Goal: Task Accomplishment & Management: Manage account settings

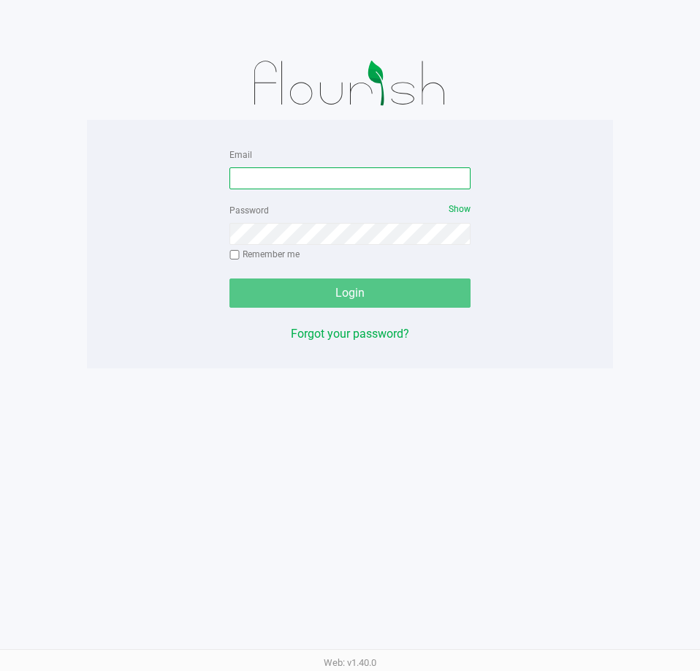
click at [257, 167] on input "Email" at bounding box center [349, 178] width 241 height 22
type input "[EMAIL_ADDRESS][DOMAIN_NAME]"
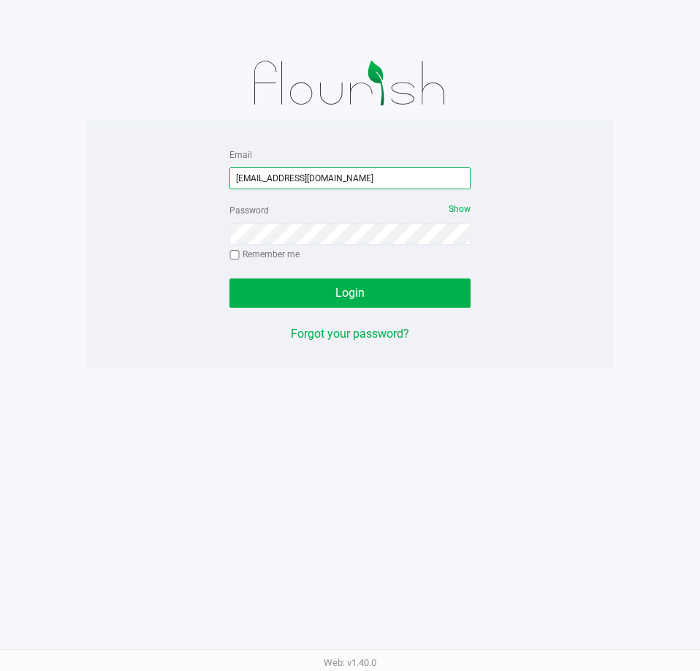
click at [330, 177] on input "[EMAIL_ADDRESS][DOMAIN_NAME]" at bounding box center [349, 178] width 241 height 22
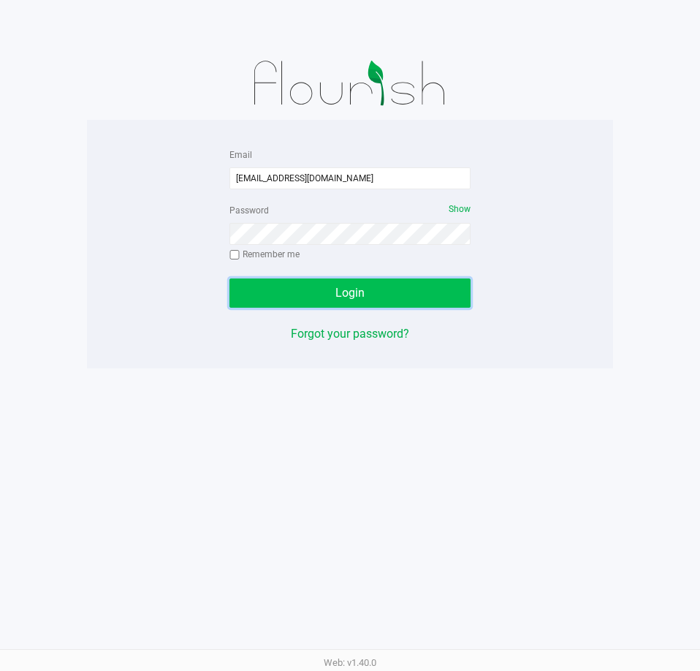
click at [427, 301] on button "Login" at bounding box center [349, 292] width 241 height 29
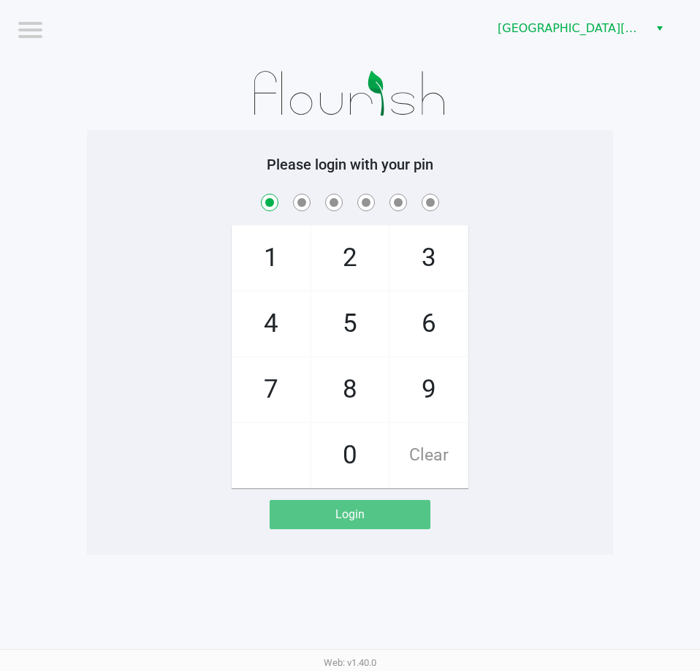
checkbox input "true"
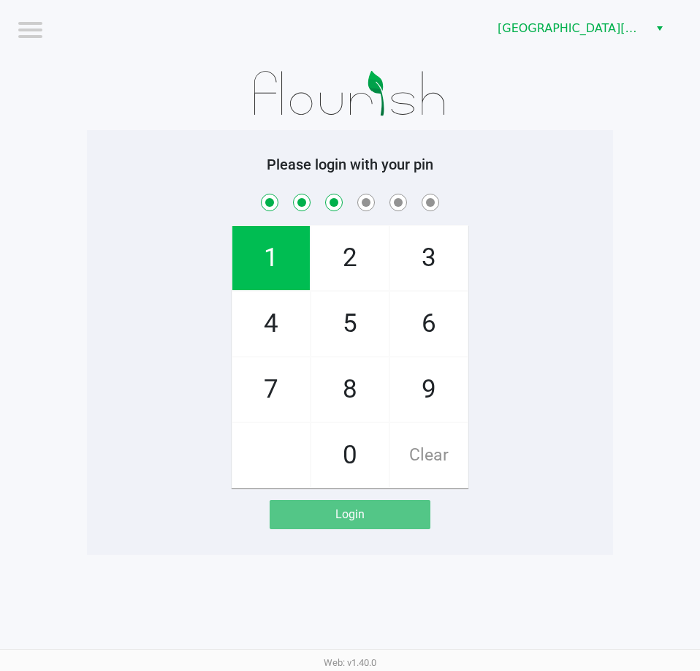
checkbox input "true"
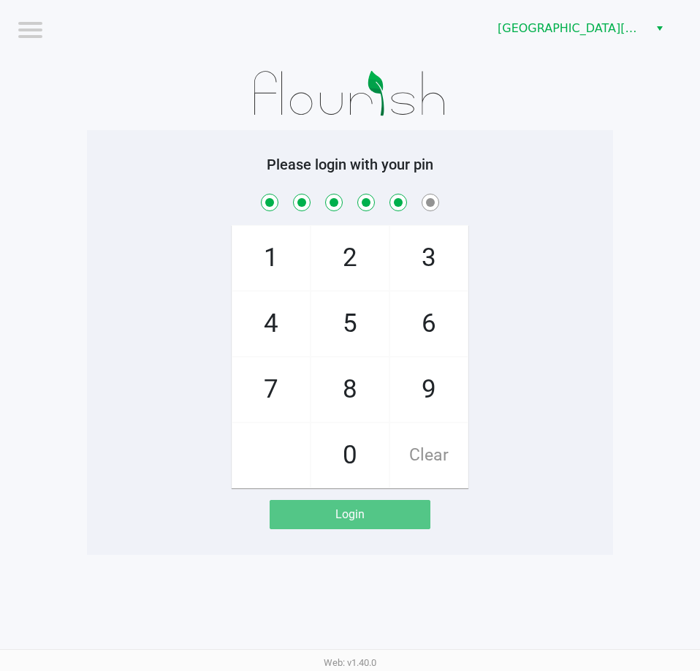
checkbox input "true"
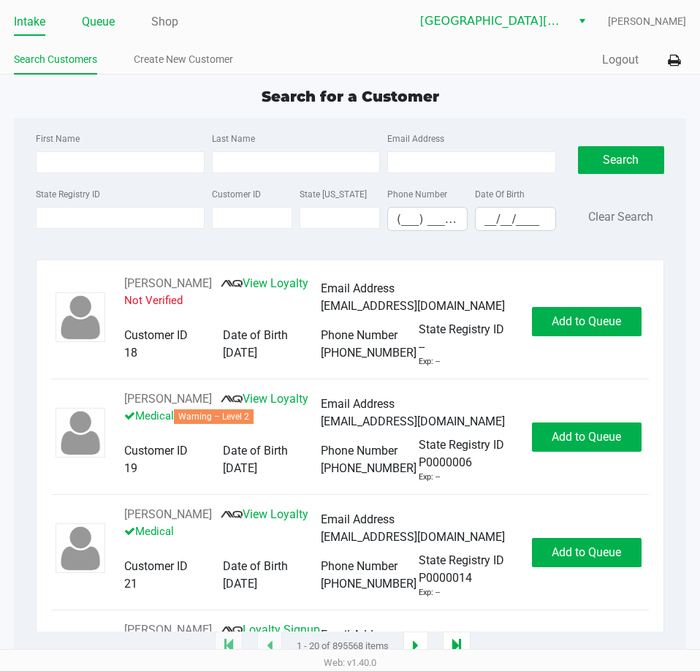
click at [102, 23] on link "Queue" at bounding box center [98, 22] width 33 height 20
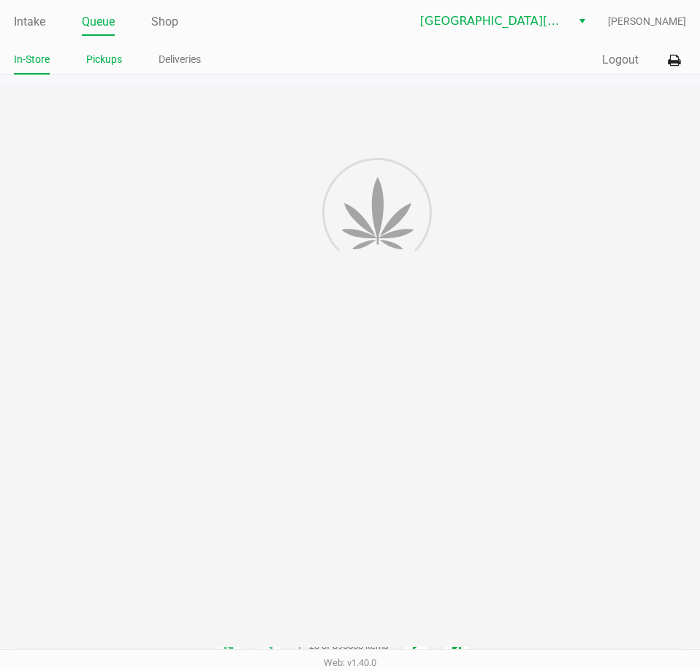
click at [106, 61] on link "Pickups" at bounding box center [104, 59] width 36 height 18
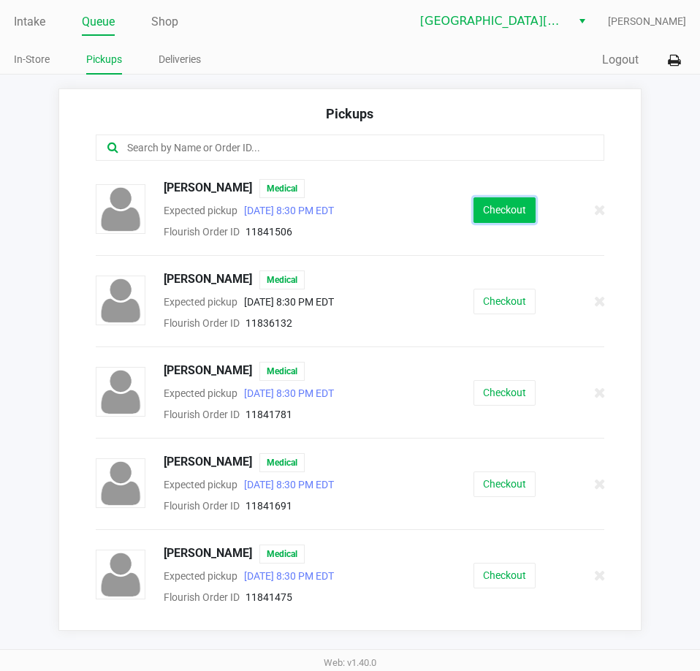
click at [500, 214] on button "Checkout" at bounding box center [504, 210] width 62 height 26
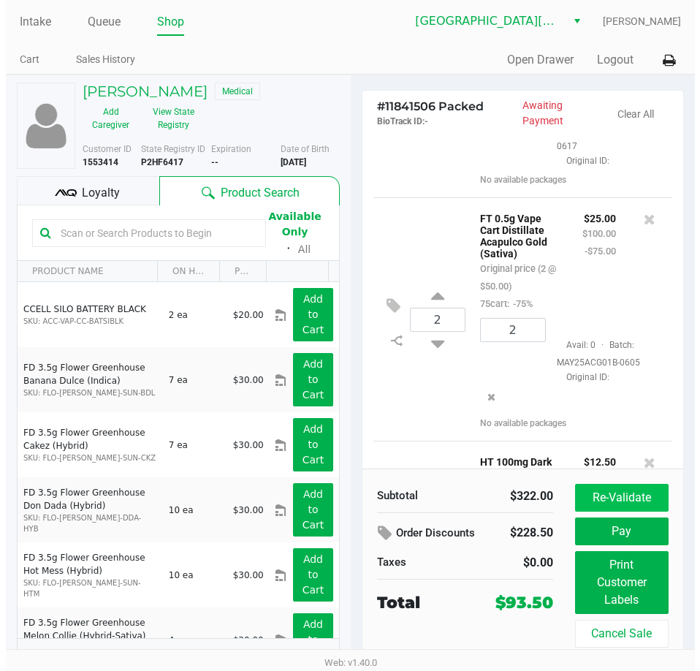
scroll to position [365, 0]
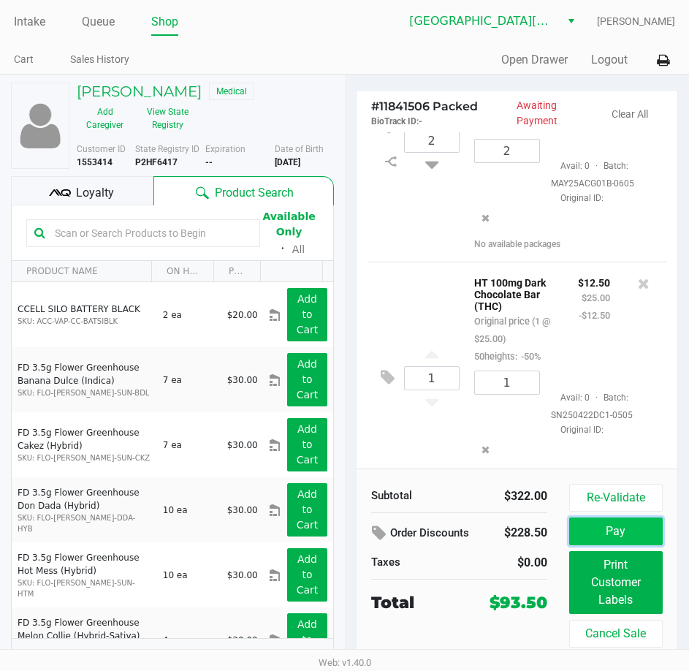
click at [609, 525] on button "Pay" at bounding box center [616, 531] width 94 height 28
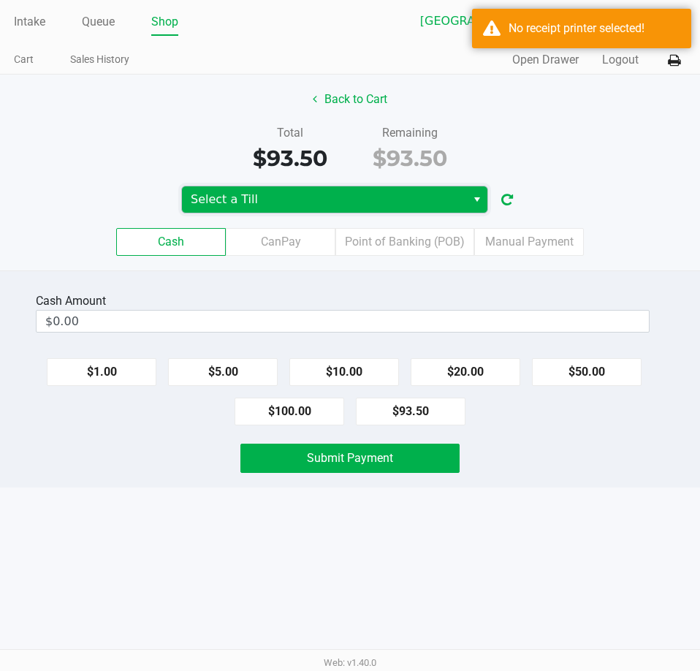
click at [342, 204] on span "Select a Till" at bounding box center [324, 200] width 267 height 18
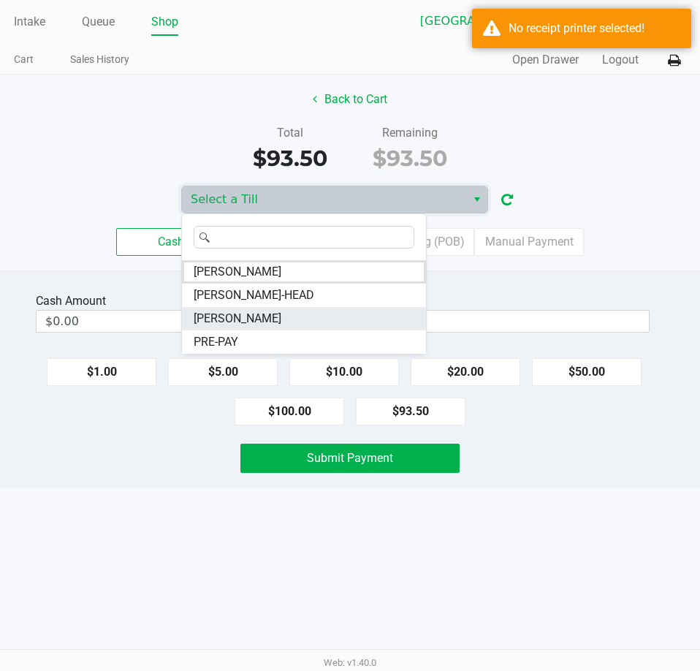
click at [249, 319] on span "EDITH-FLAGG" at bounding box center [238, 319] width 88 height 18
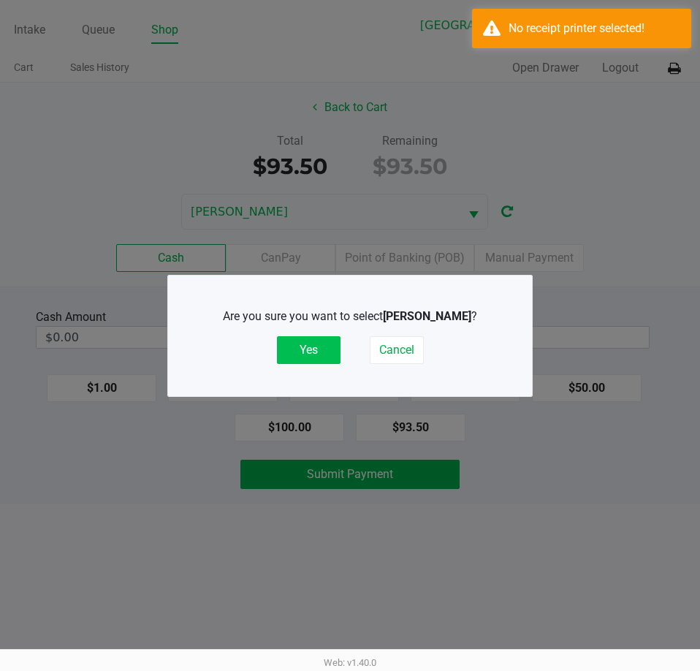
click at [321, 344] on button "Yes" at bounding box center [309, 350] width 64 height 28
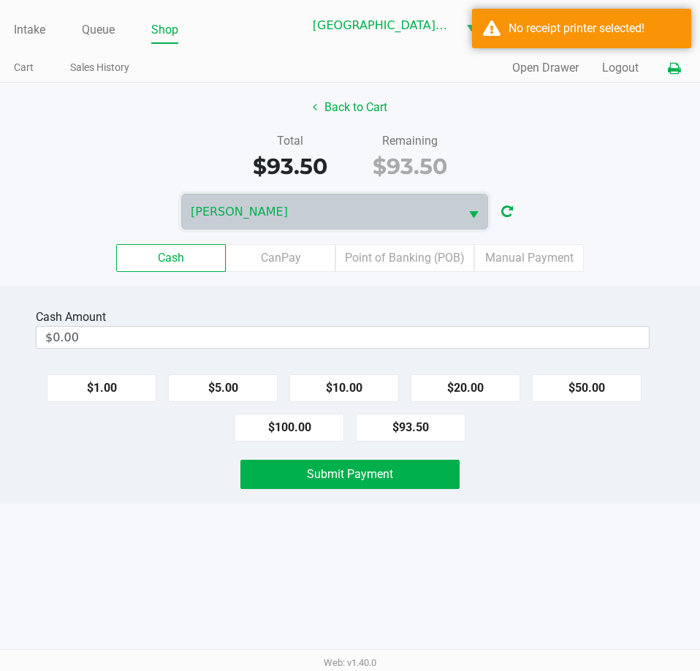
click at [671, 74] on icon at bounding box center [674, 69] width 12 height 10
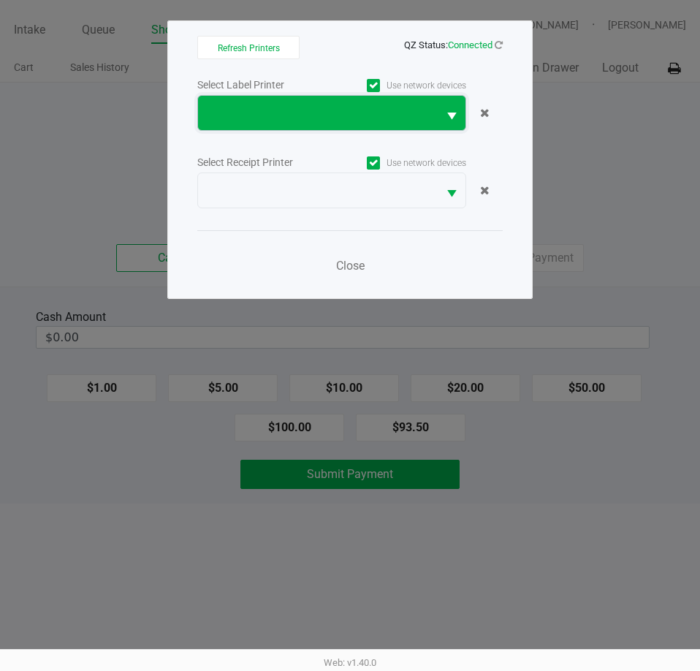
click at [373, 129] on span at bounding box center [318, 113] width 240 height 34
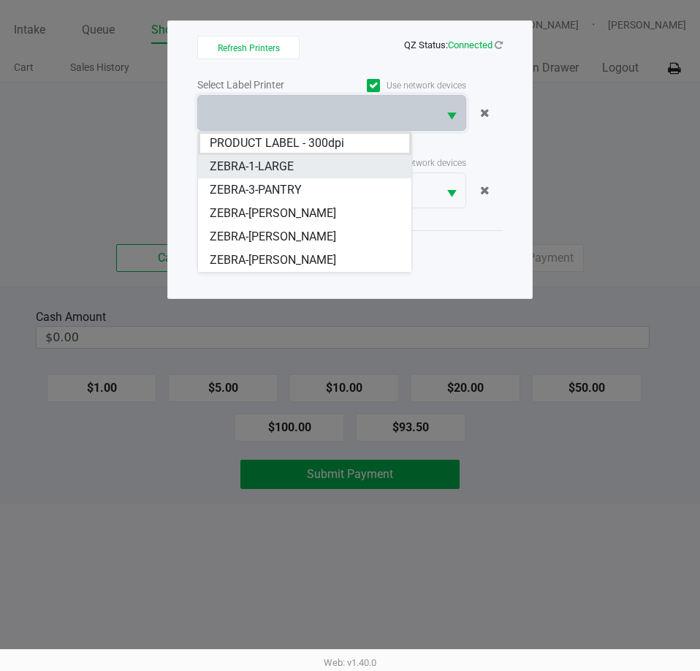
click at [284, 170] on span "ZEBRA-1-LARGE" at bounding box center [252, 167] width 84 height 18
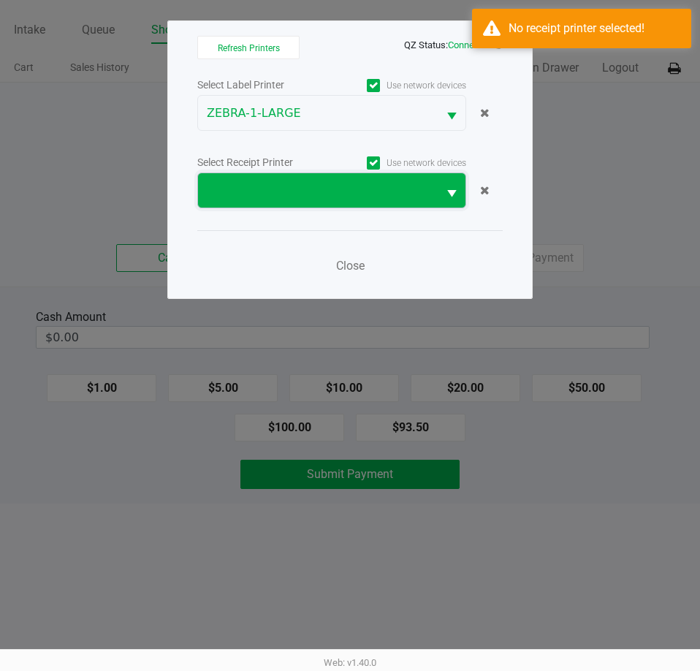
click at [283, 191] on span at bounding box center [318, 191] width 222 height 18
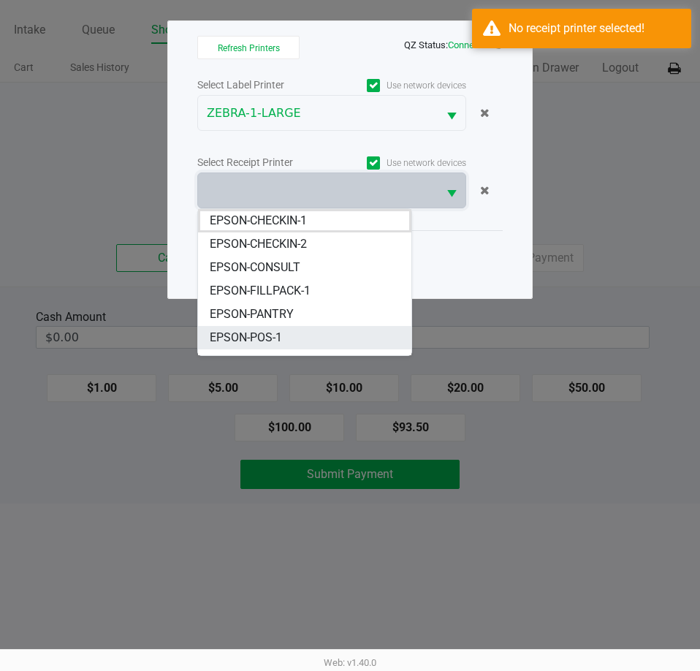
click at [273, 334] on span "EPSON-POS-1" at bounding box center [246, 338] width 72 height 18
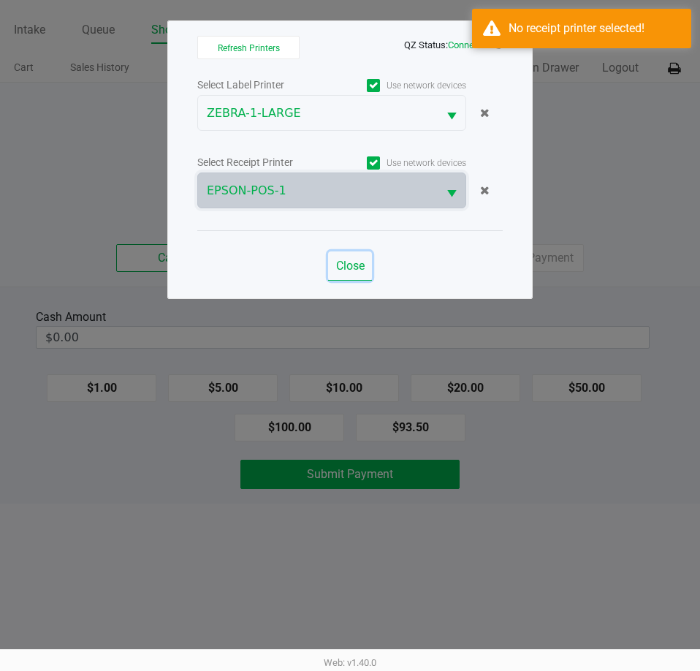
click at [352, 268] on span "Close" at bounding box center [350, 266] width 28 height 14
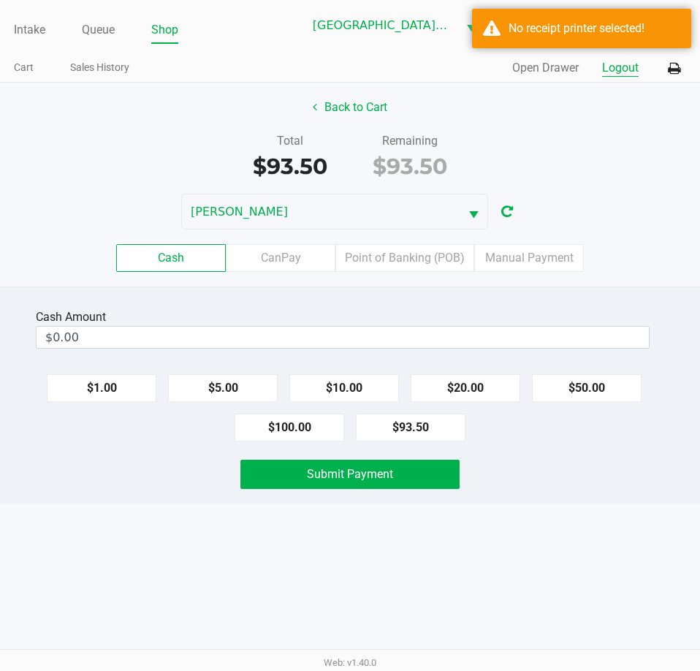
click at [616, 71] on button "Logout" at bounding box center [620, 68] width 37 height 18
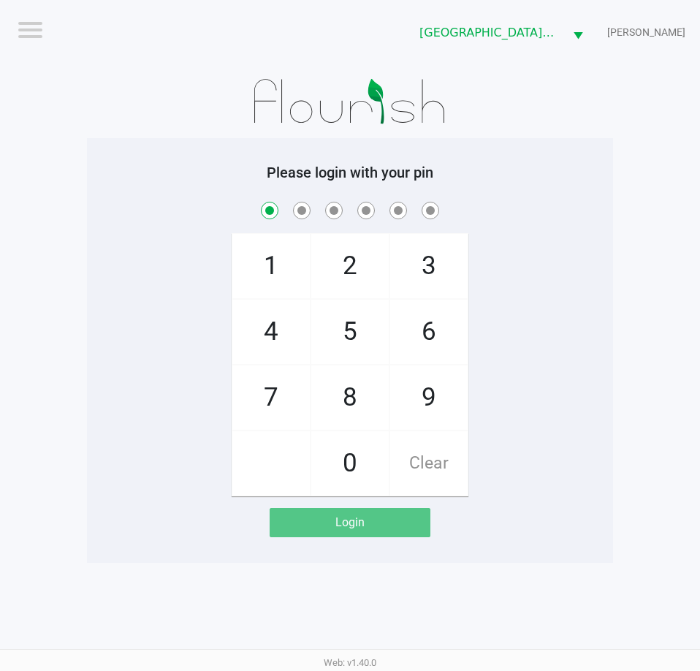
checkbox input "true"
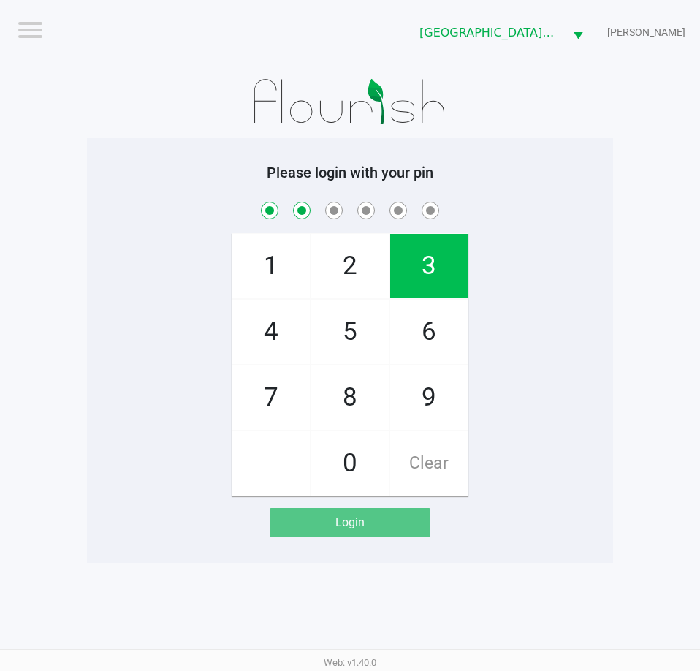
checkbox input "true"
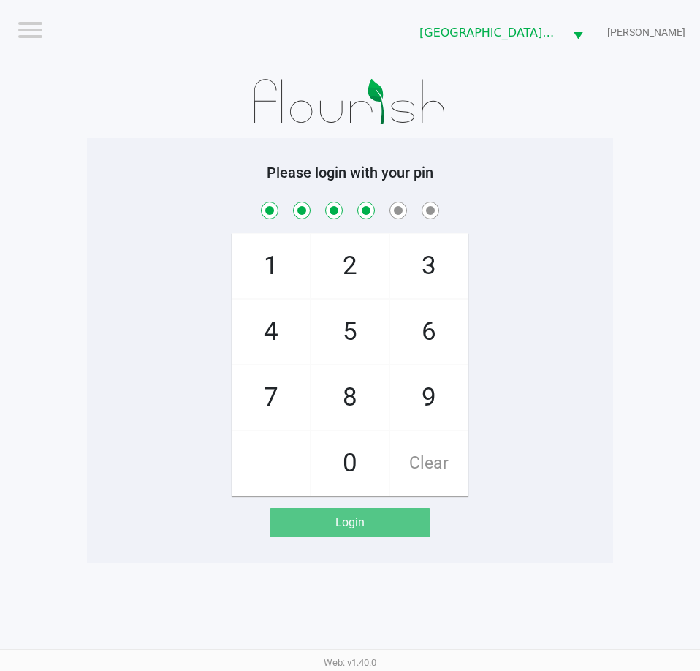
checkbox input "true"
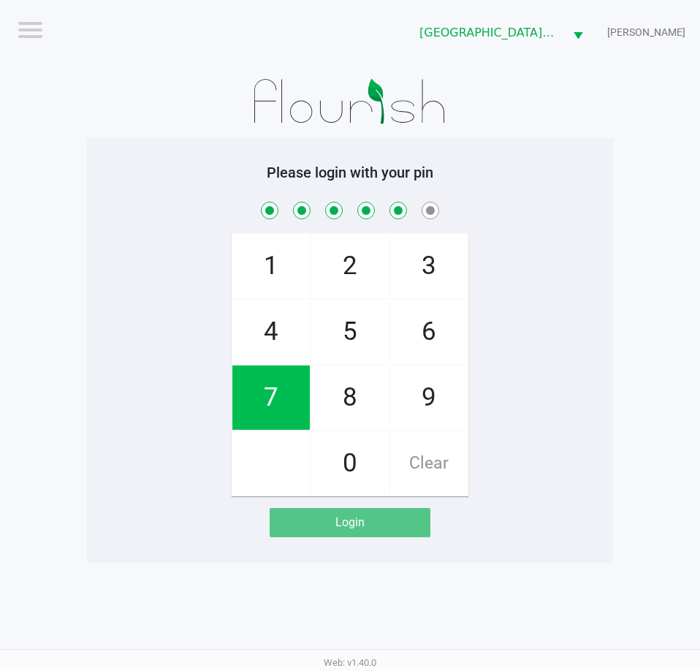
checkbox input "true"
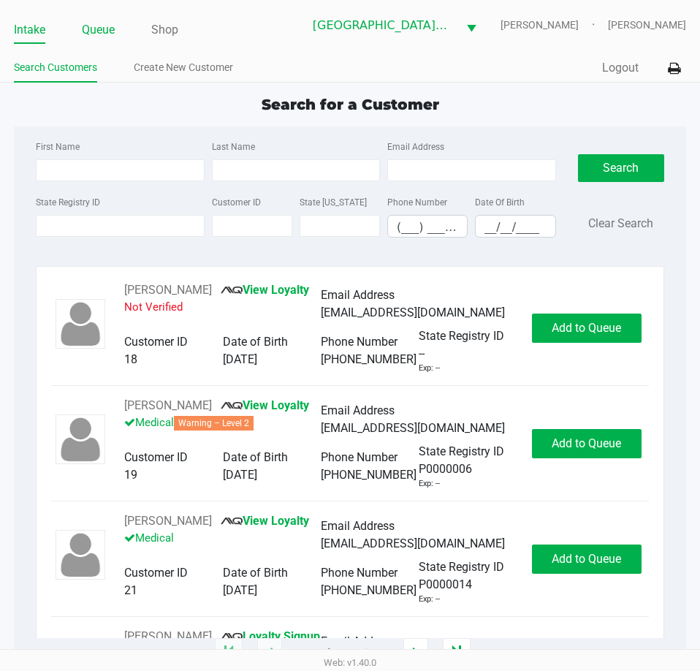
click at [98, 36] on link "Queue" at bounding box center [98, 30] width 33 height 20
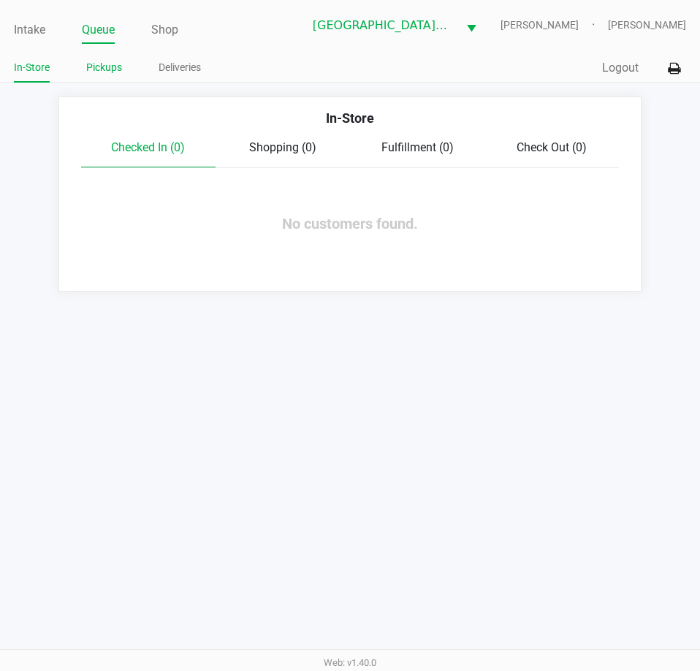
click at [90, 69] on link "Pickups" at bounding box center [104, 67] width 36 height 18
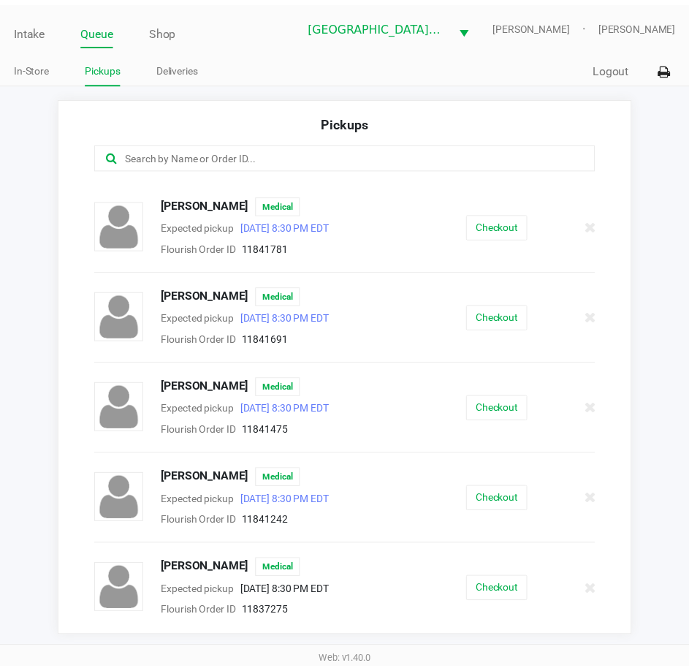
scroll to position [292, 0]
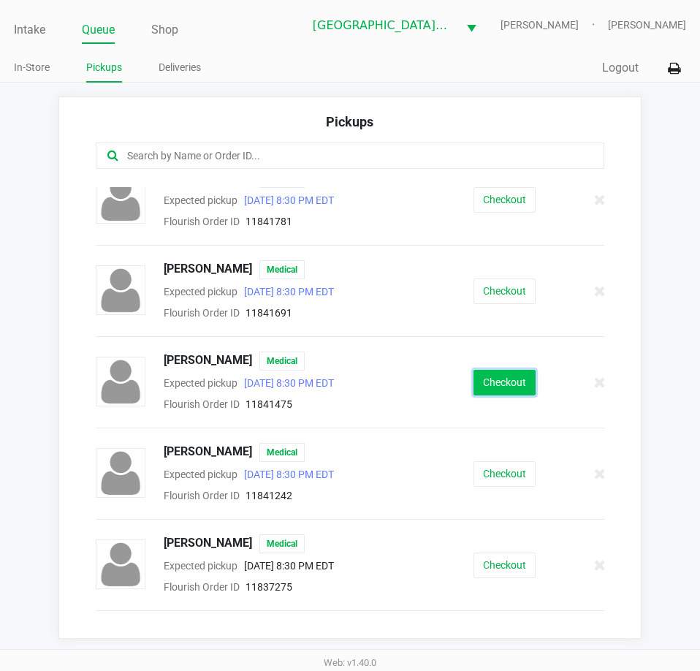
click at [492, 378] on button "Checkout" at bounding box center [504, 383] width 62 height 26
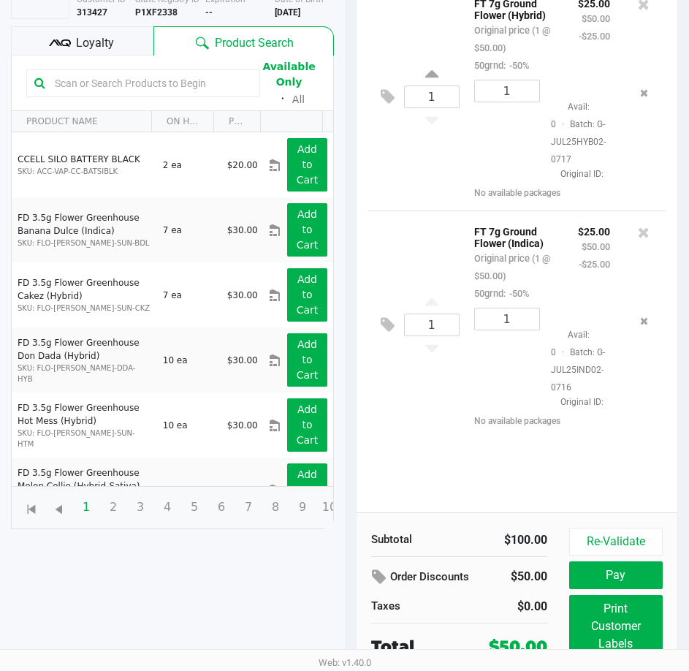
scroll to position [194, 0]
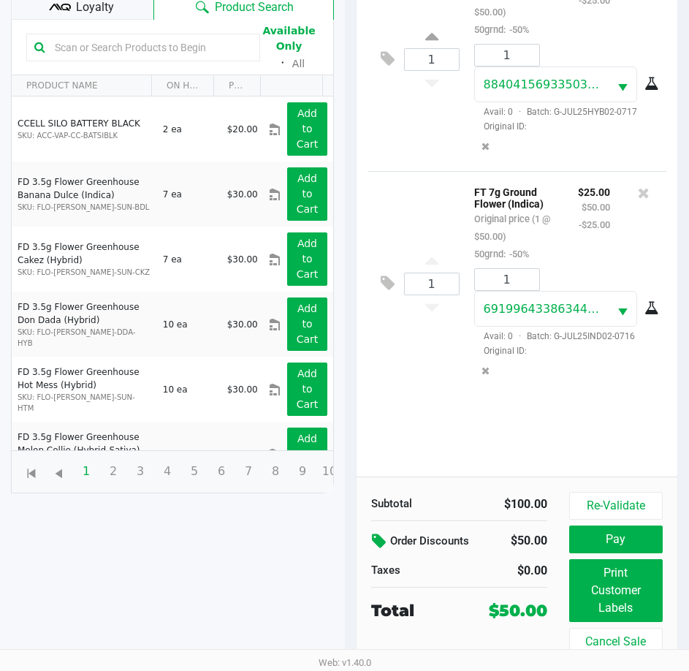
click at [377, 534] on icon at bounding box center [381, 541] width 18 height 17
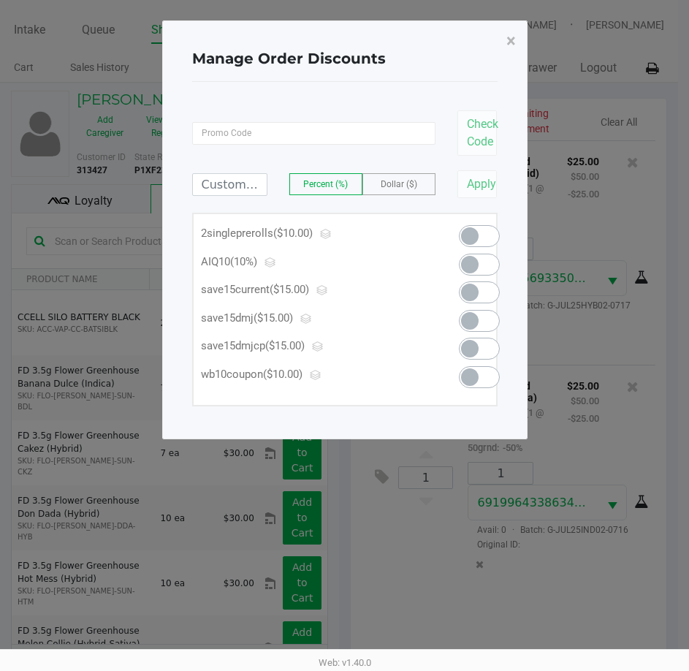
scroll to position [0, 0]
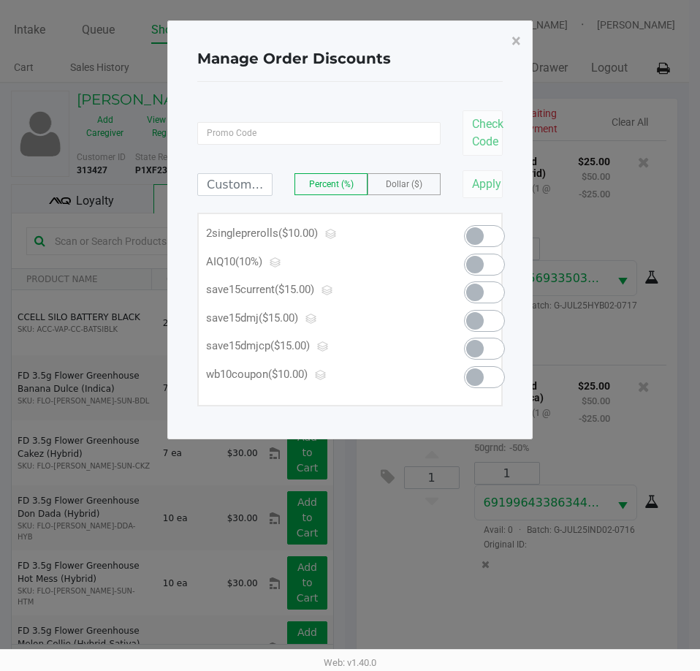
click at [475, 272] on span at bounding box center [475, 265] width 18 height 18
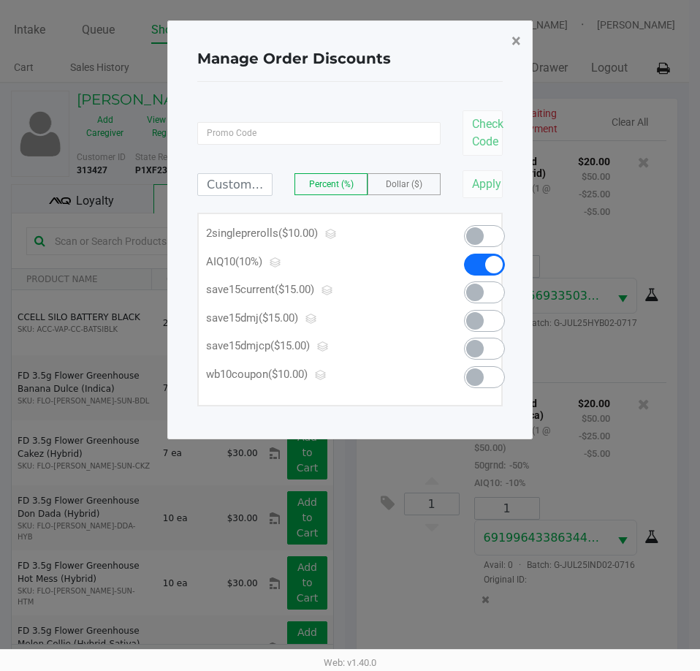
click at [517, 46] on span "×" at bounding box center [515, 41] width 9 height 20
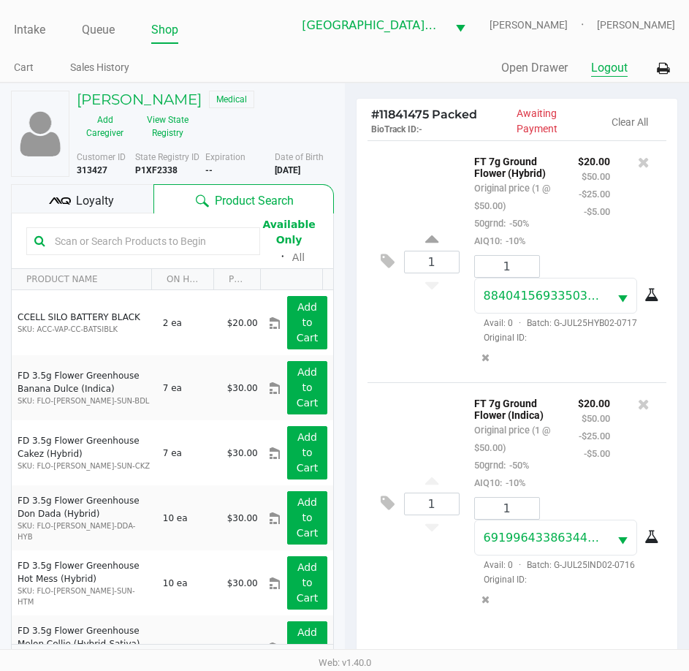
click at [601, 69] on button "Logout" at bounding box center [609, 68] width 37 height 18
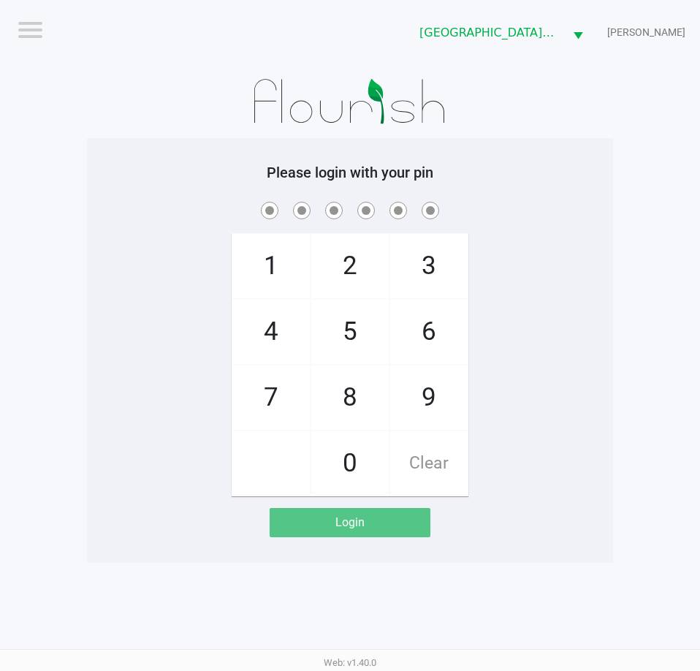
click at [524, 227] on div "1 4 7 2 5 8 0 3 6 9 Clear" at bounding box center [350, 347] width 526 height 297
checkbox input "true"
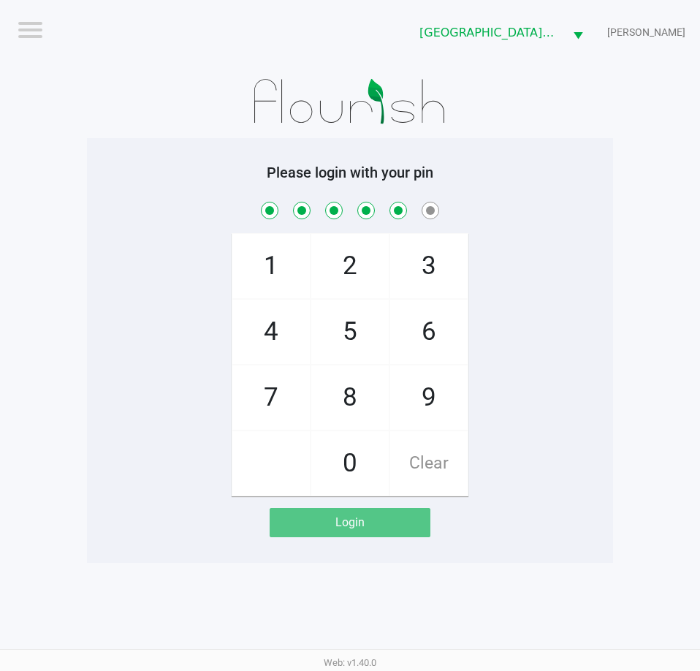
checkbox input "true"
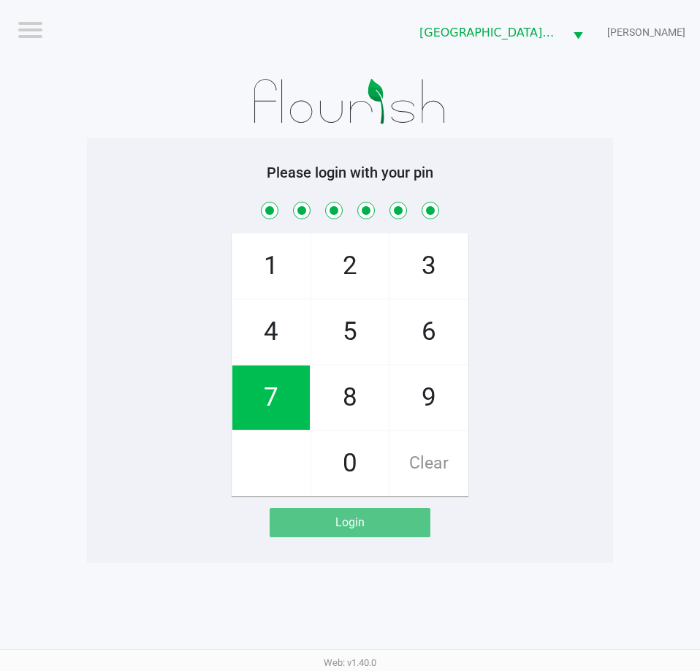
checkbox input "true"
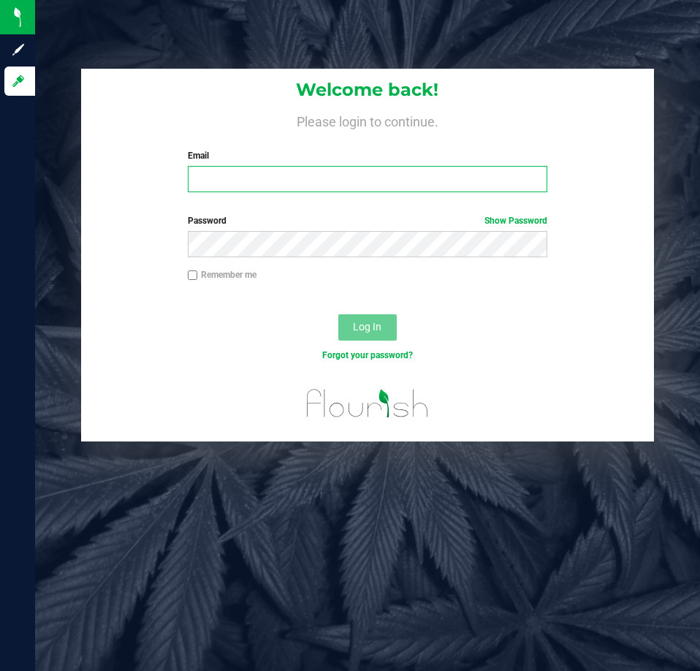
click at [286, 181] on input "Email" at bounding box center [367, 179] width 359 height 26
paste input "[EMAIL_ADDRESS][DOMAIN_NAME]"
type input "[EMAIL_ADDRESS][DOMAIN_NAME]"
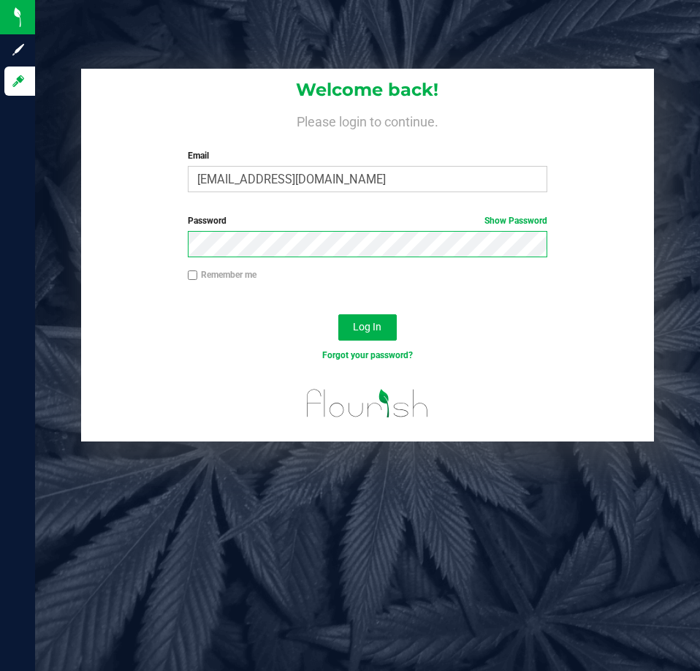
click at [338, 314] on button "Log In" at bounding box center [367, 327] width 58 height 26
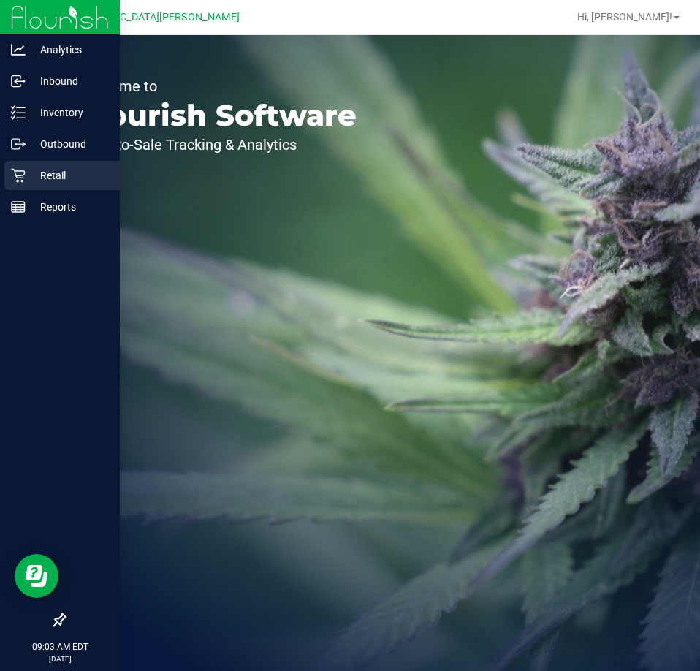
click at [51, 170] on p "Retail" at bounding box center [70, 176] width 88 height 18
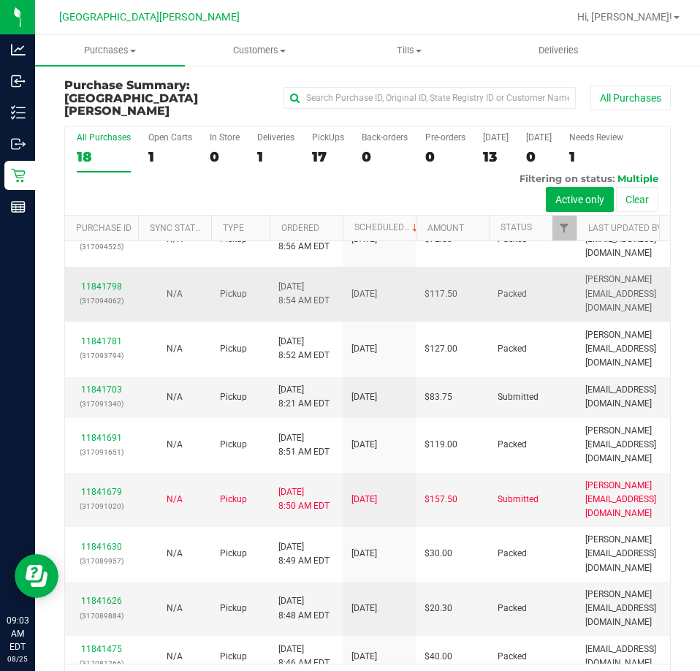
scroll to position [146, 0]
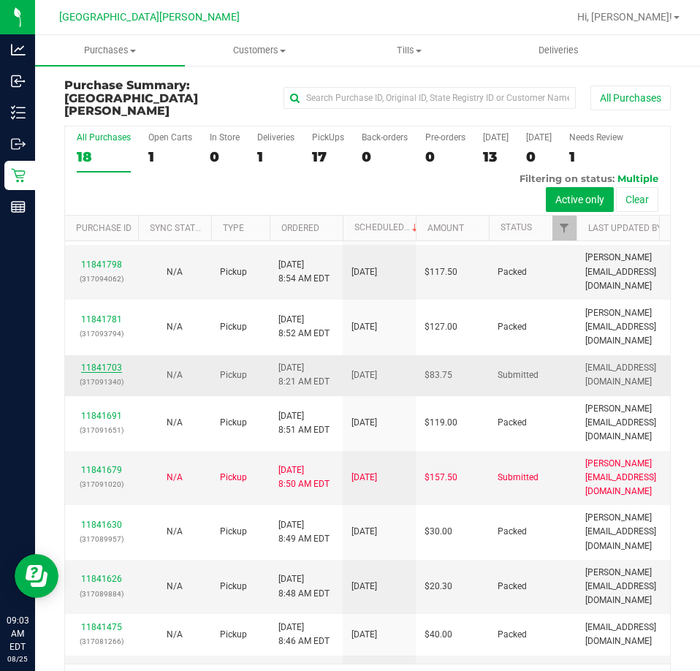
click at [116, 373] on link "11841703" at bounding box center [101, 367] width 41 height 10
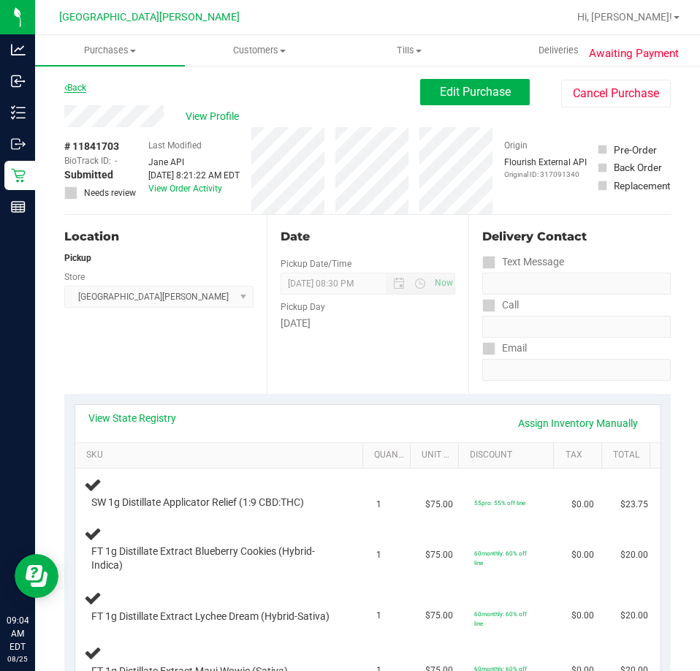
click at [78, 88] on link "Back" at bounding box center [75, 88] width 22 height 10
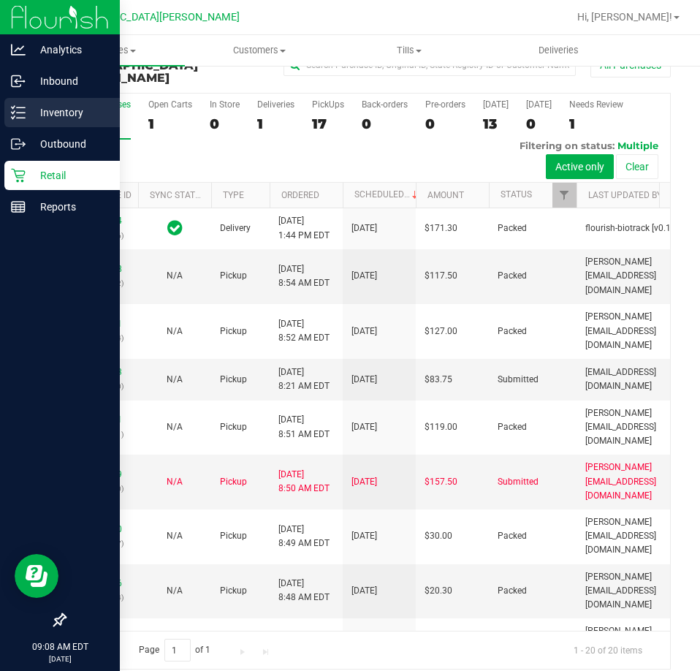
click at [25, 102] on div "Inventory" at bounding box center [61, 112] width 115 height 29
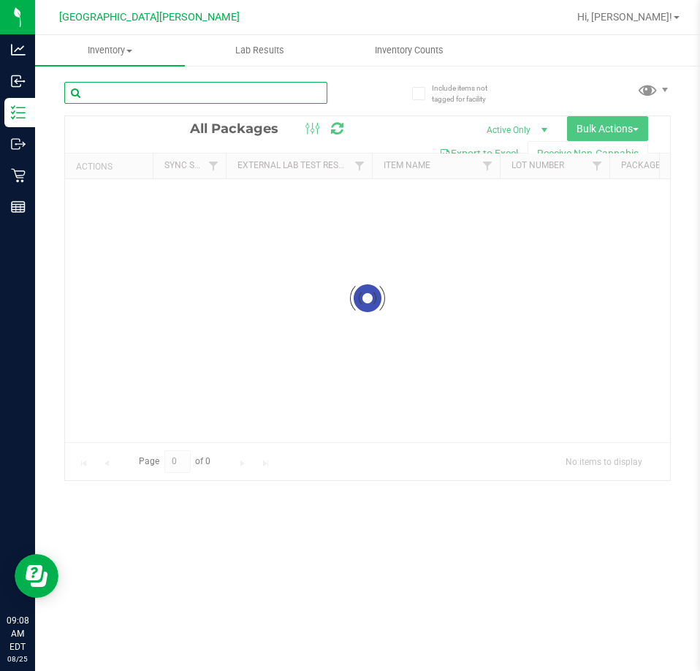
click at [138, 96] on input "text" at bounding box center [195, 93] width 263 height 22
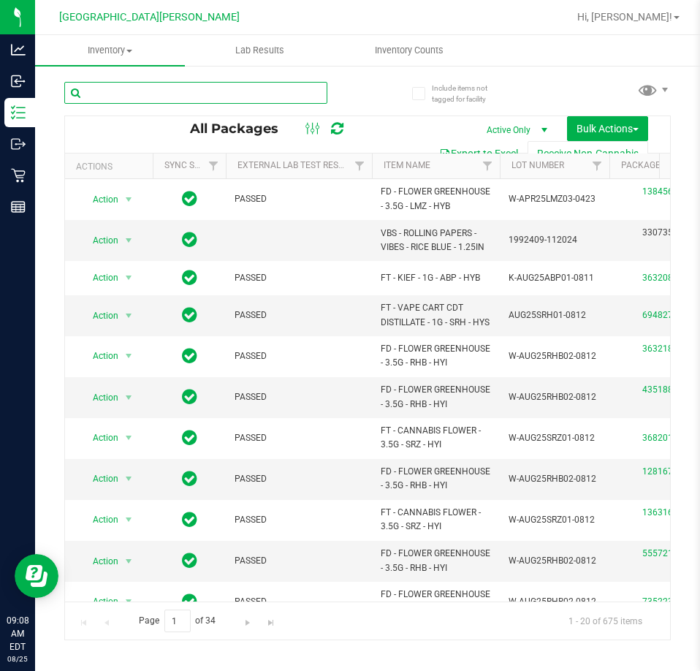
type input "5"
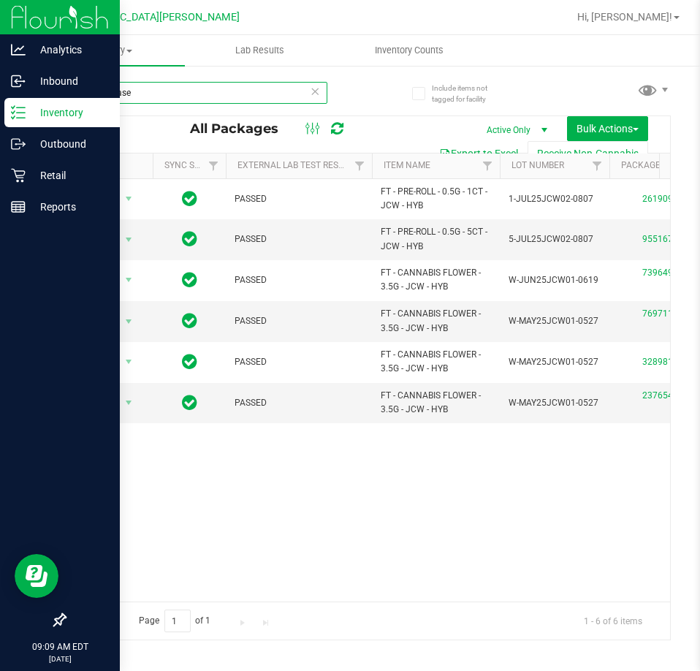
type input "space case"
click at [56, 180] on p "Retail" at bounding box center [70, 176] width 88 height 18
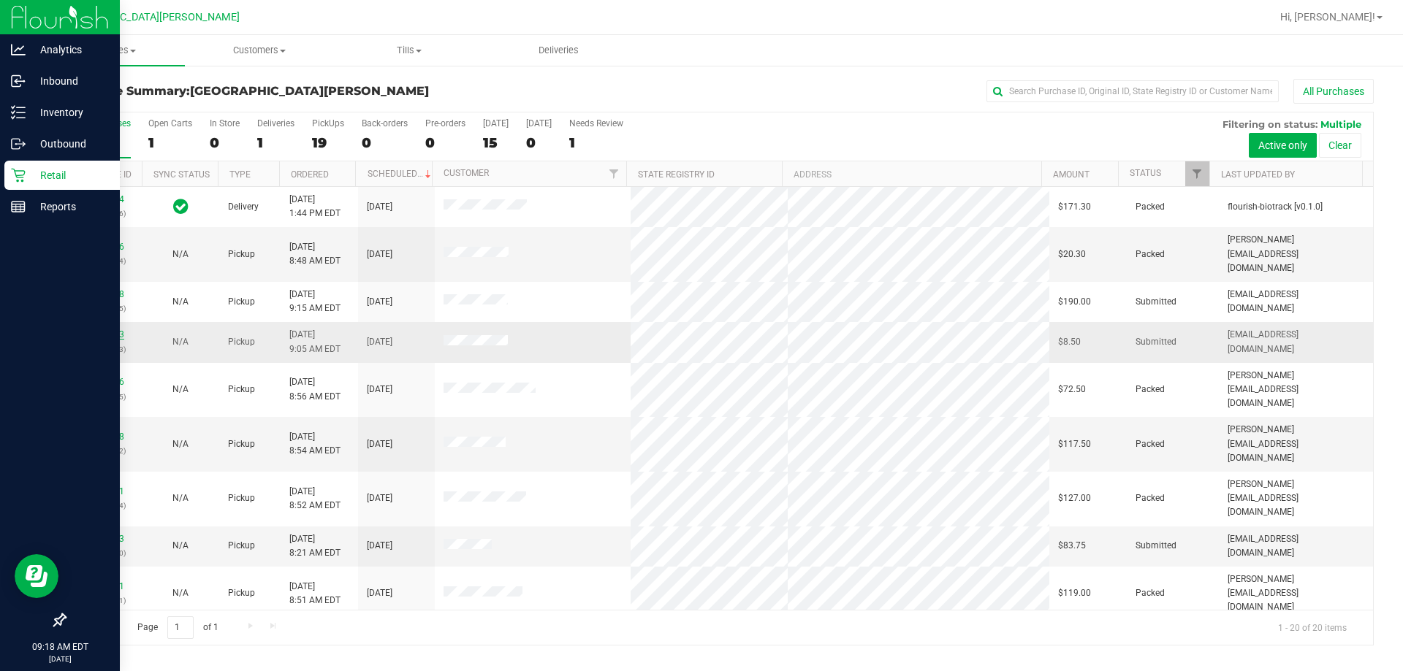
click at [113, 330] on link "11841893" at bounding box center [103, 335] width 41 height 10
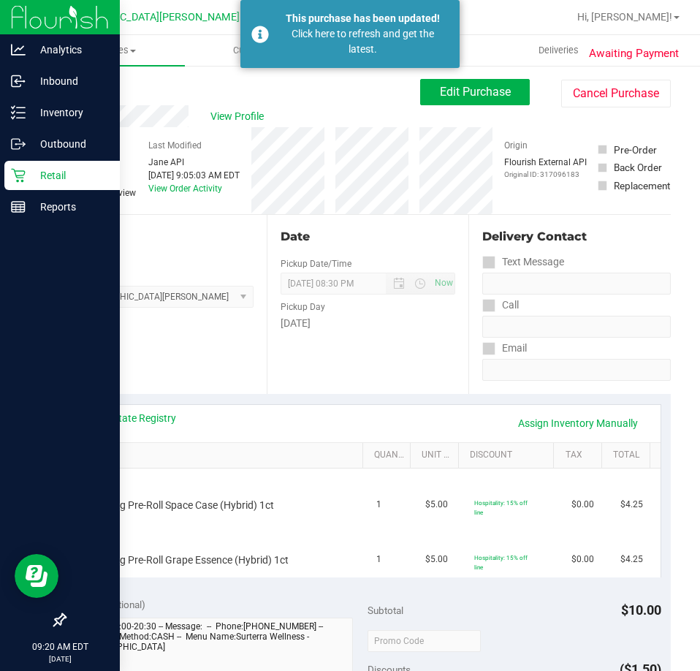
click at [102, 169] on p "Retail" at bounding box center [70, 176] width 88 height 18
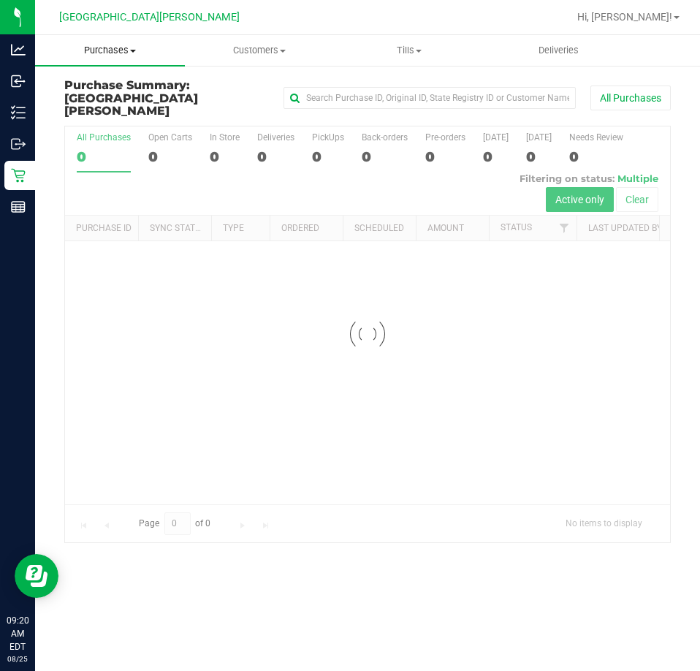
click at [123, 50] on span "Purchases" at bounding box center [110, 50] width 150 height 13
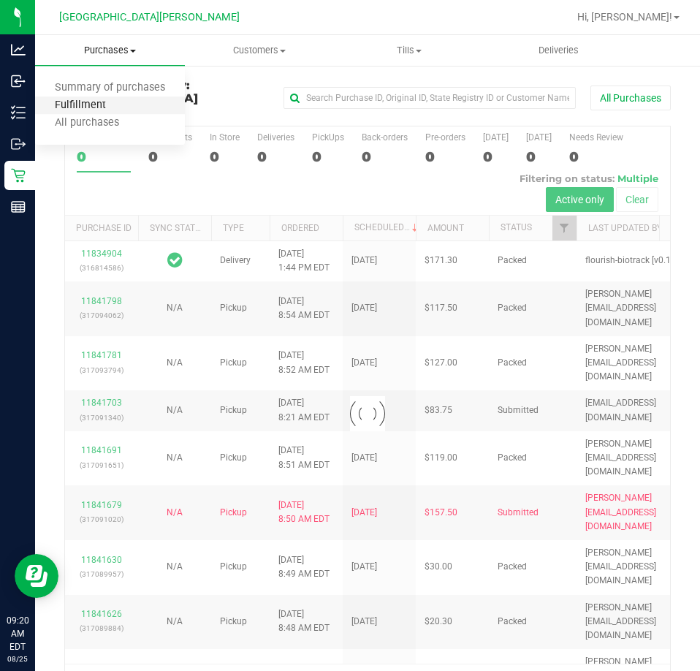
click at [123, 103] on span "Fulfillment" at bounding box center [80, 105] width 91 height 12
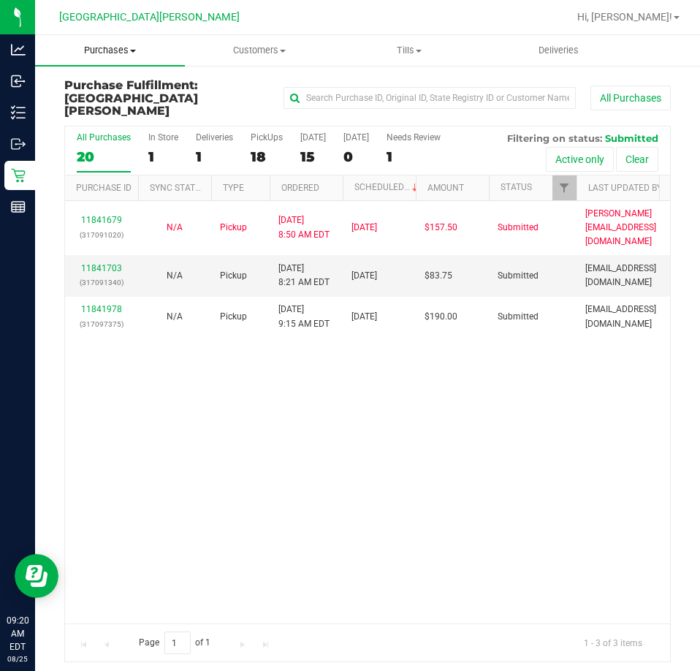
click at [110, 41] on uib-tab-heading "Purchases Summary of purchases Fulfillment All purchases" at bounding box center [110, 50] width 150 height 31
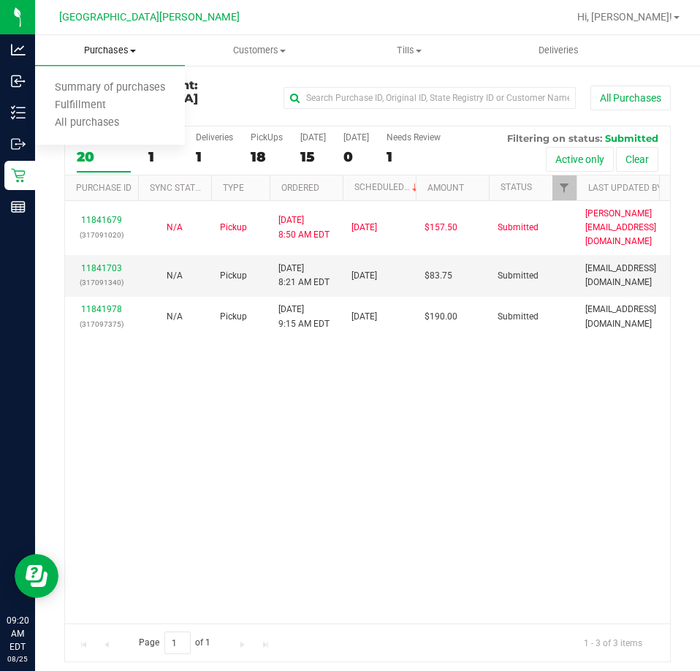
click at [104, 52] on span "Purchases" at bounding box center [110, 50] width 150 height 13
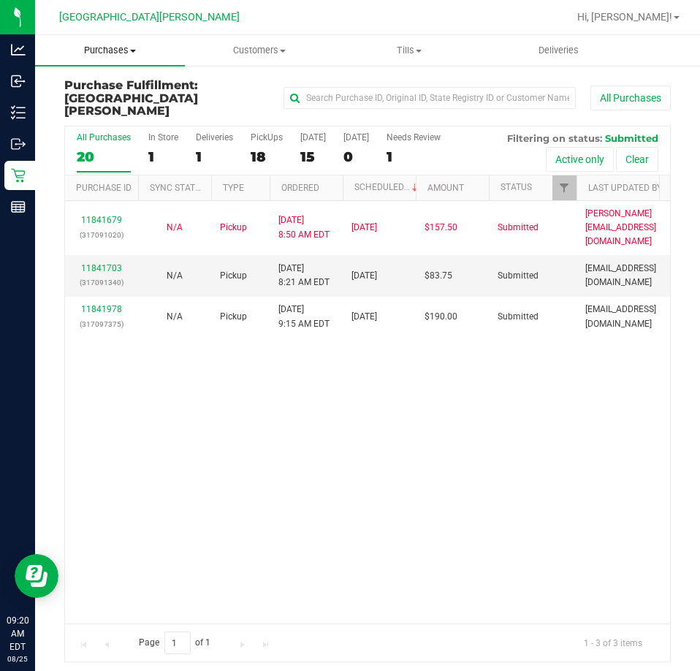
click at [103, 58] on uib-tab-heading "Purchases Summary of purchases Fulfillment All purchases" at bounding box center [110, 50] width 150 height 31
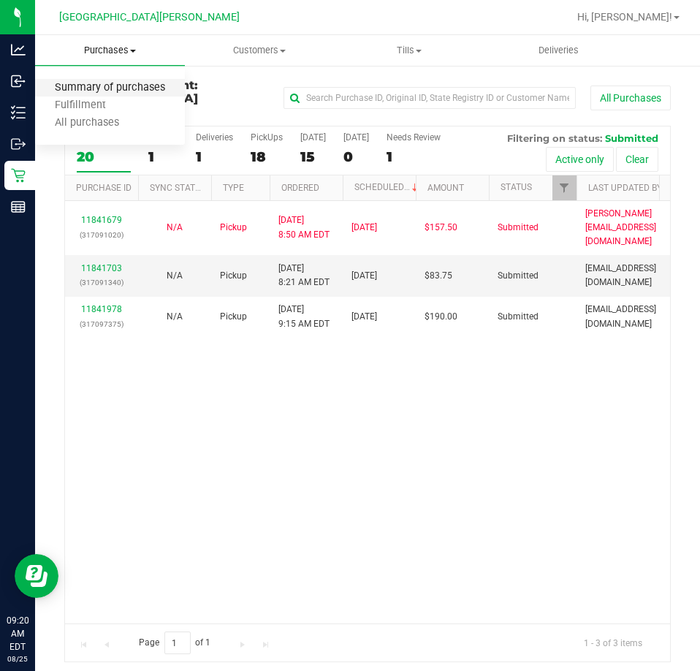
click at [107, 89] on span "Summary of purchases" at bounding box center [110, 88] width 150 height 12
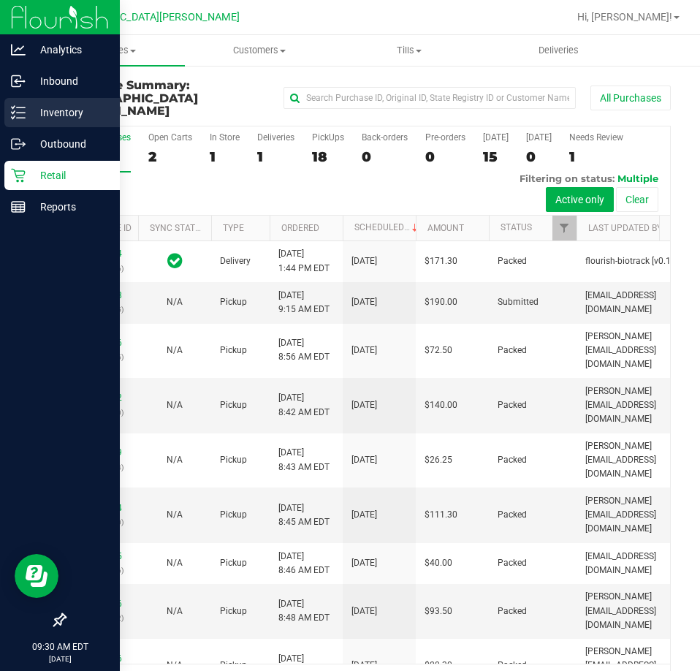
click at [15, 117] on icon at bounding box center [18, 112] width 15 height 15
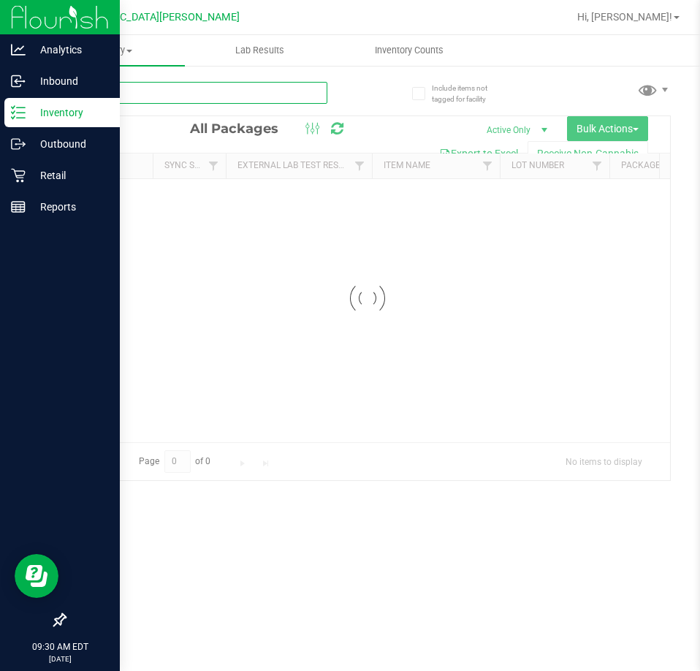
click at [160, 93] on div "Inventory All packages All inventory Waste log Create inventory Lab Results Inv…" at bounding box center [367, 353] width 665 height 636
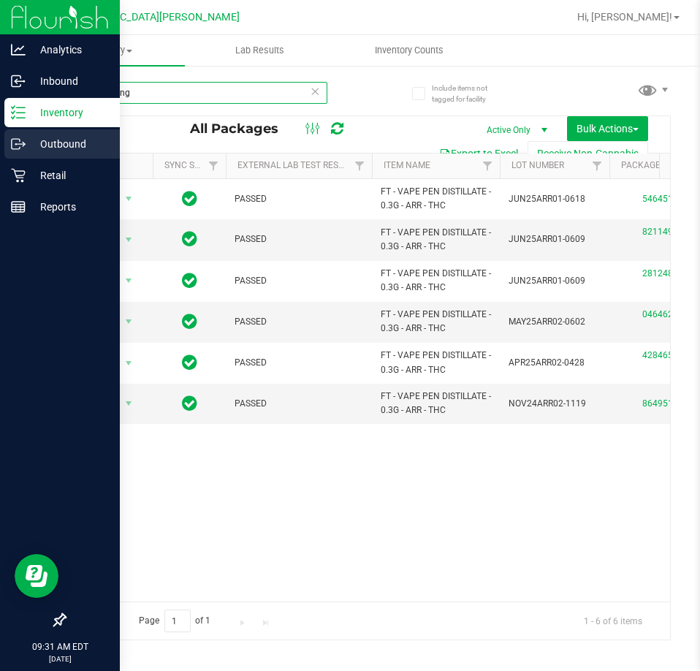
type input "aries rising"
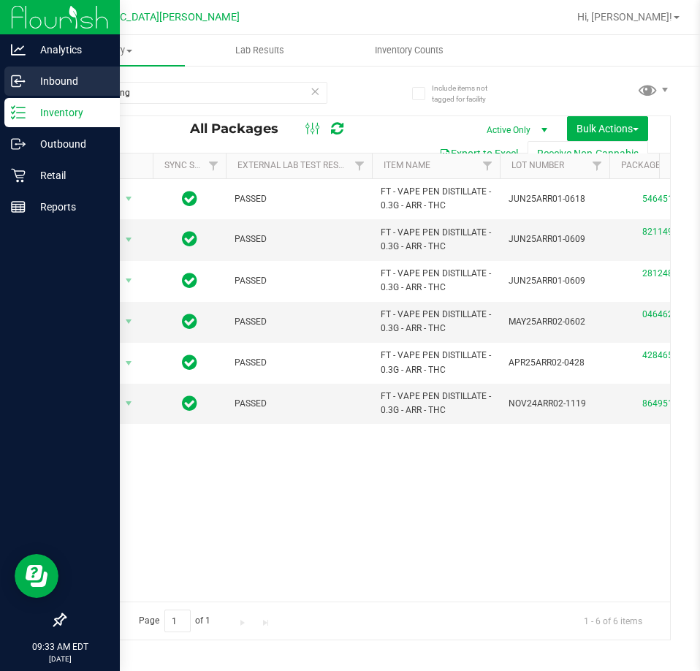
click at [63, 78] on p "Inbound" at bounding box center [70, 81] width 88 height 18
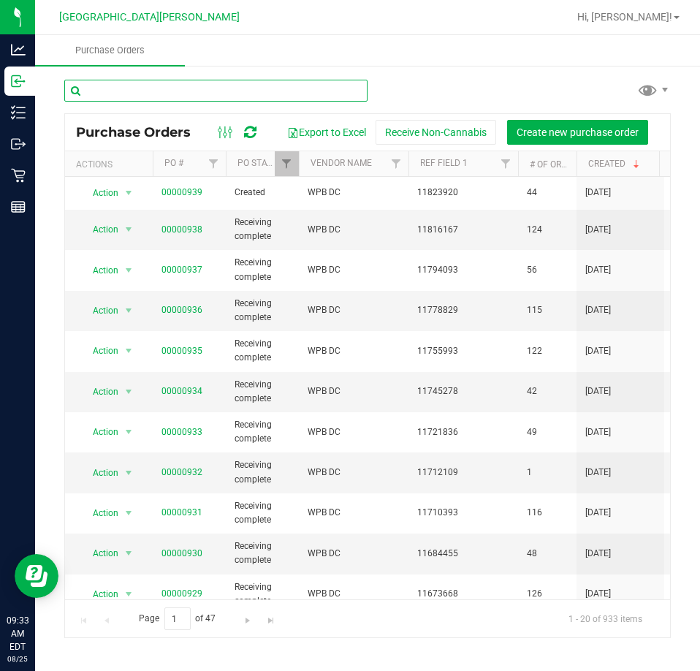
click at [161, 93] on input "text" at bounding box center [215, 91] width 303 height 22
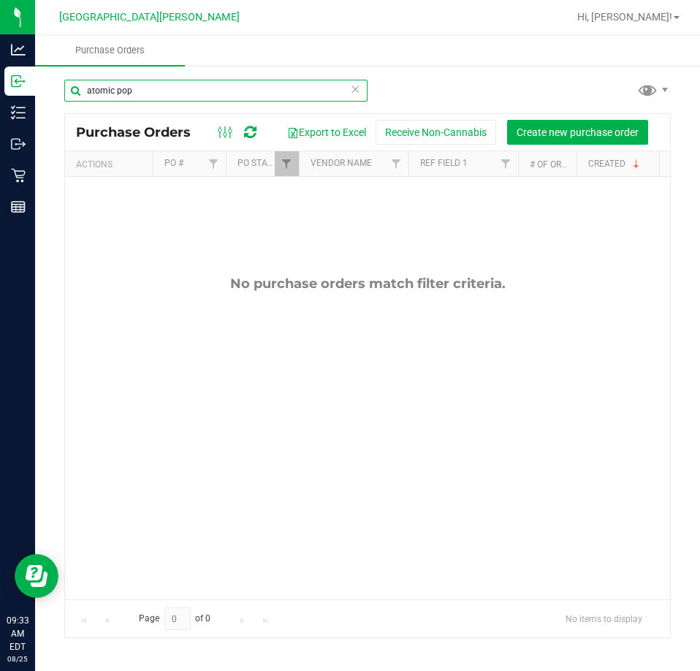
click at [289, 86] on input "atomic pop" at bounding box center [215, 91] width 303 height 22
type input "a"
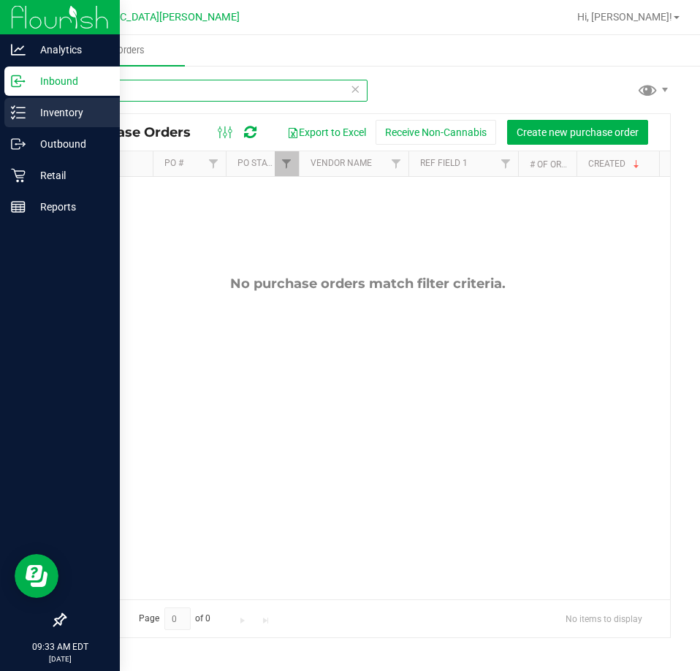
type input "atm"
click at [50, 117] on p "Inventory" at bounding box center [70, 113] width 88 height 18
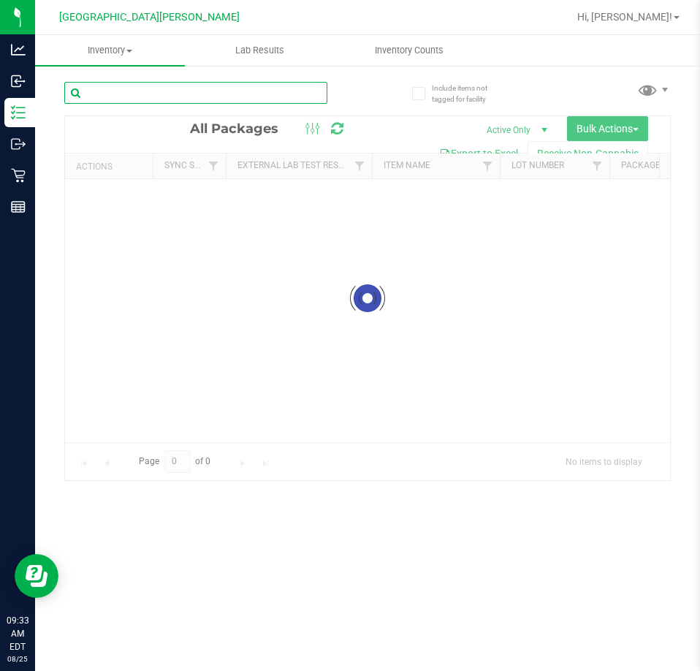
click at [162, 91] on input "text" at bounding box center [195, 93] width 263 height 22
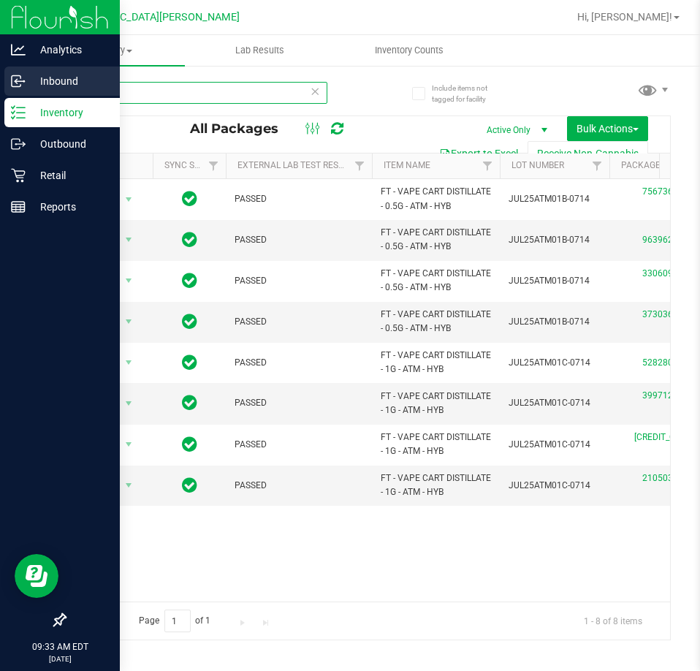
type input "atm"
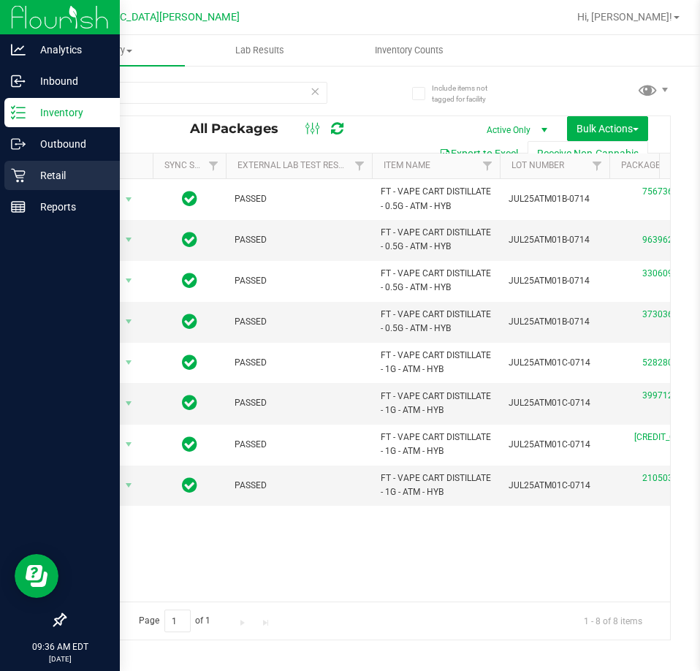
click at [35, 166] on div "Retail" at bounding box center [61, 175] width 115 height 29
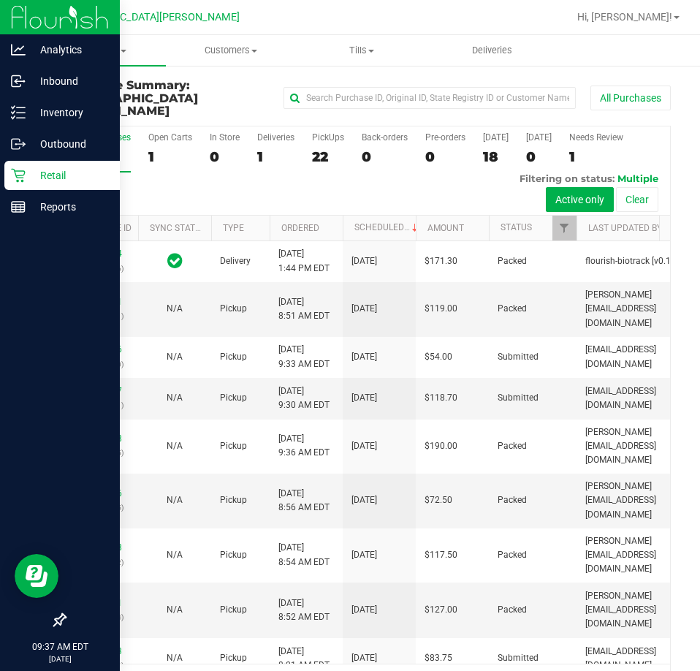
click at [50, 178] on p "Retail" at bounding box center [70, 176] width 88 height 18
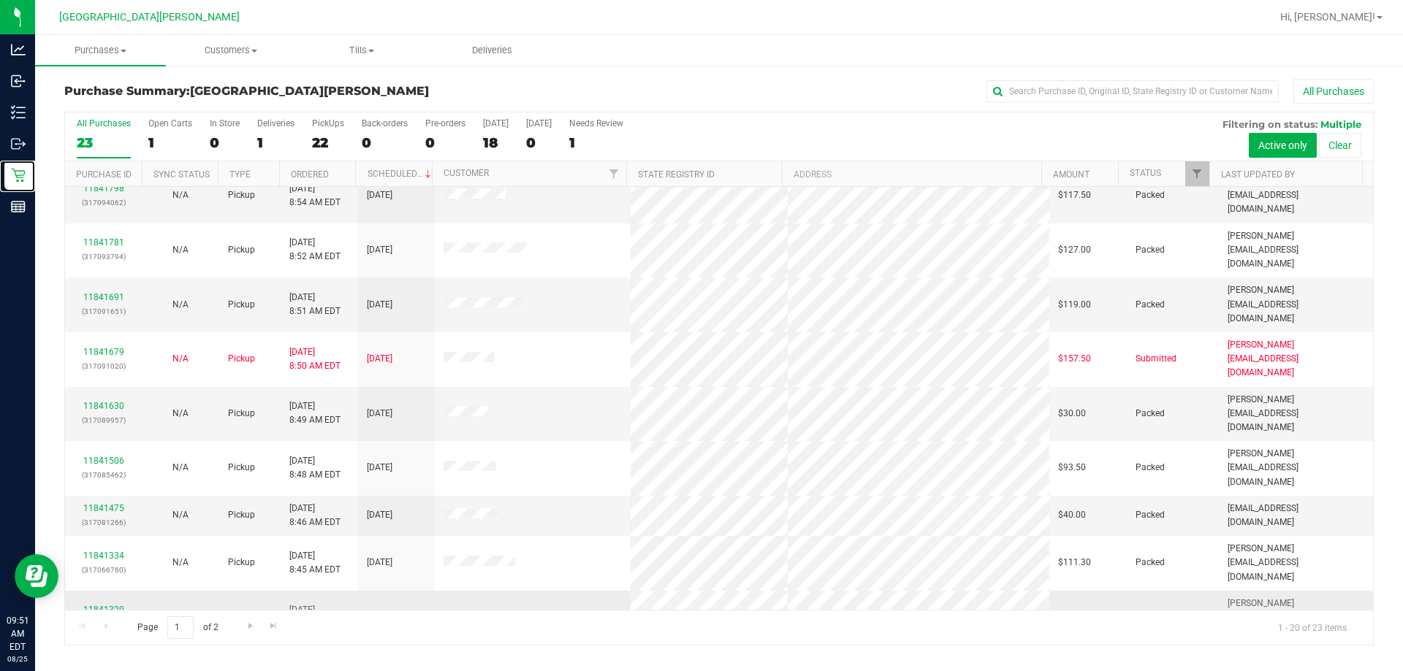
scroll to position [313, 0]
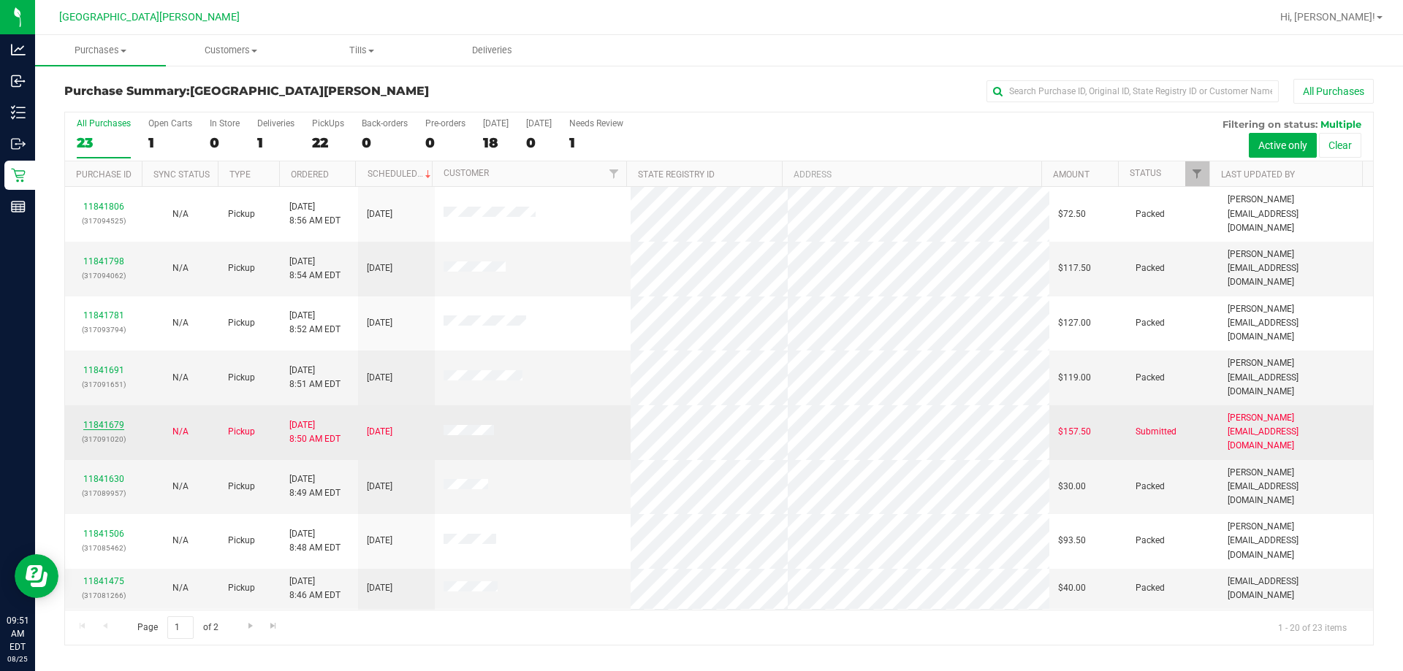
click at [97, 420] on link "11841679" at bounding box center [103, 425] width 41 height 10
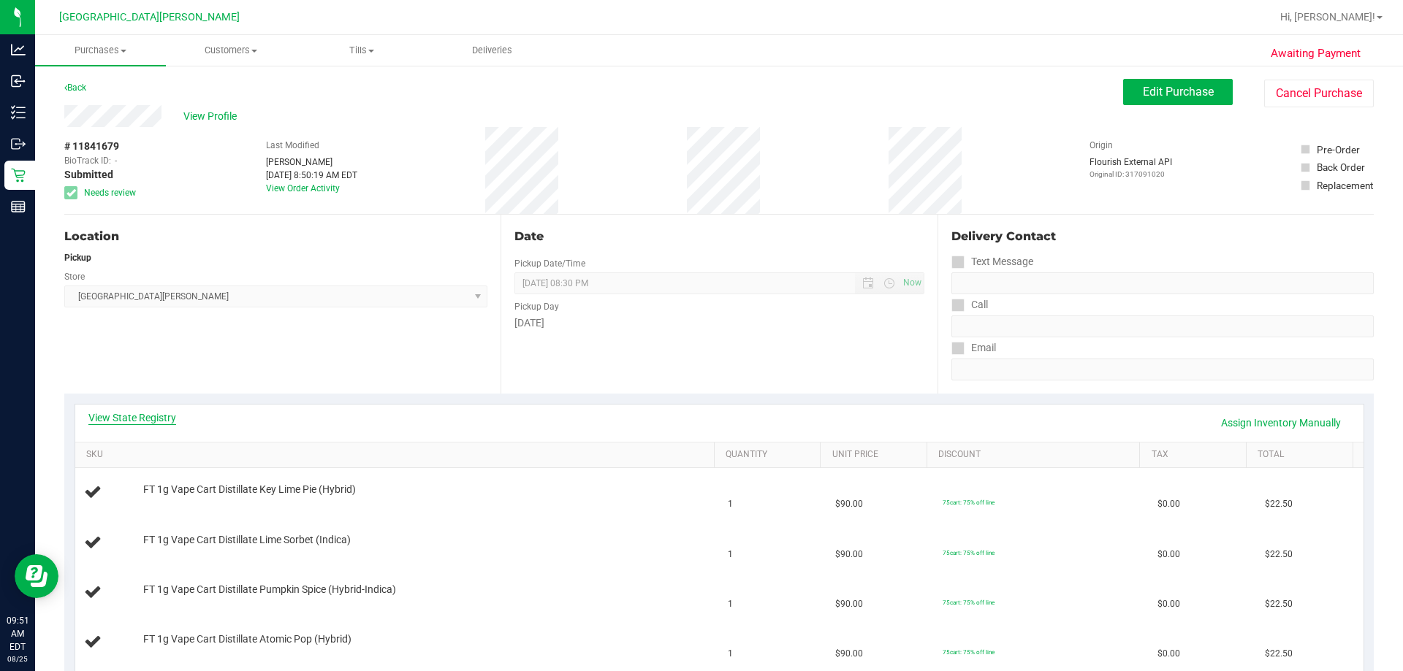
click at [150, 422] on link "View State Registry" at bounding box center [132, 418] width 88 height 15
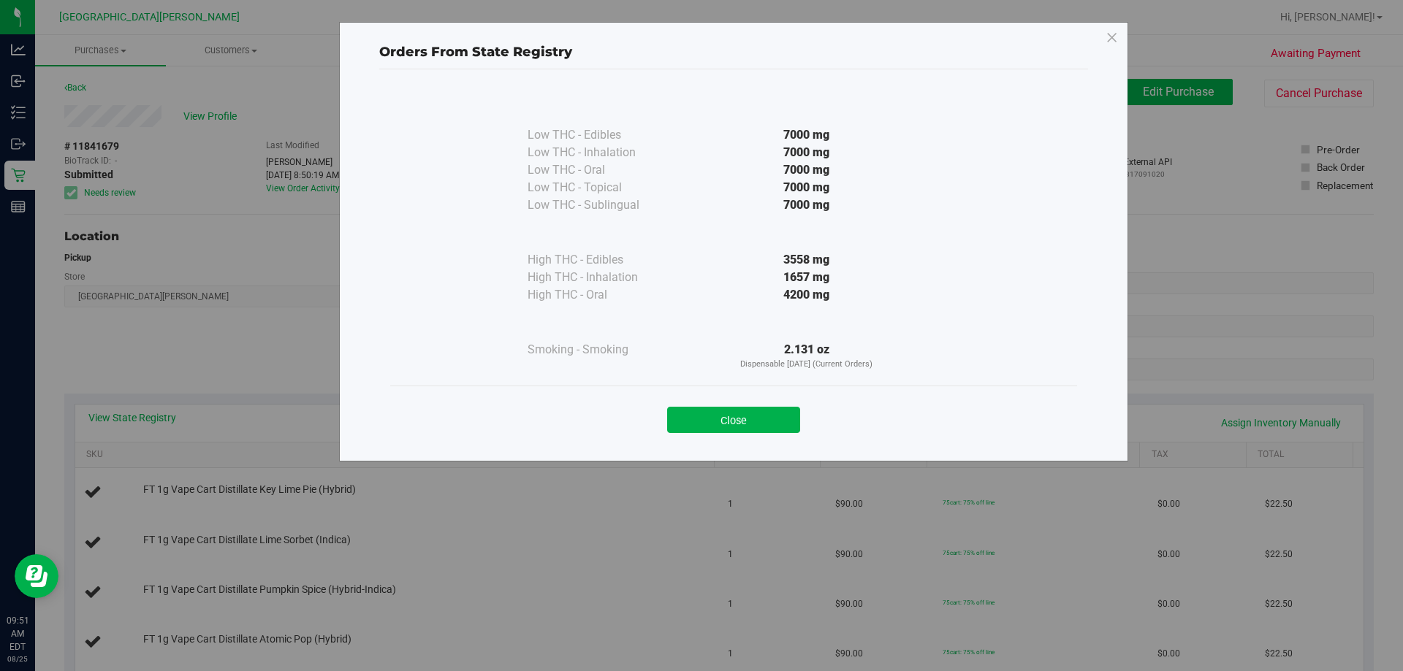
drag, startPoint x: 695, startPoint y: 412, endPoint x: 688, endPoint y: 411, distance: 7.5
click at [695, 411] on button "Close" at bounding box center [733, 420] width 133 height 26
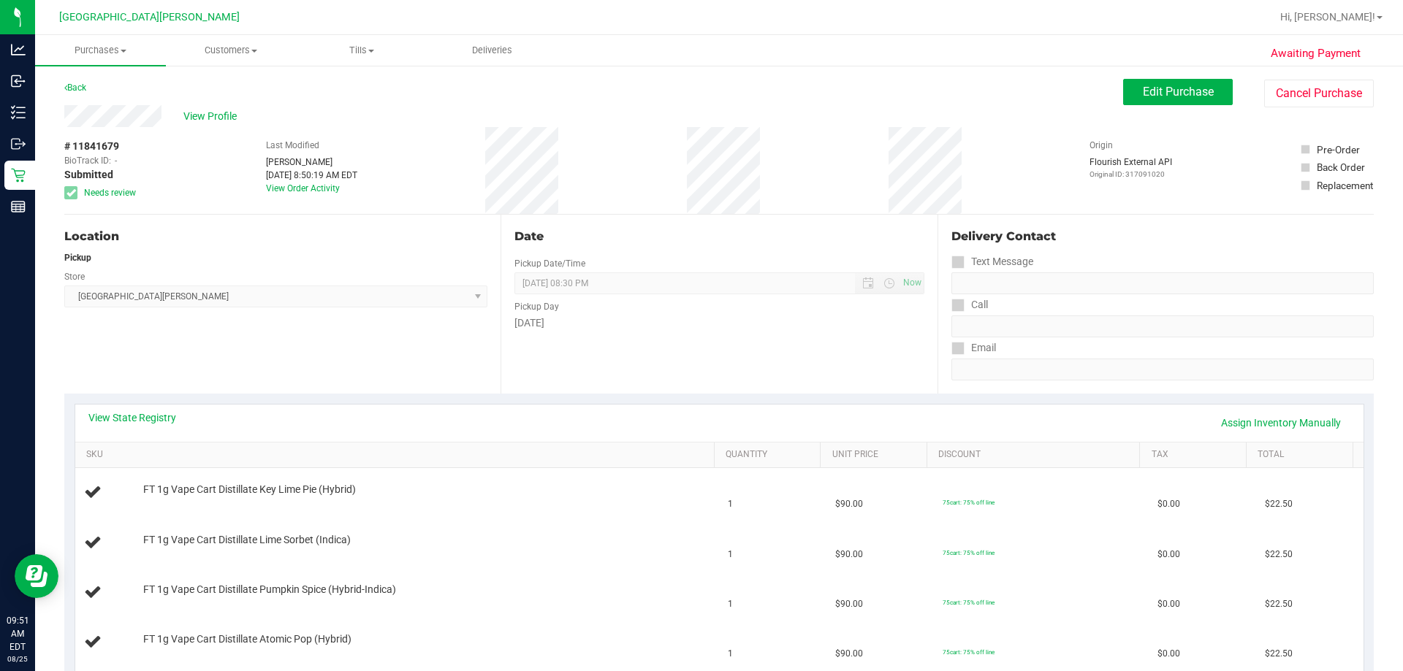
click at [123, 408] on div "View State Registry Assign Inventory Manually" at bounding box center [719, 423] width 1288 height 37
click at [123, 416] on link "View State Registry" at bounding box center [132, 418] width 88 height 15
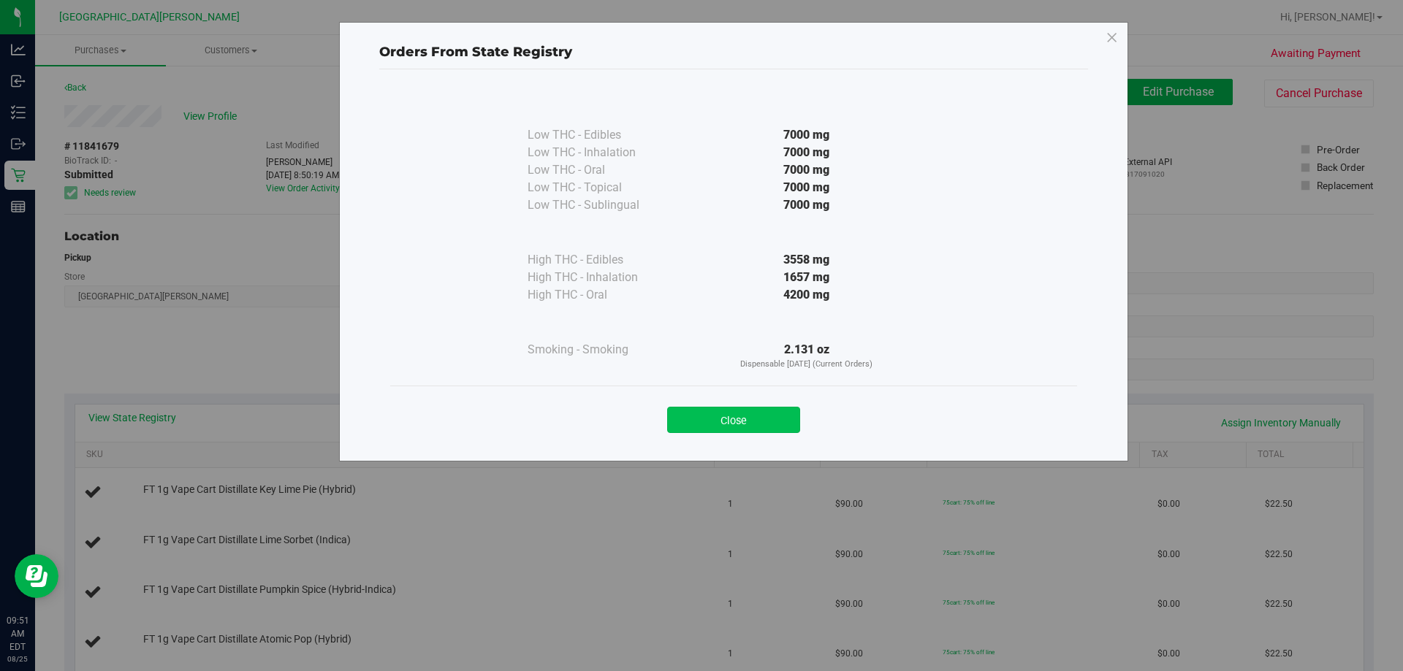
click at [699, 415] on button "Close" at bounding box center [733, 420] width 133 height 26
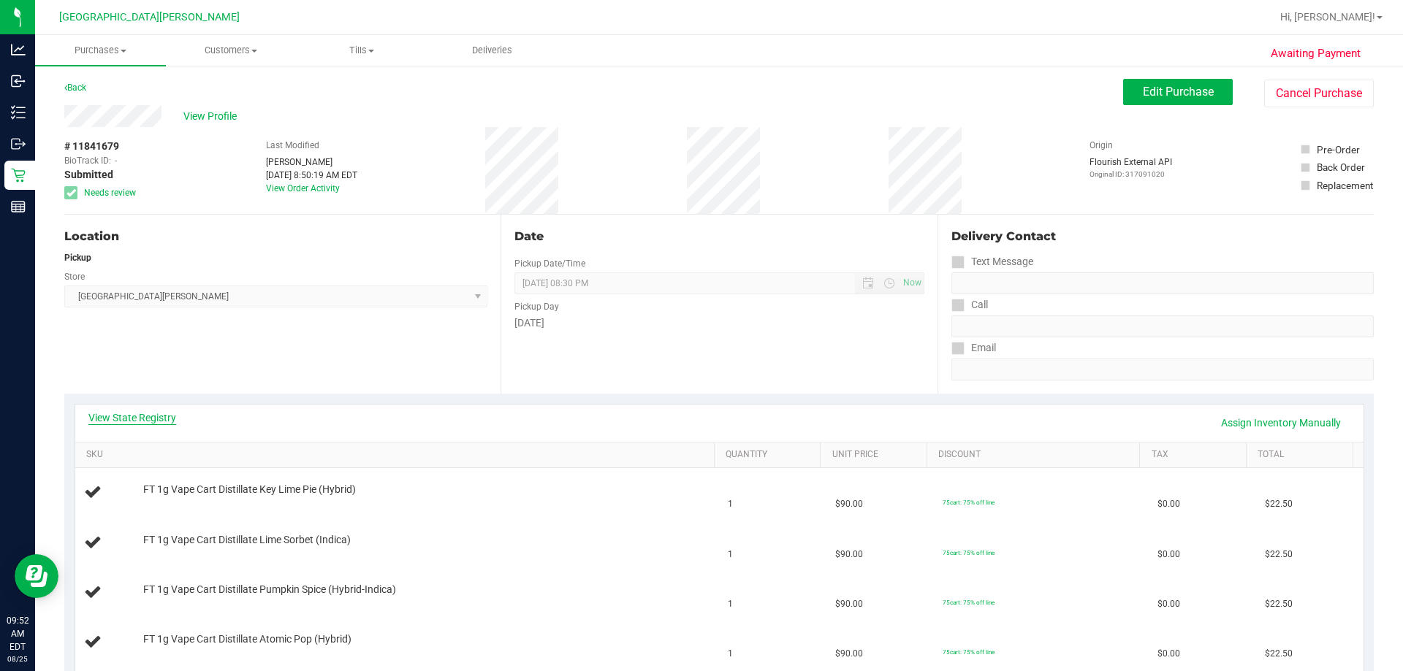
click at [159, 412] on link "View State Registry" at bounding box center [132, 418] width 88 height 15
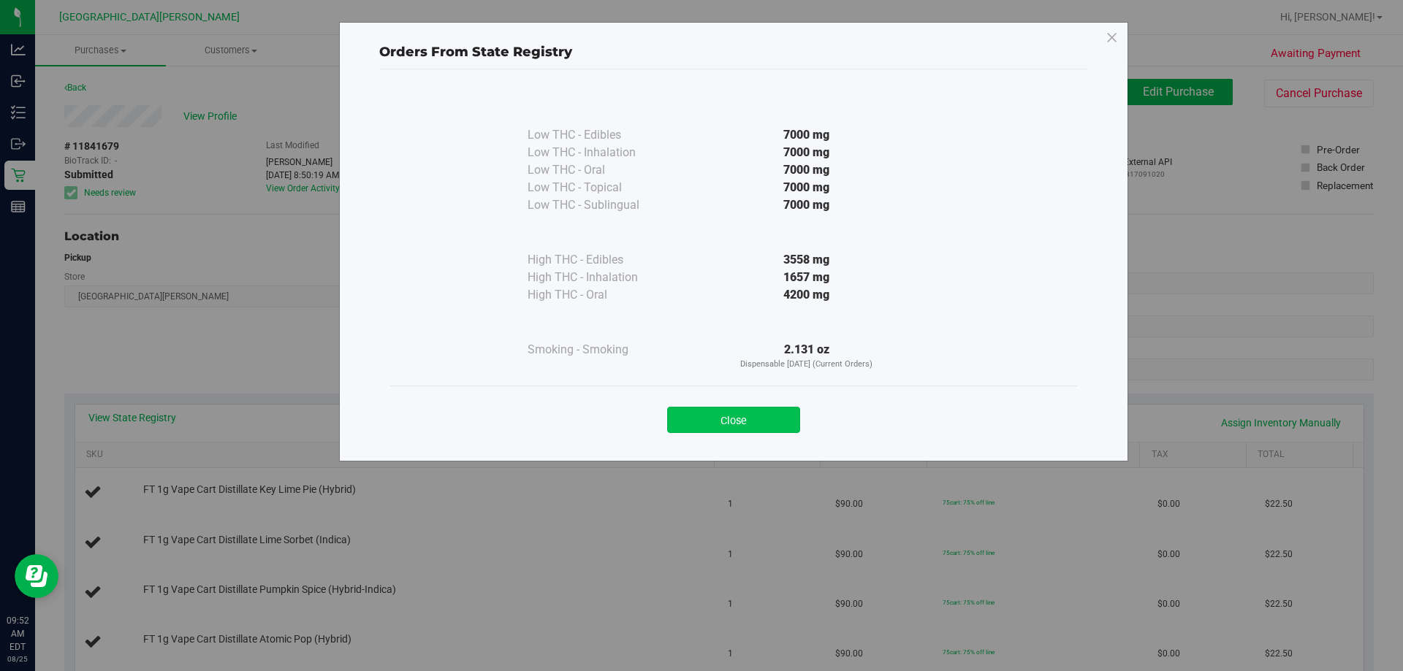
click at [699, 422] on button "Close" at bounding box center [733, 420] width 133 height 26
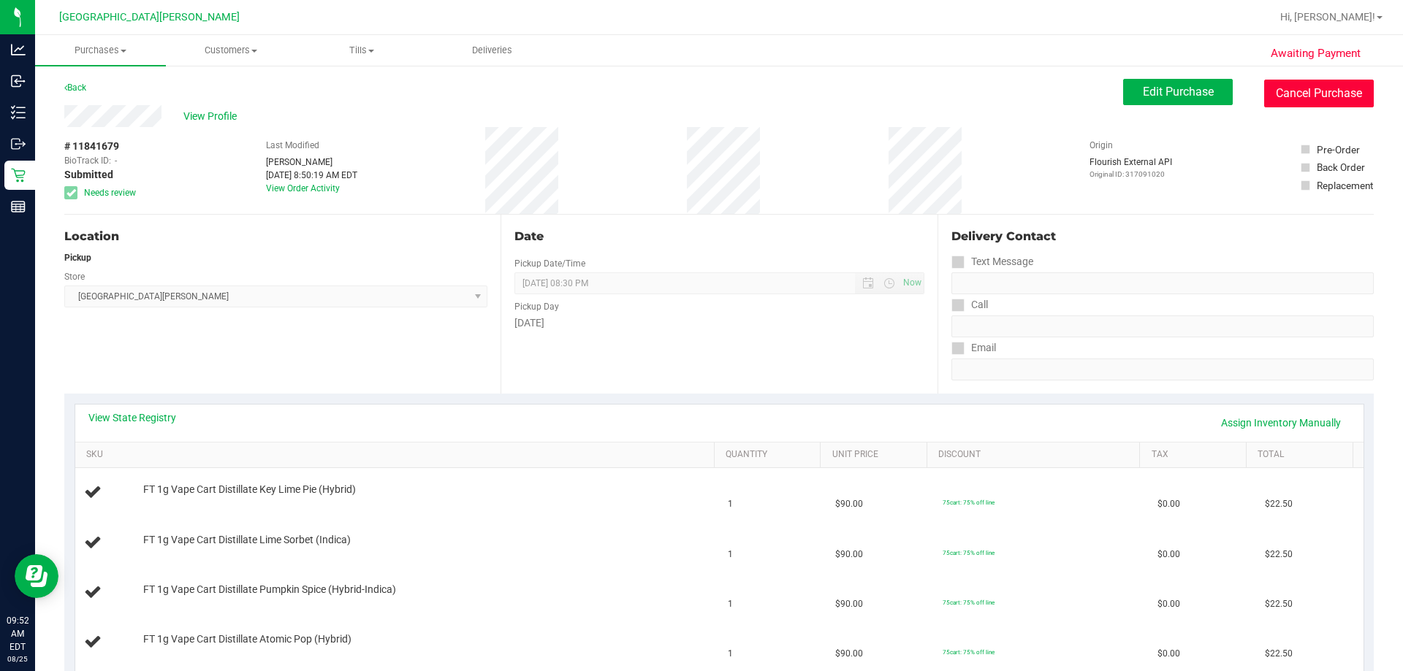
click at [699, 91] on button "Cancel Purchase" at bounding box center [1319, 94] width 110 height 28
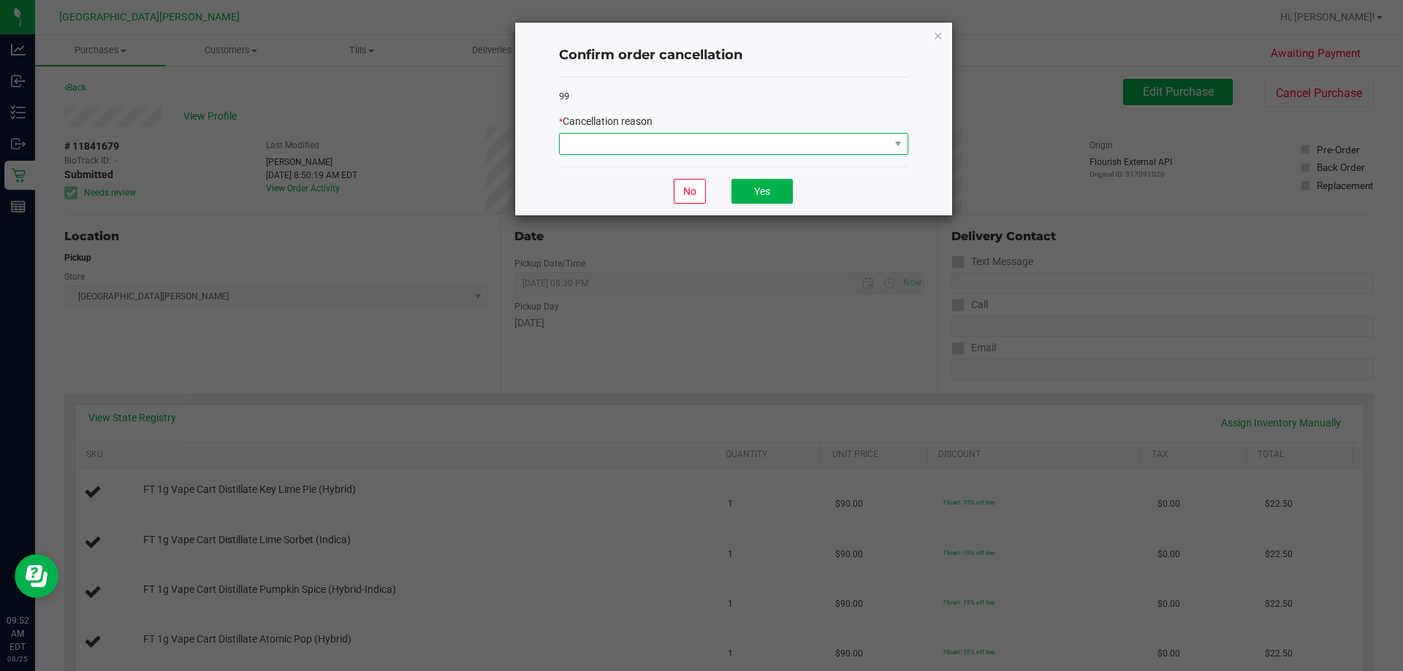
click at [699, 149] on span at bounding box center [725, 144] width 330 height 20
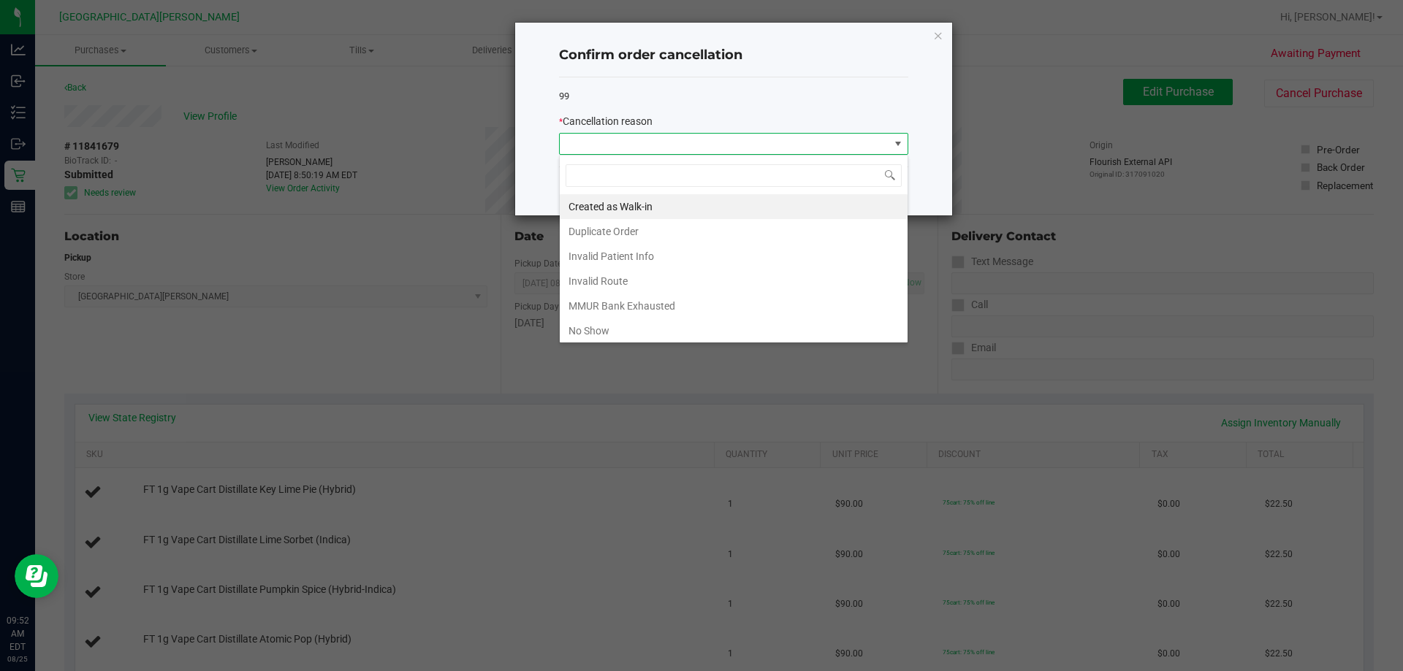
scroll to position [77, 0]
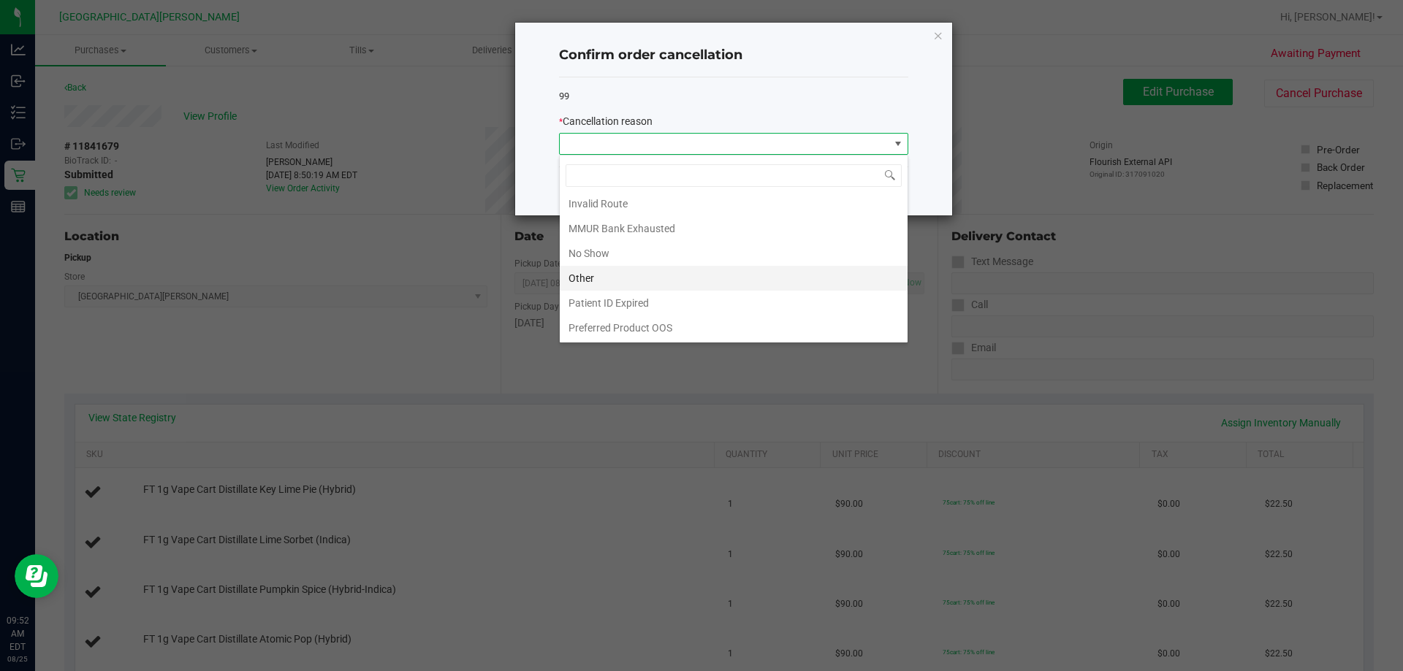
click at [612, 283] on li "Other" at bounding box center [734, 278] width 348 height 25
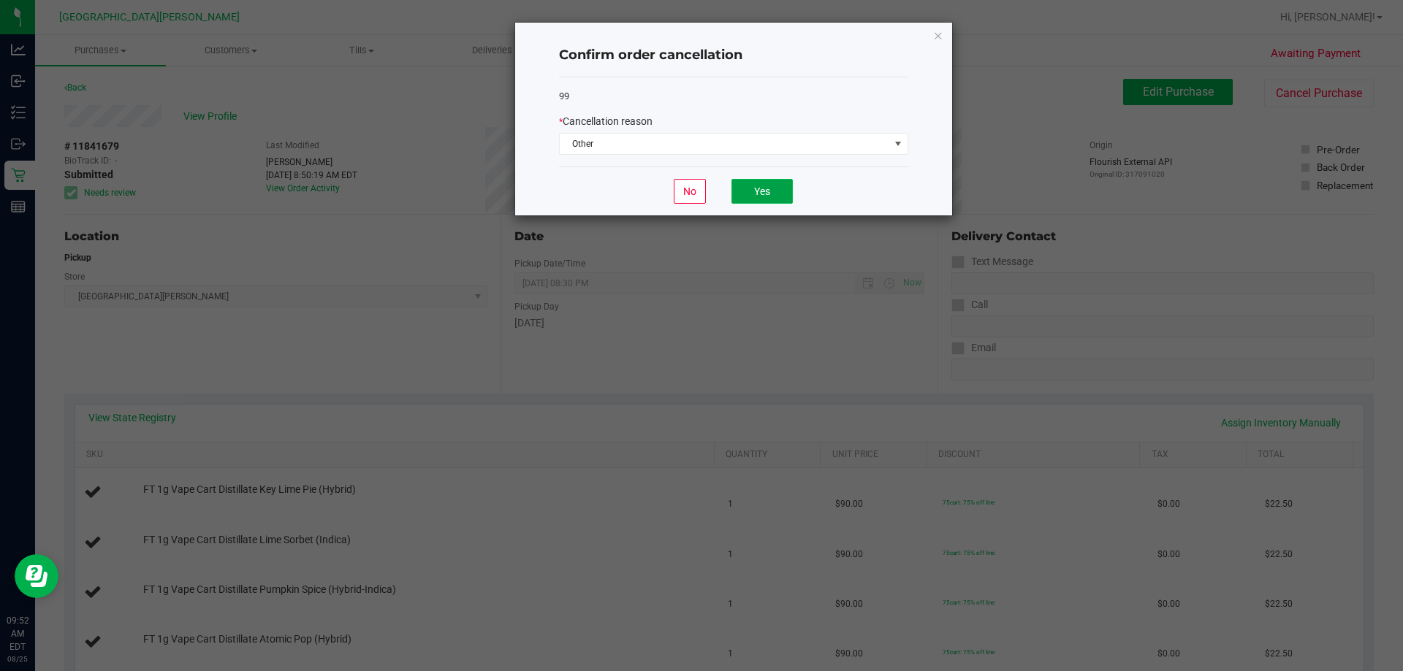
click at [699, 193] on button "Yes" at bounding box center [761, 191] width 61 height 25
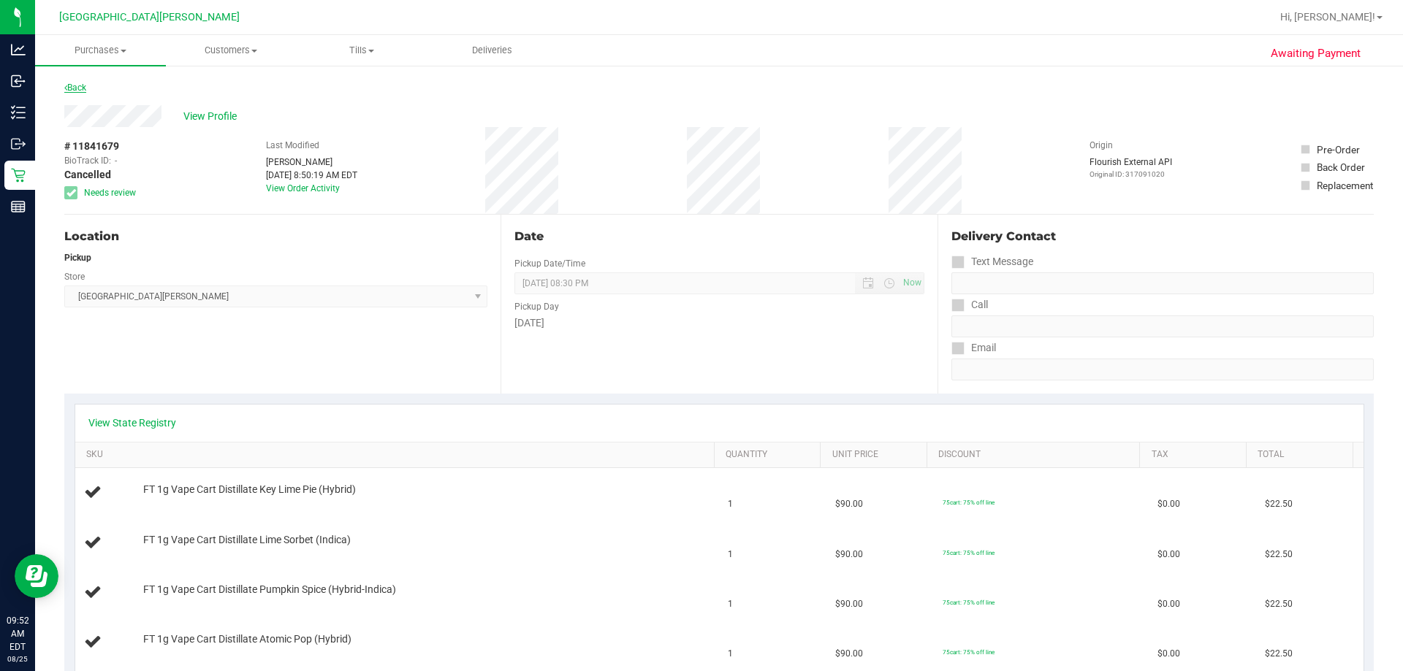
click at [84, 85] on link "Back" at bounding box center [75, 88] width 22 height 10
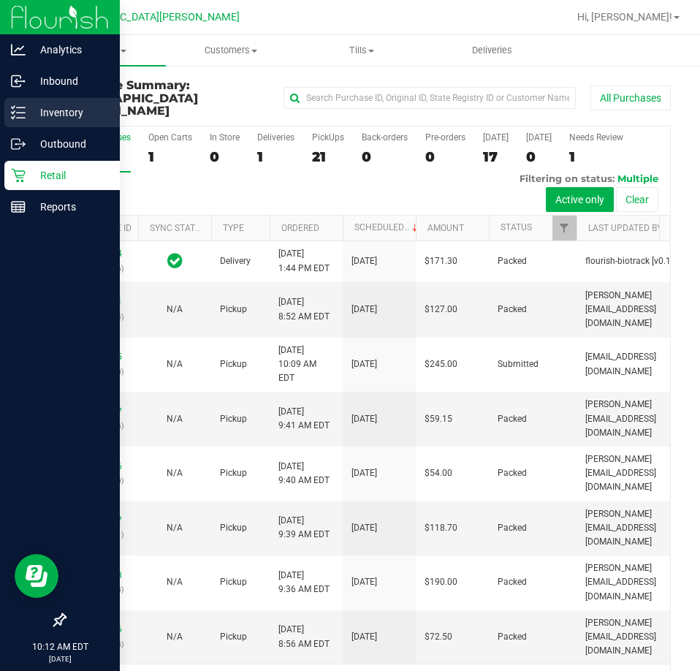
click at [31, 112] on p "Inventory" at bounding box center [70, 113] width 88 height 18
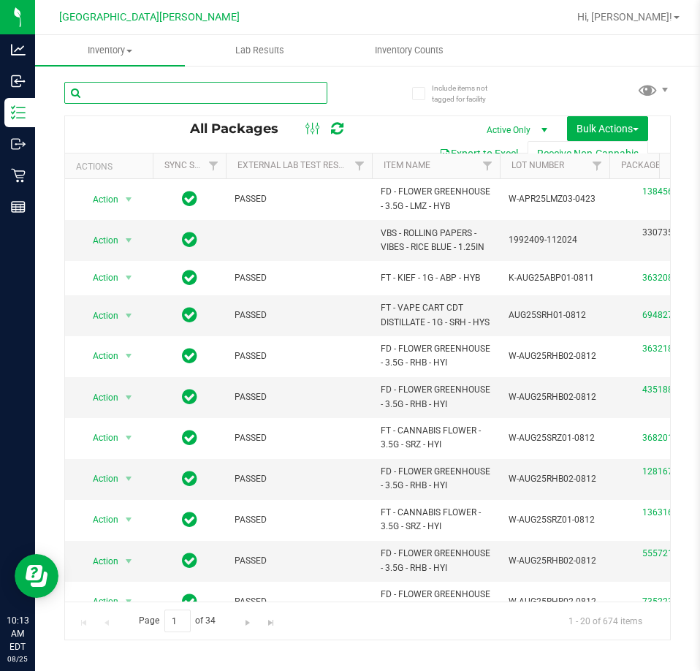
click at [123, 95] on input "text" at bounding box center [195, 93] width 263 height 22
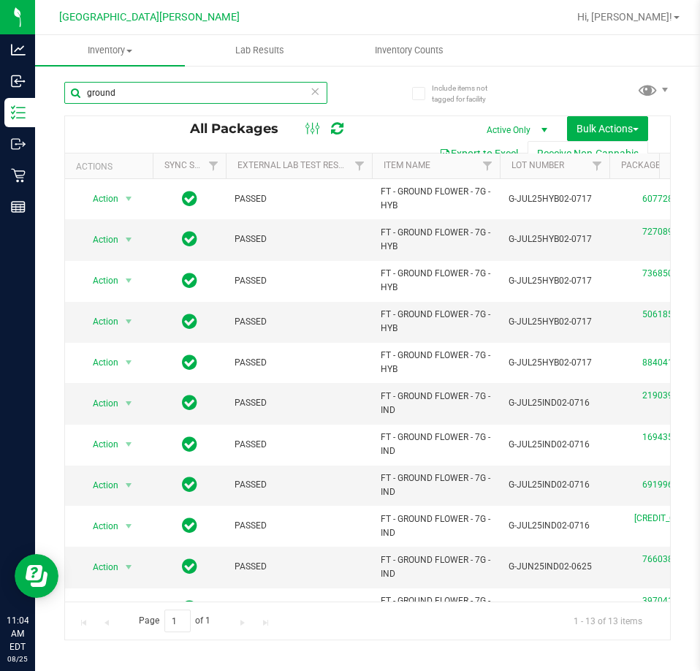
click at [146, 96] on input "ground" at bounding box center [195, 93] width 263 height 22
click at [146, 98] on input "ground" at bounding box center [195, 93] width 263 height 22
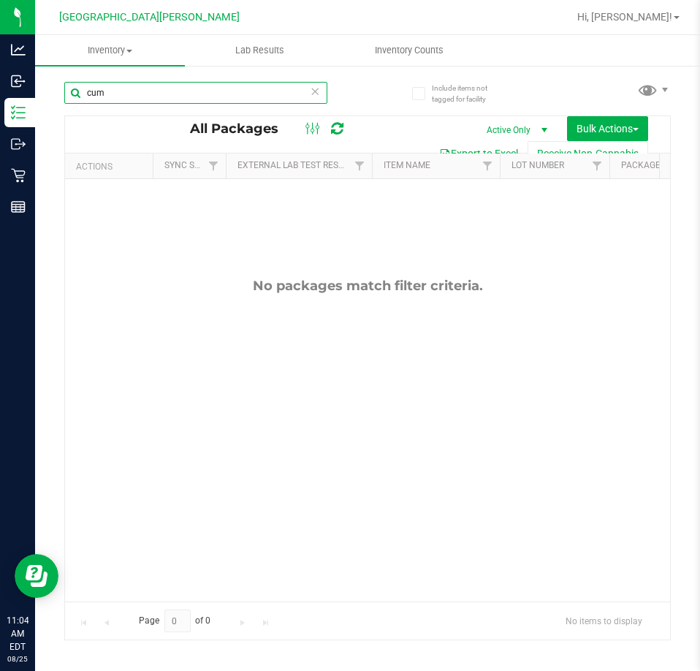
click at [126, 94] on input "cum" at bounding box center [195, 93] width 263 height 22
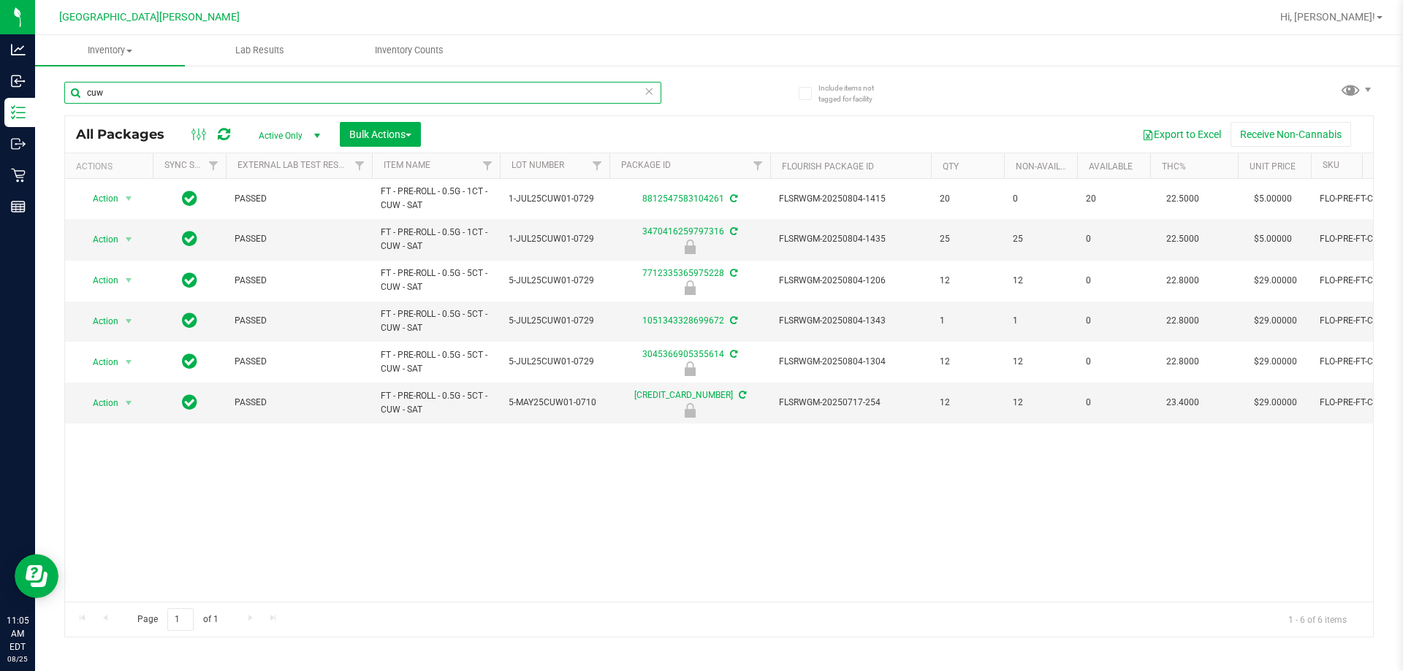
type input "cuw"
click at [699, 545] on div "Action Action Adjust qty Create package Edit attributes Global inventory Locate…" at bounding box center [719, 390] width 1308 height 423
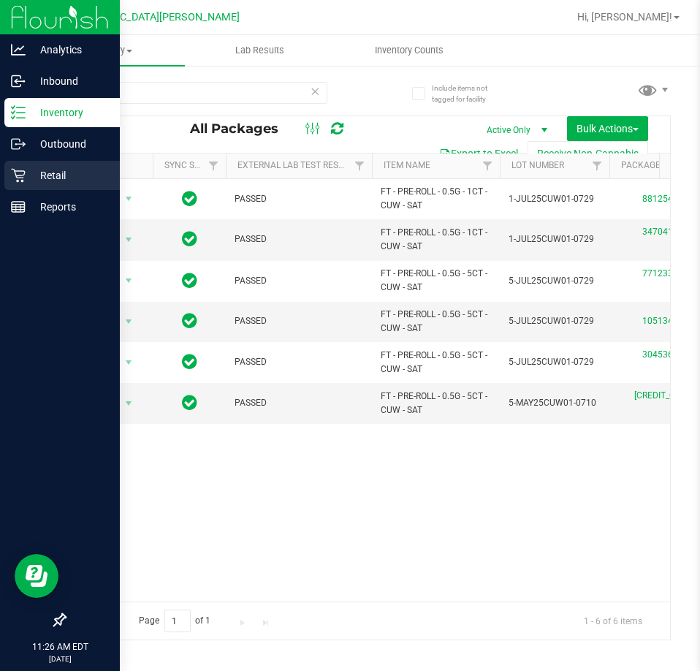
click at [25, 172] on icon at bounding box center [18, 176] width 14 height 14
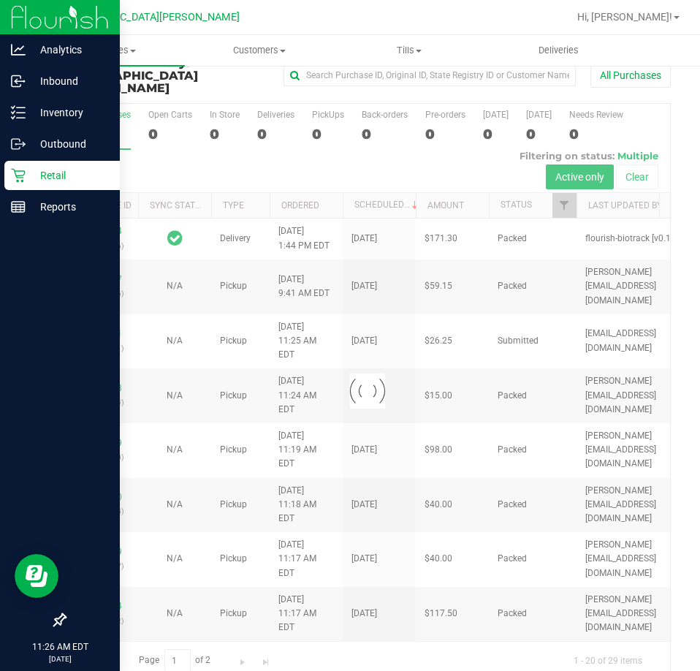
scroll to position [33, 0]
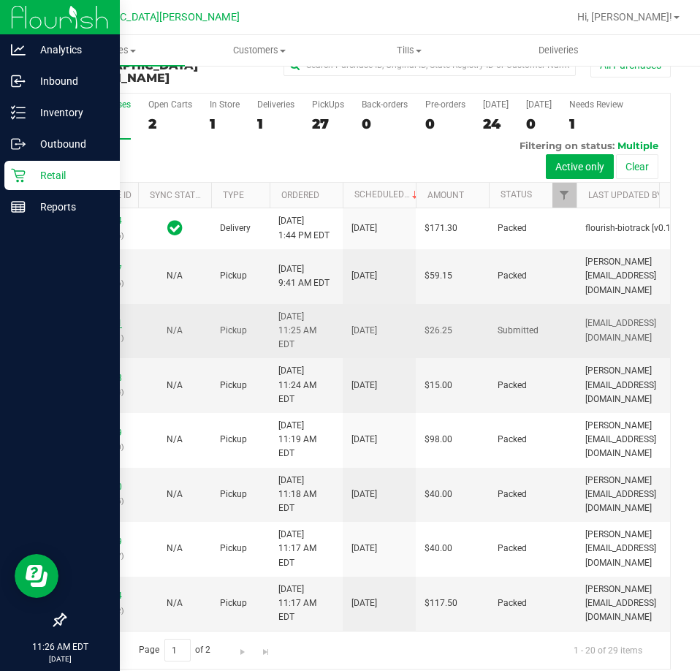
click at [113, 328] on link "11843021" at bounding box center [101, 323] width 41 height 10
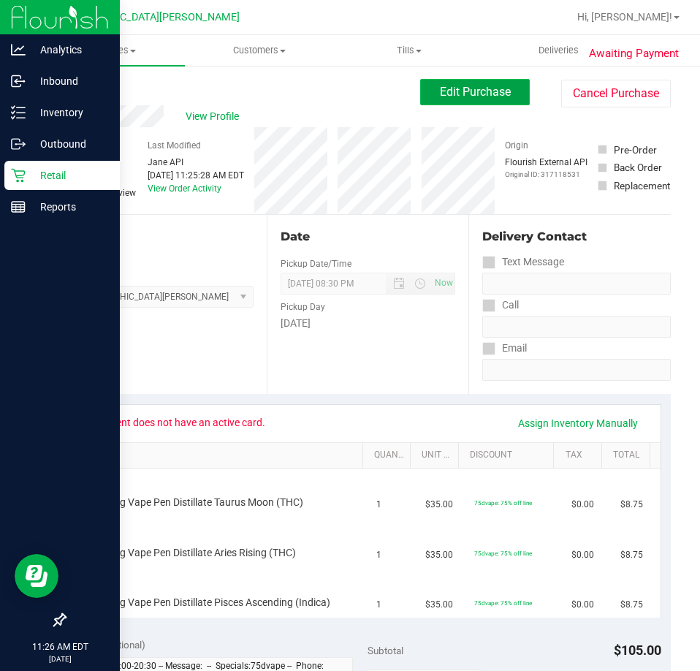
click at [441, 94] on span "Edit Purchase" at bounding box center [475, 92] width 71 height 14
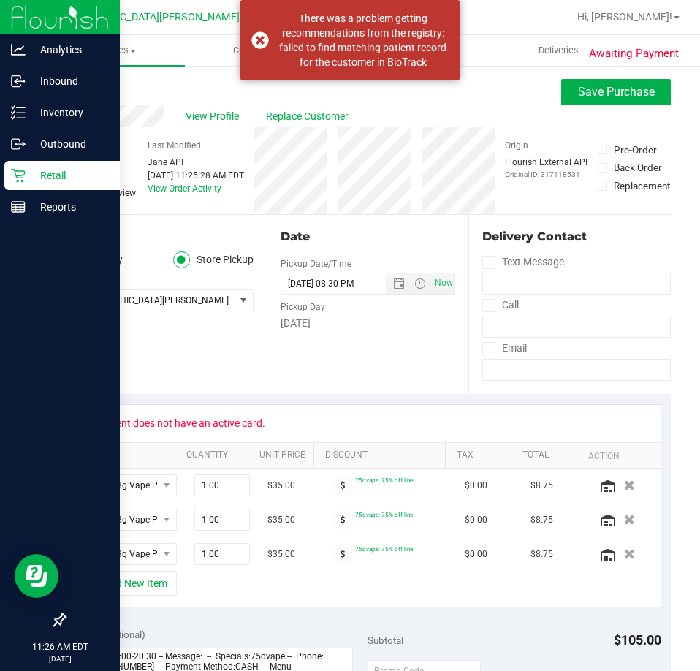
click at [320, 122] on span "Replace Customer" at bounding box center [310, 116] width 88 height 15
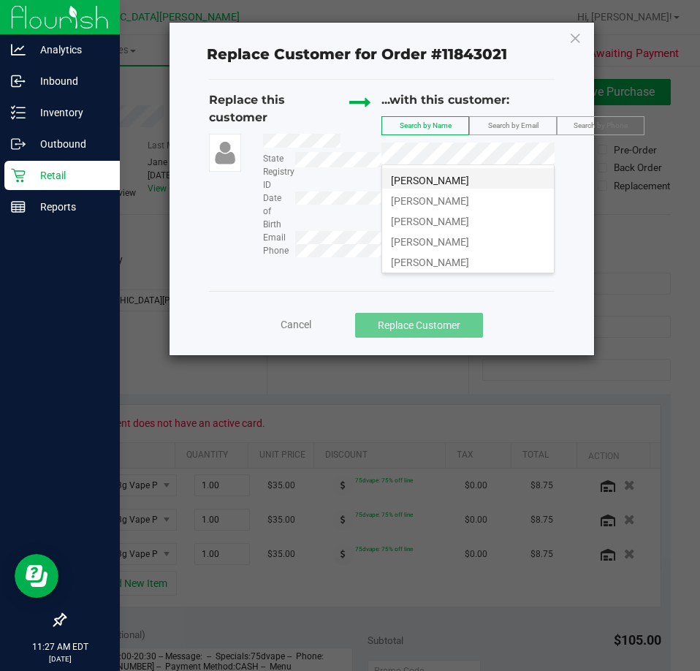
click at [457, 177] on span "[PERSON_NAME]" at bounding box center [430, 181] width 78 height 12
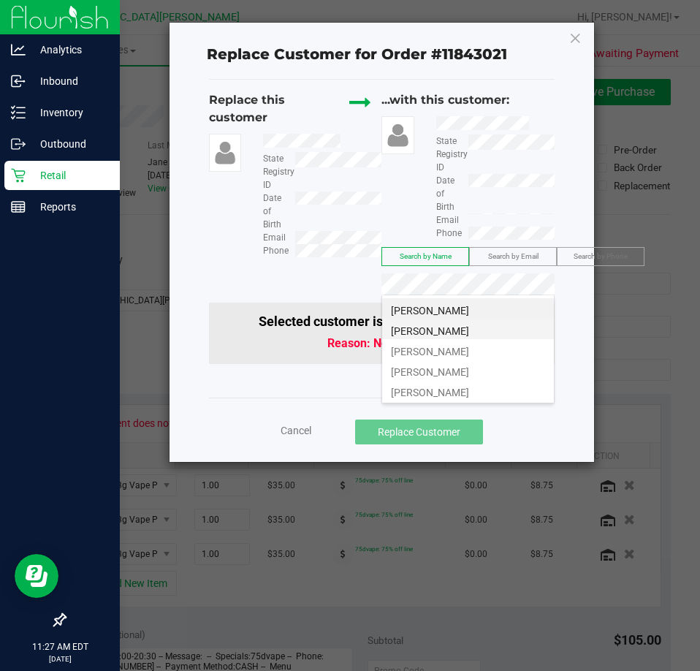
click at [507, 330] on li "[PERSON_NAME]" at bounding box center [468, 329] width 172 height 20
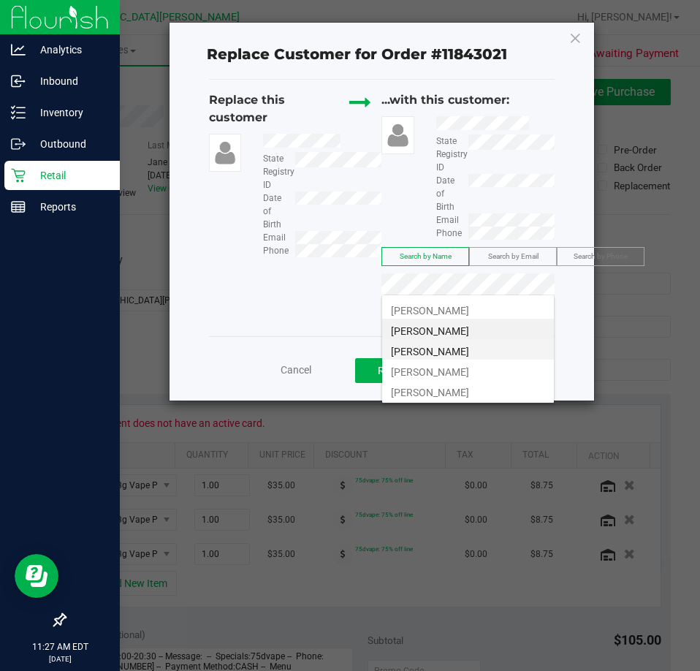
click at [484, 342] on li "[PERSON_NAME]" at bounding box center [468, 349] width 172 height 20
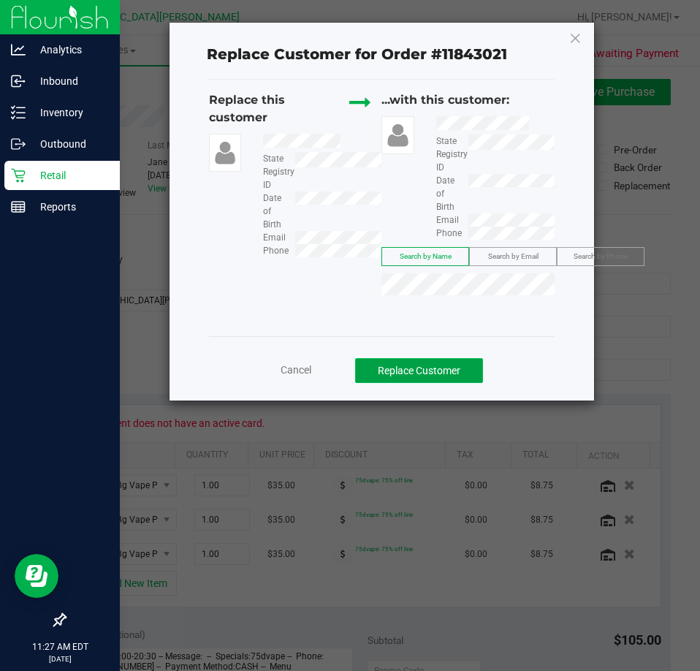
click at [427, 366] on button "Replace Customer" at bounding box center [419, 370] width 128 height 25
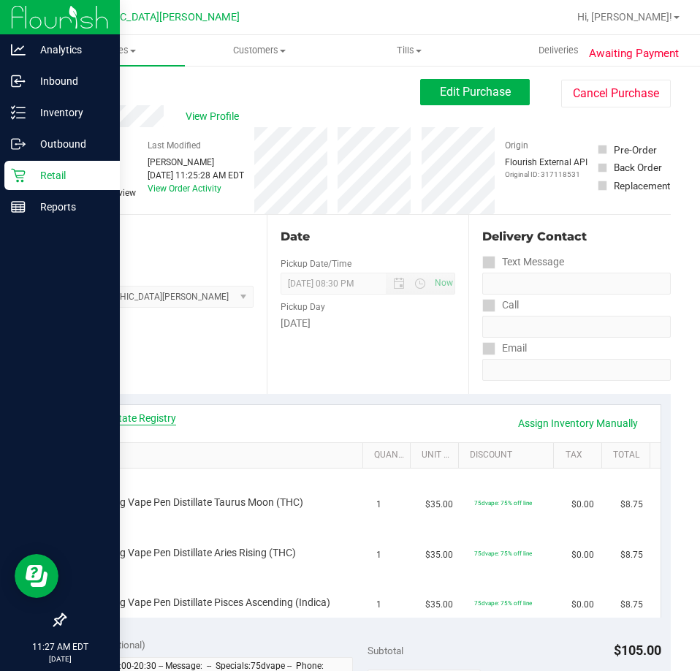
click at [131, 416] on link "View State Registry" at bounding box center [132, 418] width 88 height 15
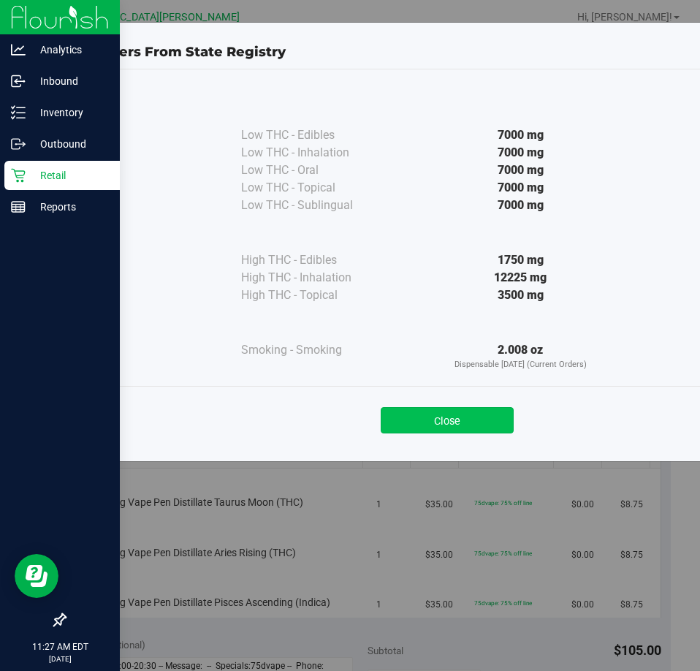
click at [446, 422] on button "Close" at bounding box center [447, 420] width 133 height 26
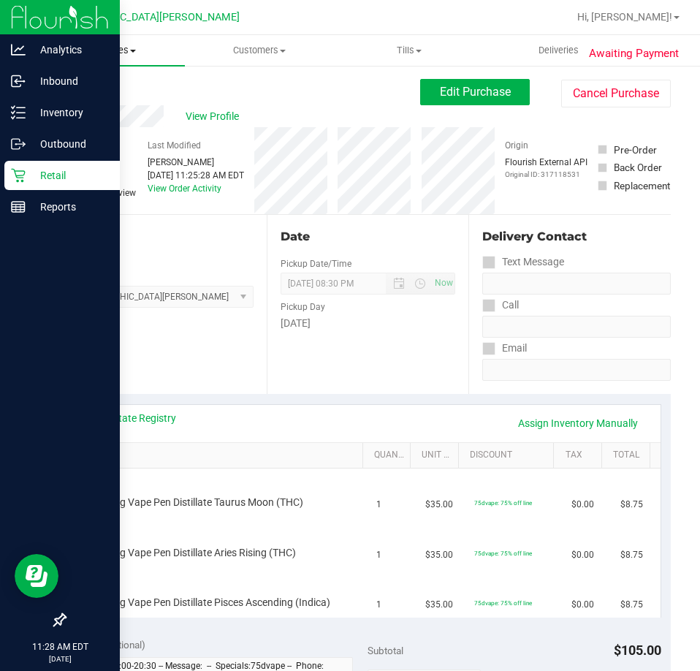
click at [126, 43] on uib-tab-heading "Purchases Summary of purchases Fulfillment All purchases" at bounding box center [110, 50] width 150 height 31
click at [66, 102] on span "Fulfillment" at bounding box center [80, 105] width 91 height 12
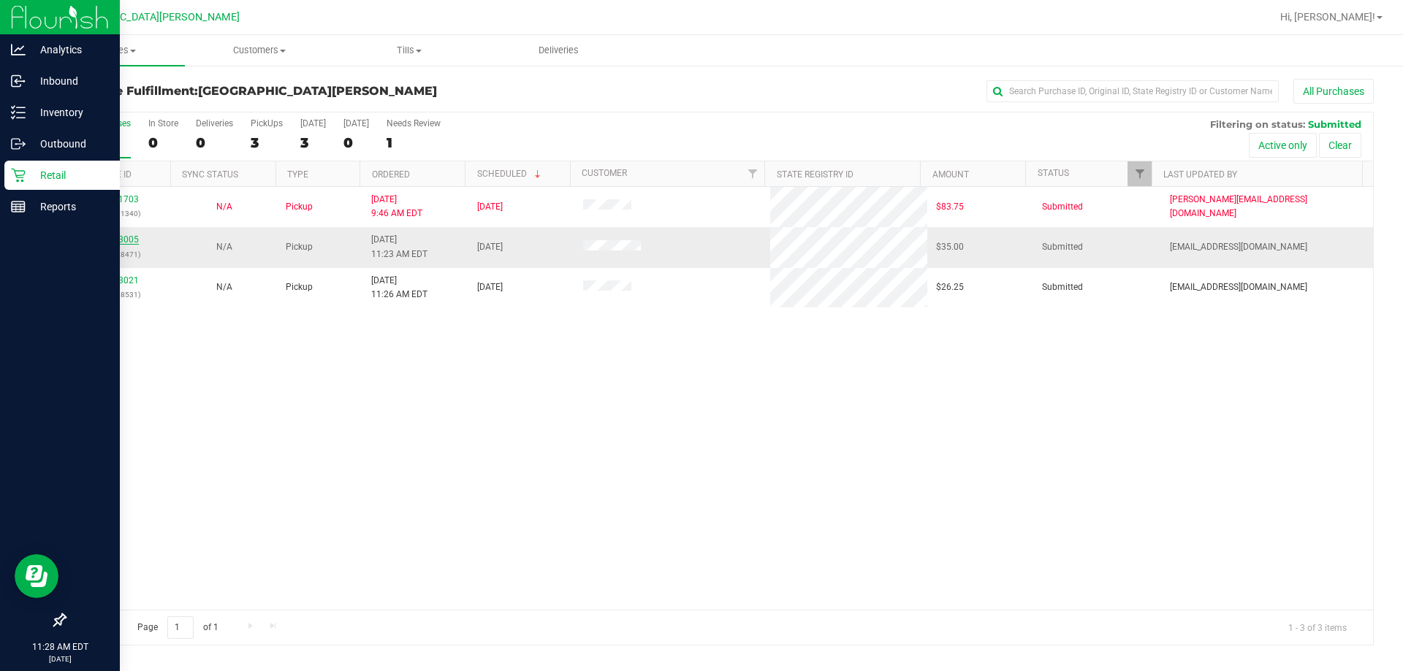
click at [122, 241] on link "11843005" at bounding box center [118, 240] width 41 height 10
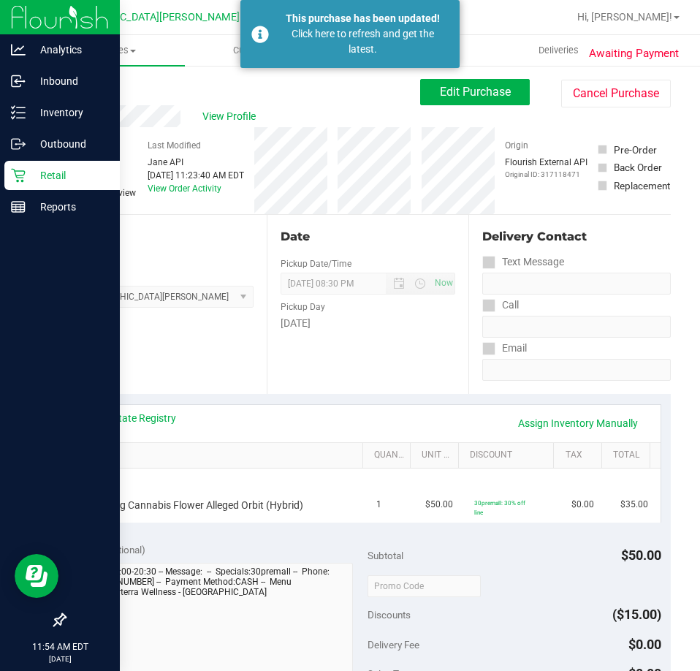
click at [20, 165] on div "Retail" at bounding box center [61, 175] width 115 height 29
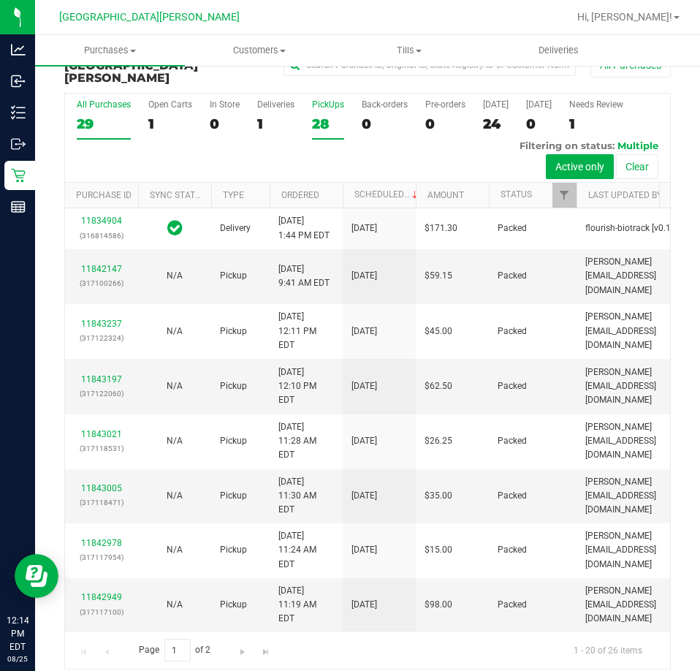
click at [329, 101] on label "PickUps 28" at bounding box center [328, 119] width 32 height 40
click at [0, 0] on input "PickUps 28" at bounding box center [0, 0] width 0 height 0
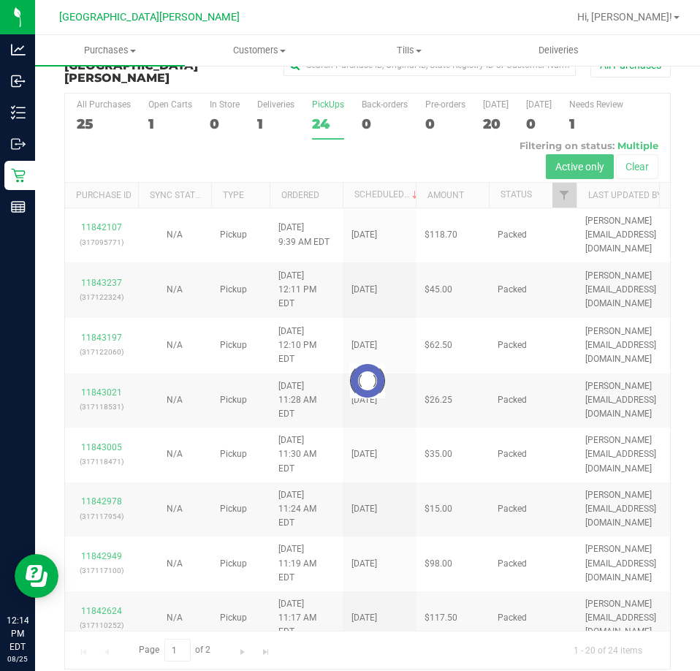
click at [332, 105] on div at bounding box center [367, 381] width 605 height 575
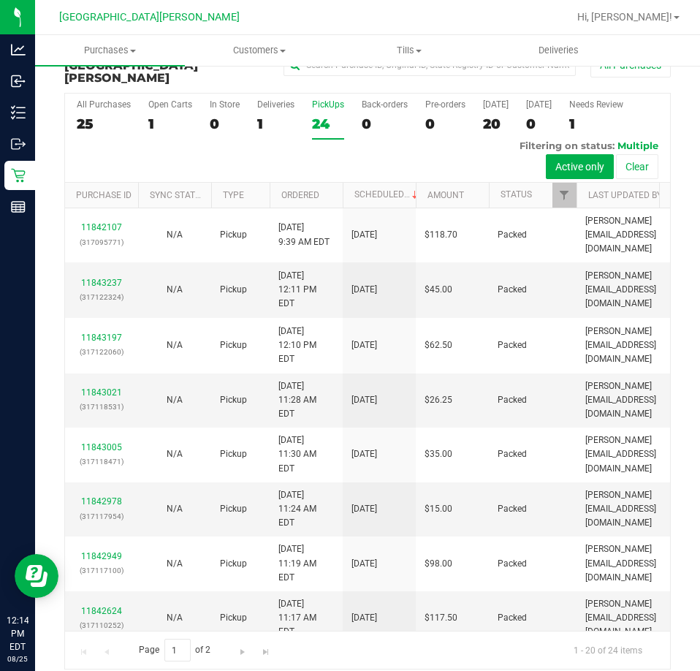
click at [320, 115] on div "24" at bounding box center [328, 123] width 32 height 17
click at [0, 0] on input "PickUps 24" at bounding box center [0, 0] width 0 height 0
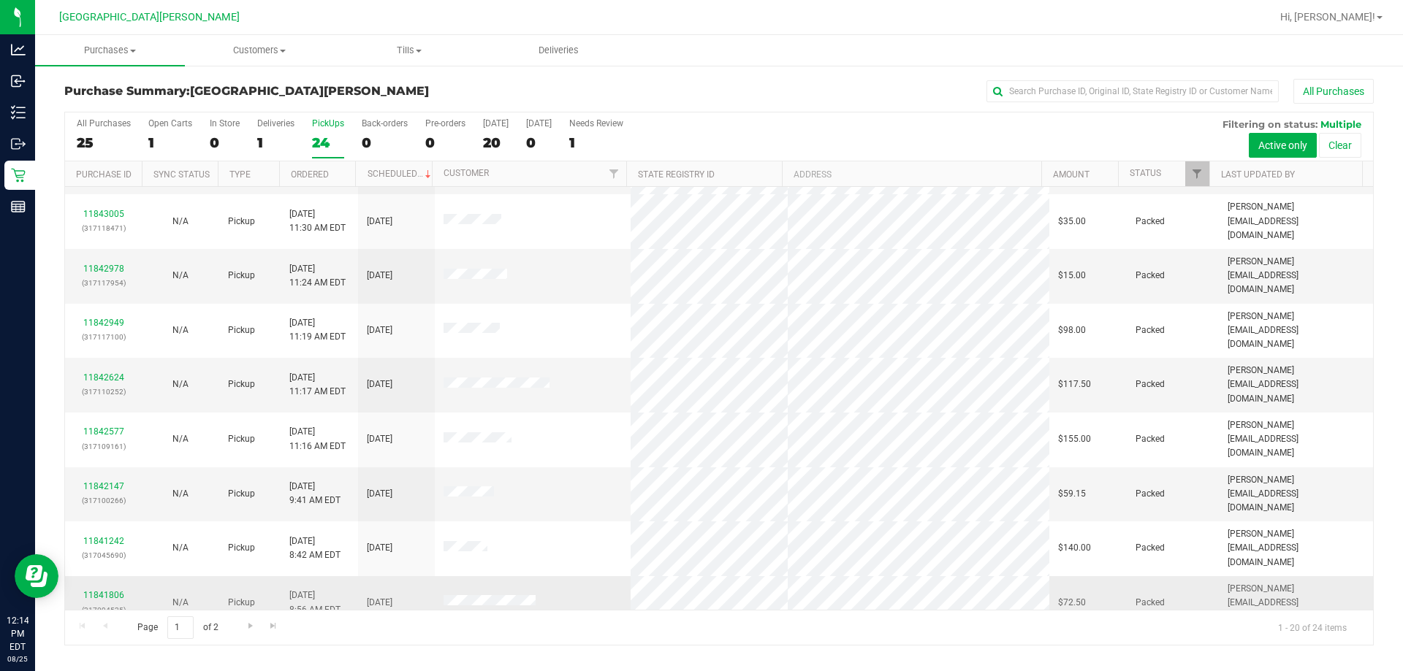
scroll to position [386, 0]
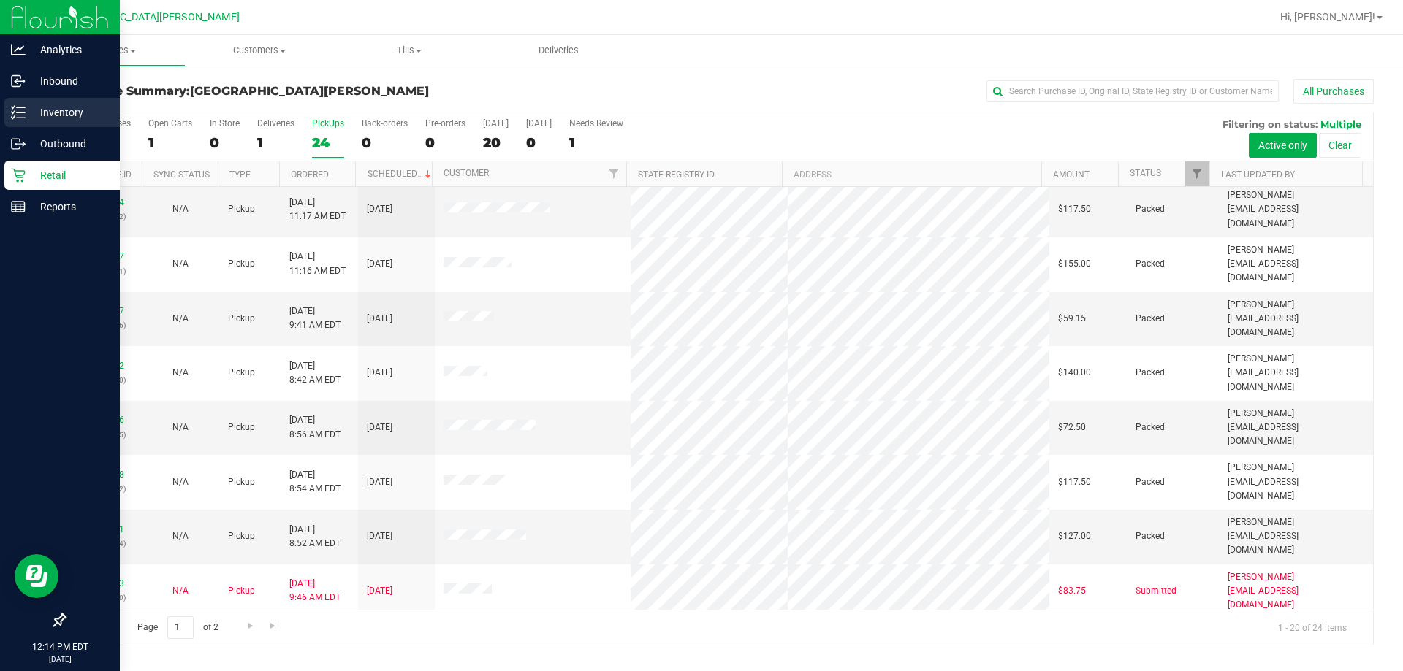
click at [31, 111] on p "Inventory" at bounding box center [70, 113] width 88 height 18
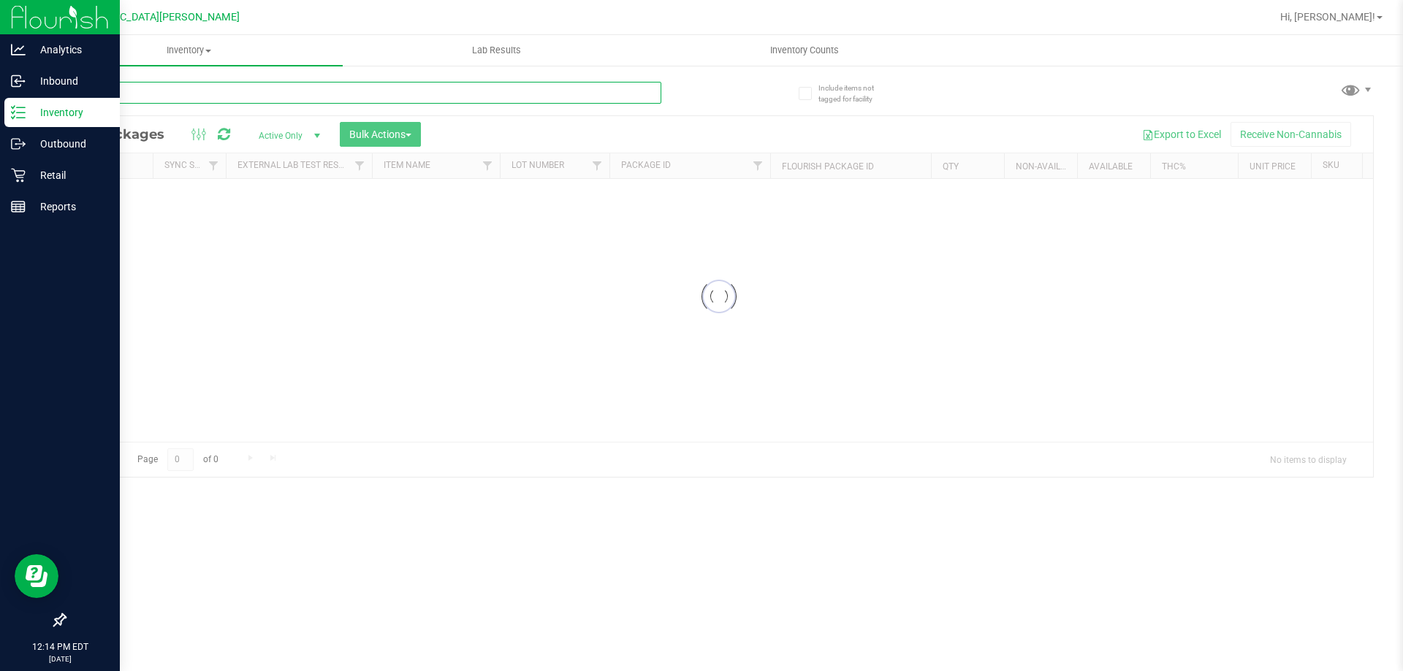
click at [185, 88] on input "text" at bounding box center [362, 93] width 597 height 22
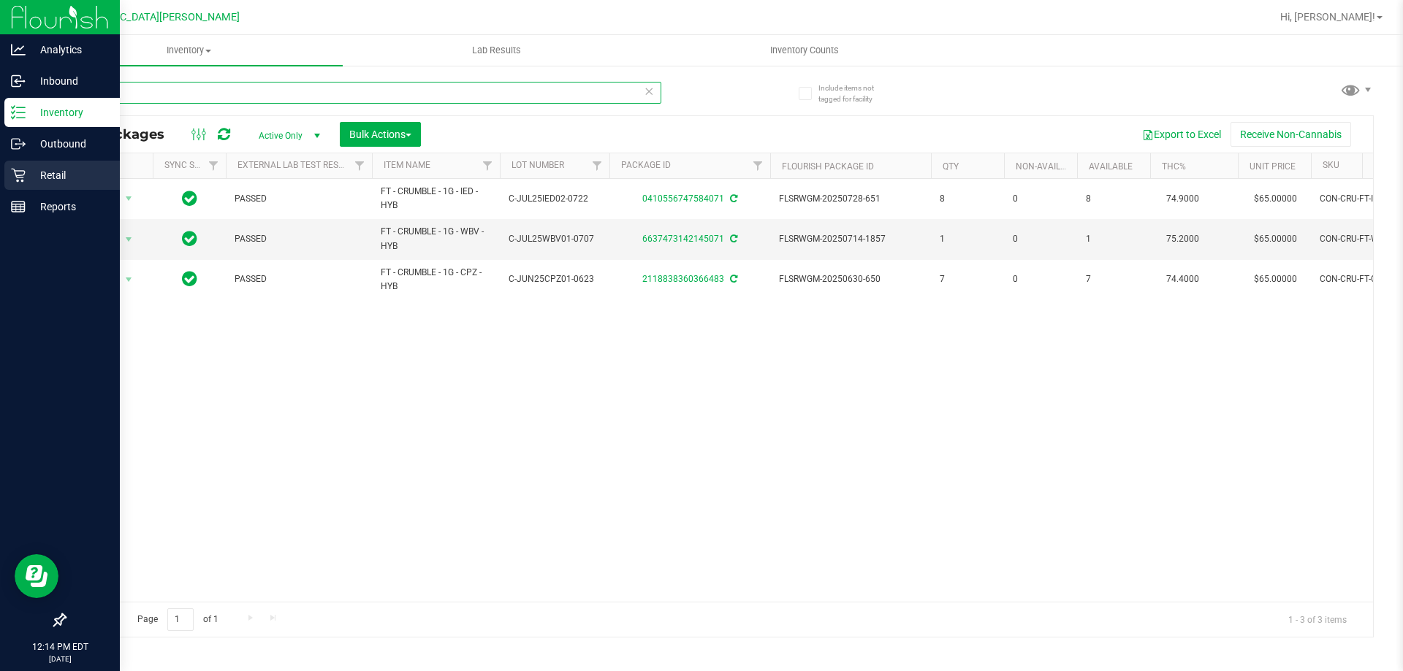
type input "crumble"
click at [14, 170] on icon at bounding box center [18, 176] width 14 height 14
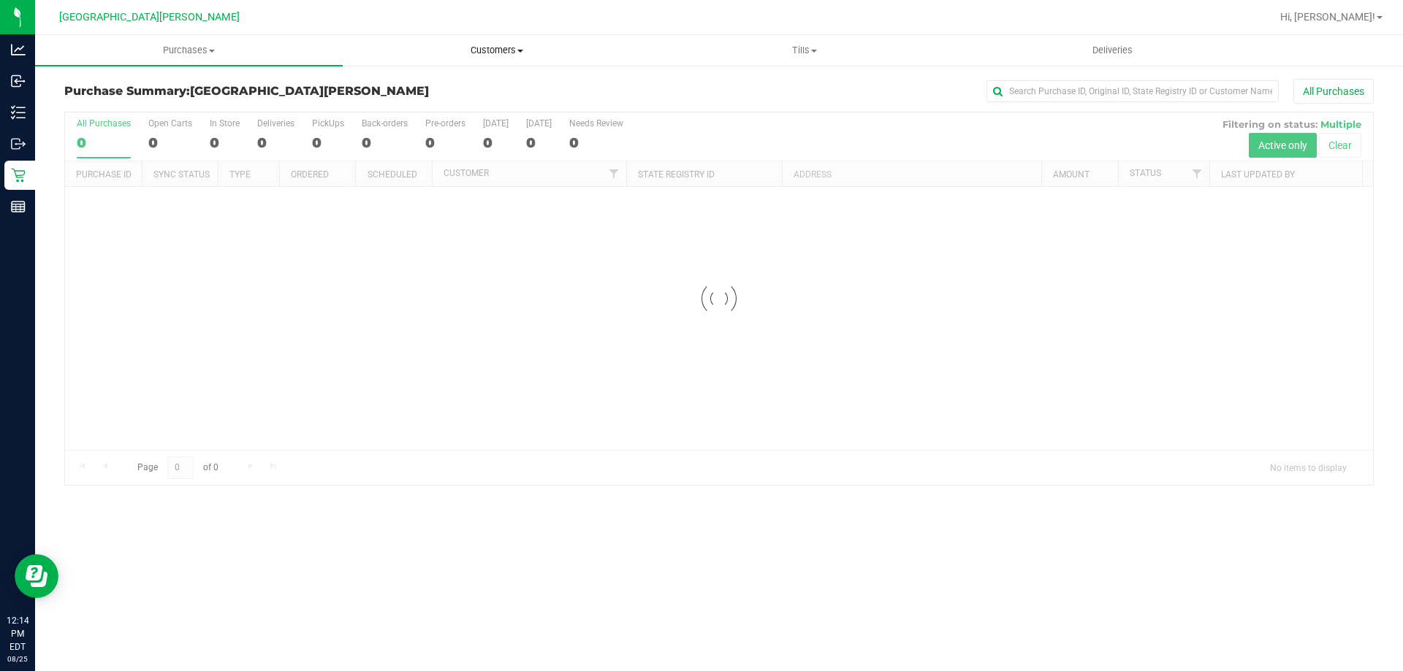
click at [495, 49] on span "Customers" at bounding box center [496, 50] width 306 height 13
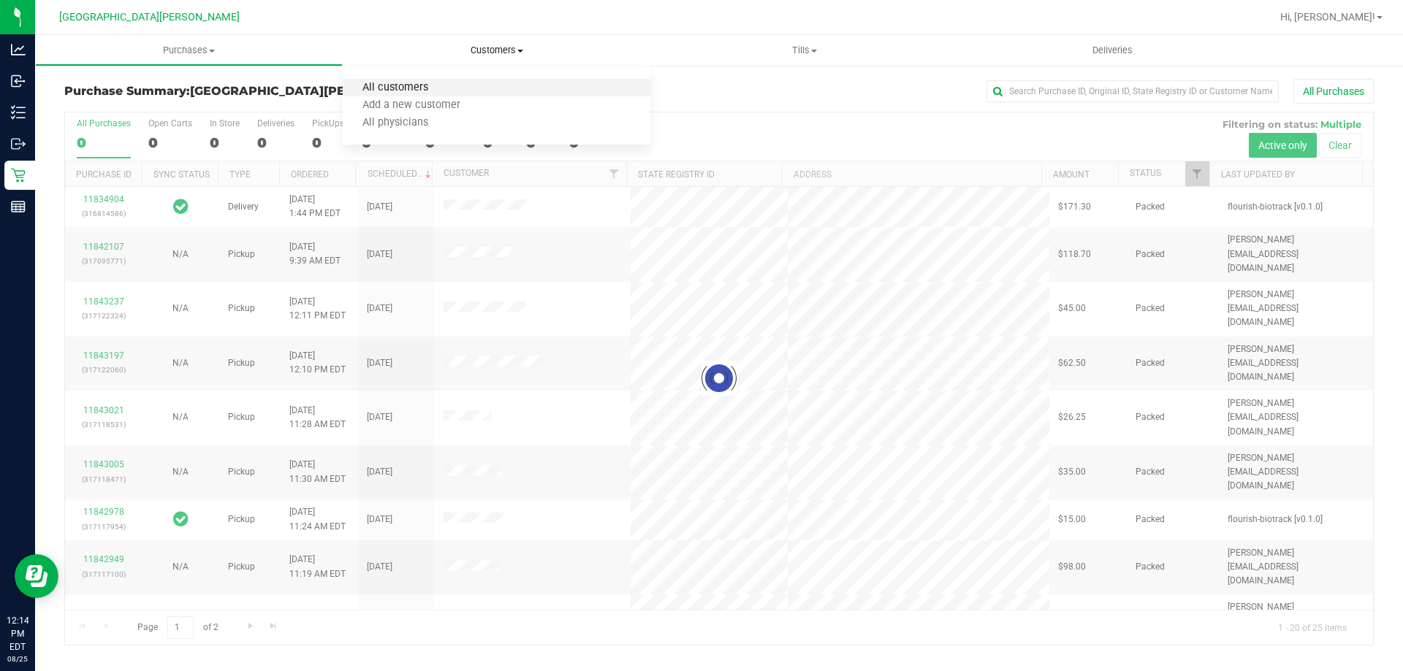
click at [433, 87] on span "All customers" at bounding box center [395, 88] width 105 height 12
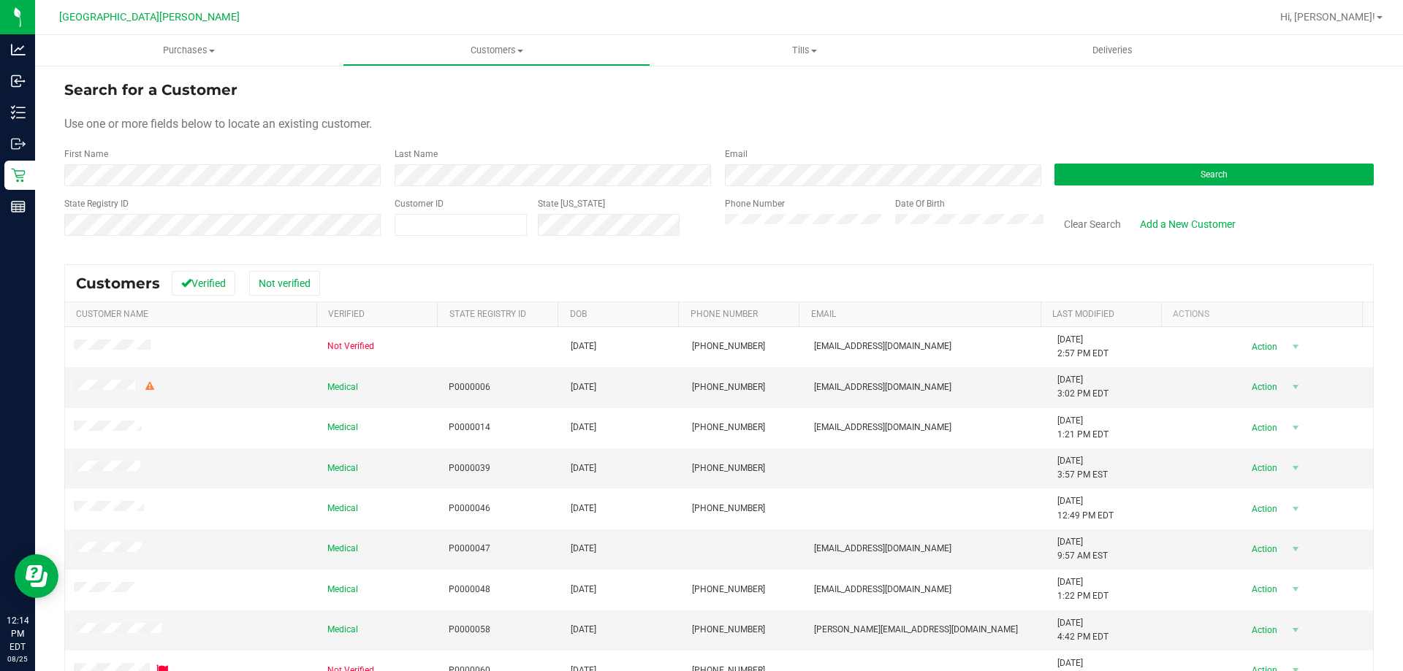
click at [273, 191] on form "Search for a Customer Use one or more fields below to locate an existing custom…" at bounding box center [718, 164] width 1309 height 170
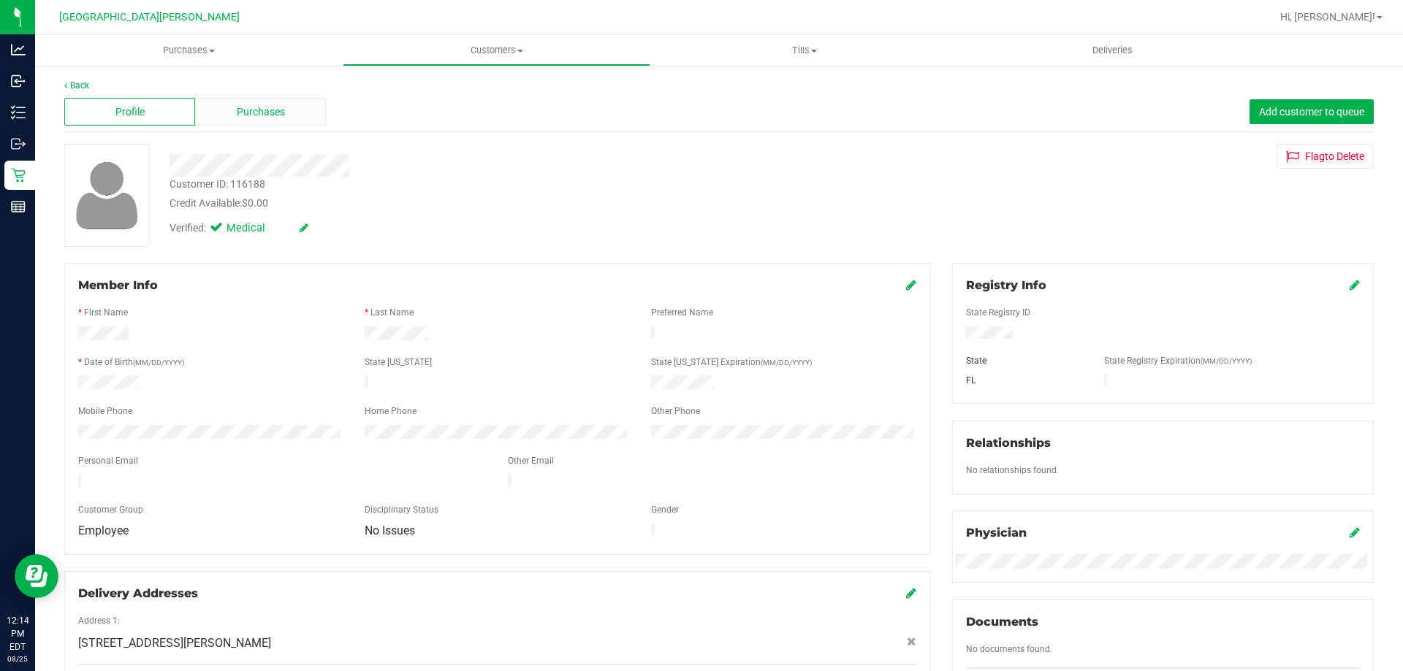
click at [266, 107] on span "Purchases" at bounding box center [261, 111] width 48 height 15
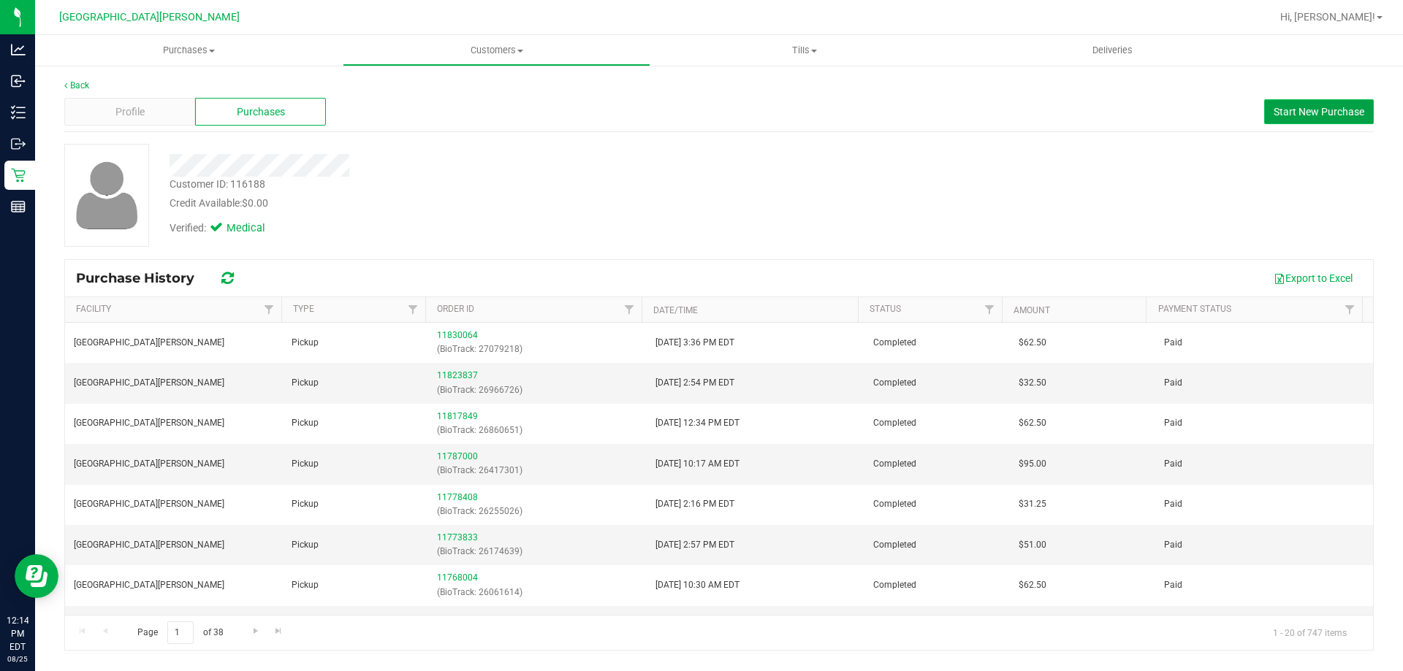
click at [699, 113] on span "Start New Purchase" at bounding box center [1319, 112] width 91 height 12
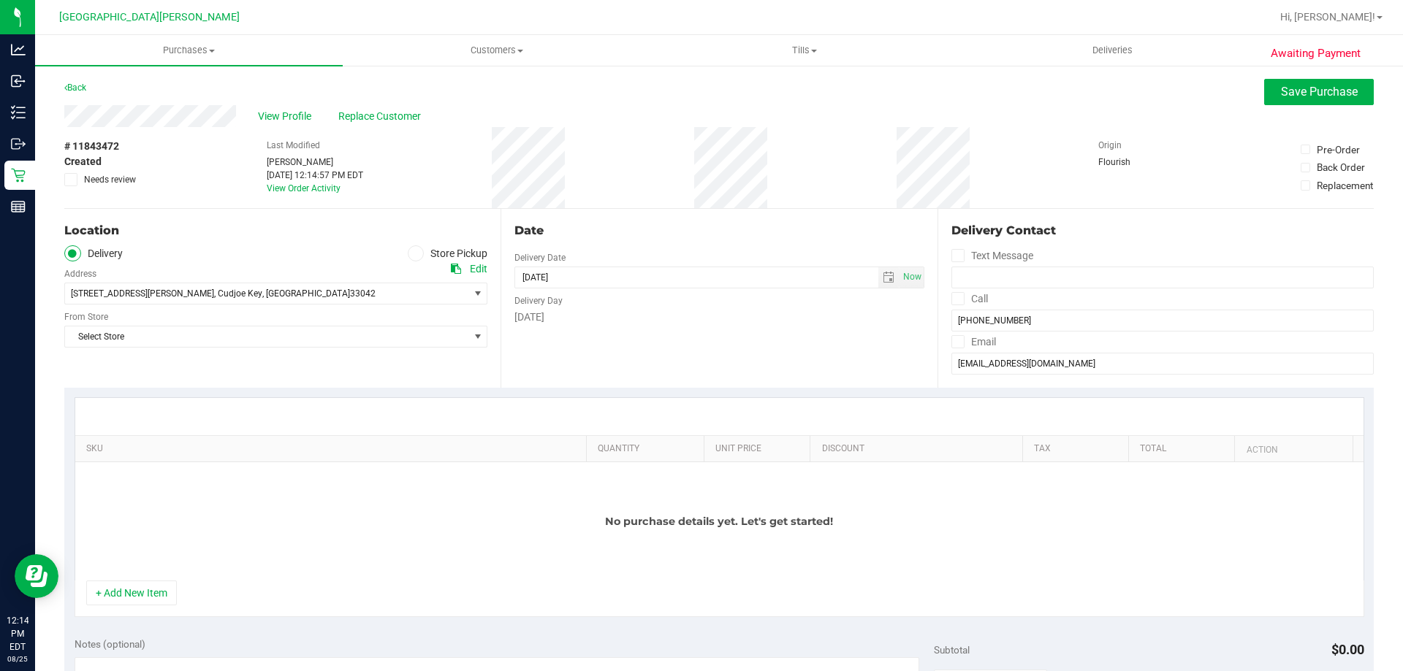
click at [417, 254] on span at bounding box center [416, 253] width 17 height 17
click at [0, 0] on input "Store Pickup" at bounding box center [0, 0] width 0 height 0
click at [270, 299] on span "Select Store" at bounding box center [266, 293] width 403 height 20
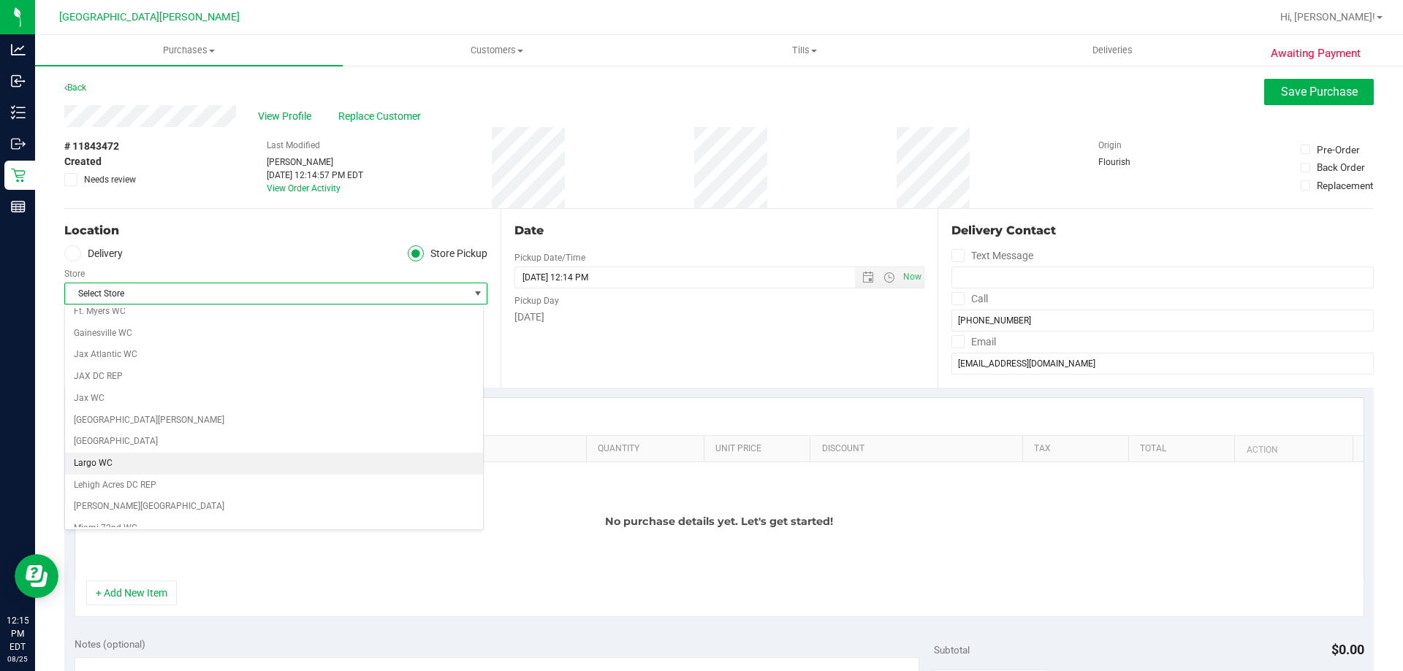
scroll to position [292, 0]
click at [110, 416] on li "[GEOGRAPHIC_DATA][PERSON_NAME]" at bounding box center [274, 418] width 418 height 22
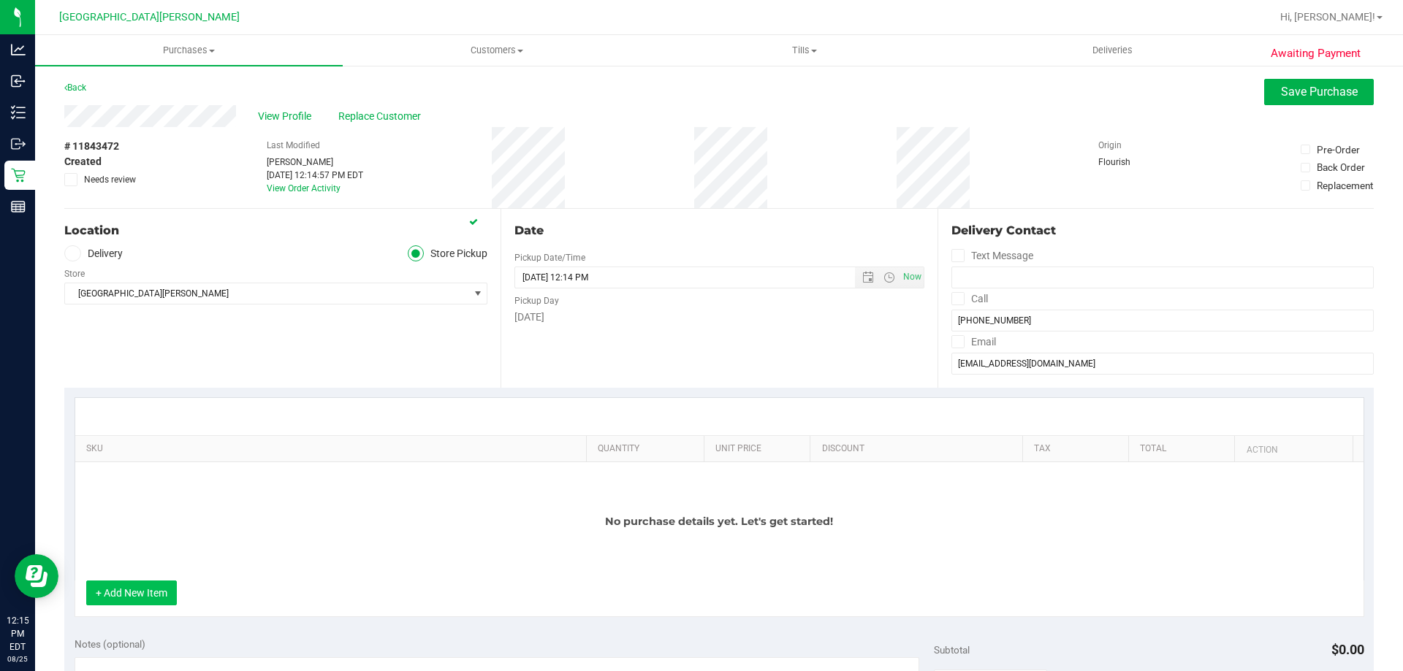
click at [148, 587] on button "+ Add New Item" at bounding box center [131, 593] width 91 height 25
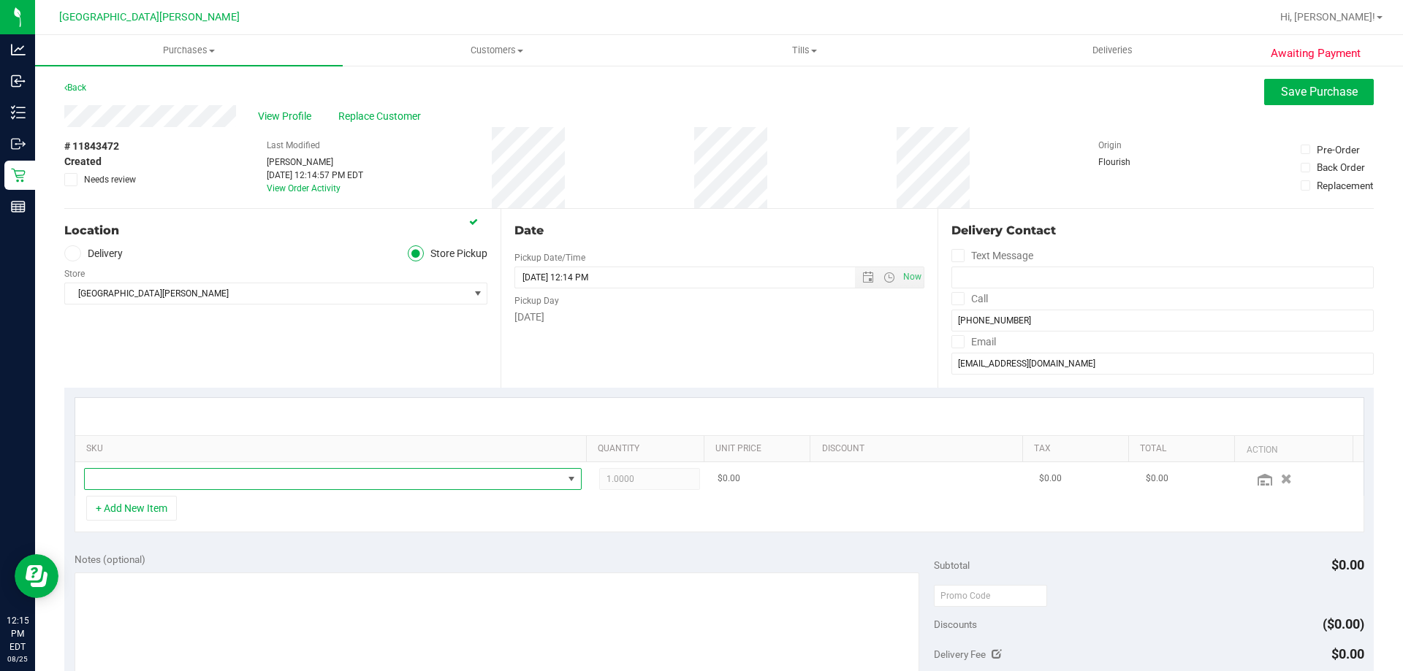
click at [178, 481] on span "NO DATA FOUND" at bounding box center [324, 479] width 478 height 20
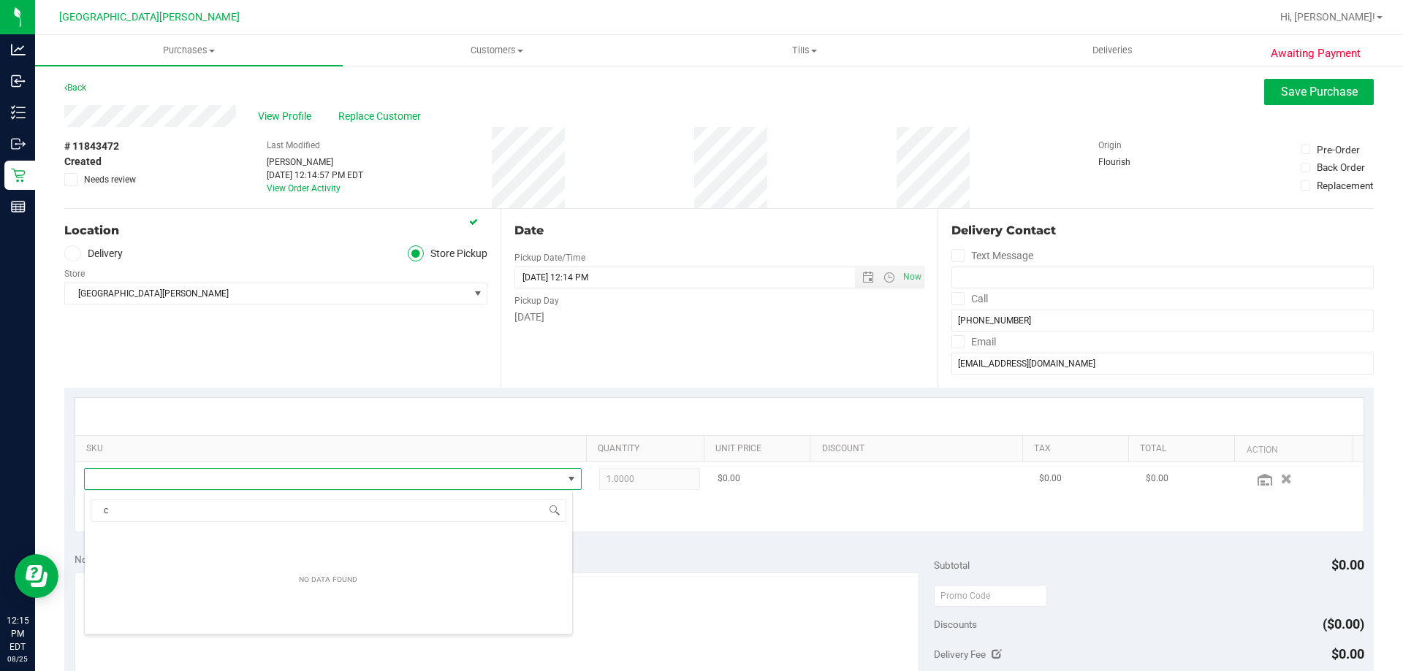
scroll to position [0, 0]
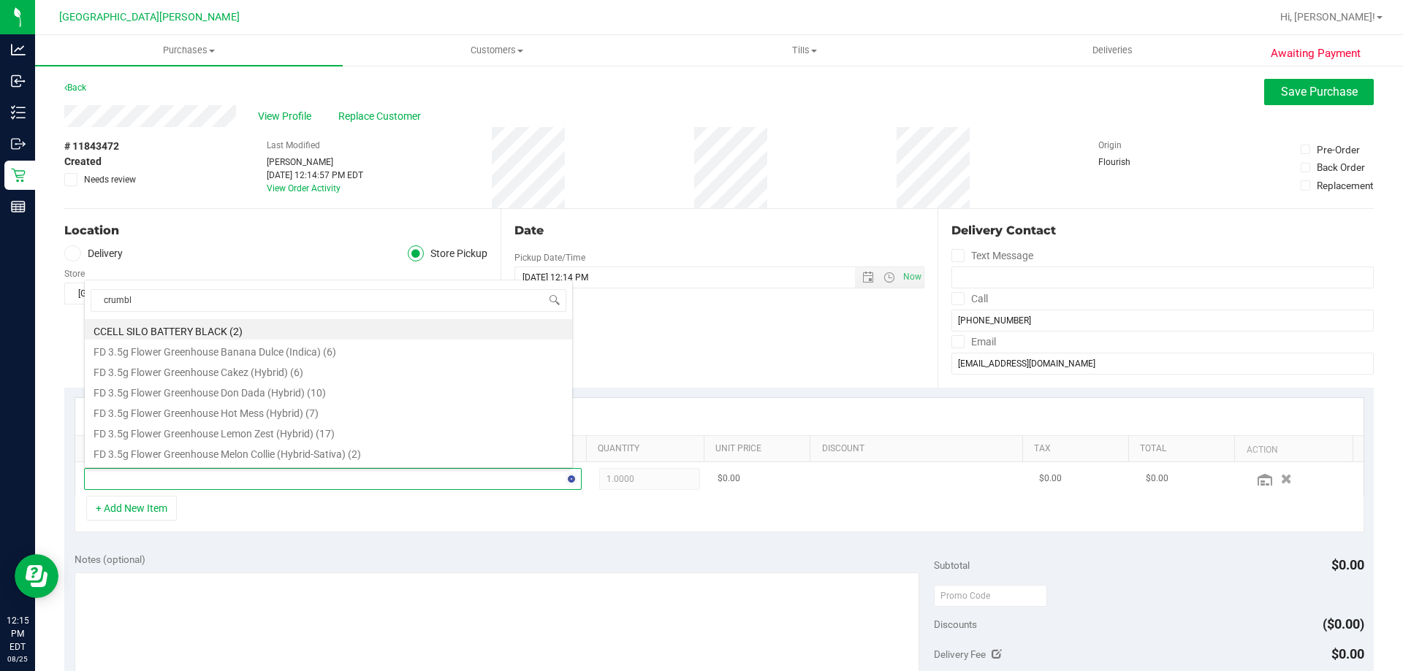
type input "crumble"
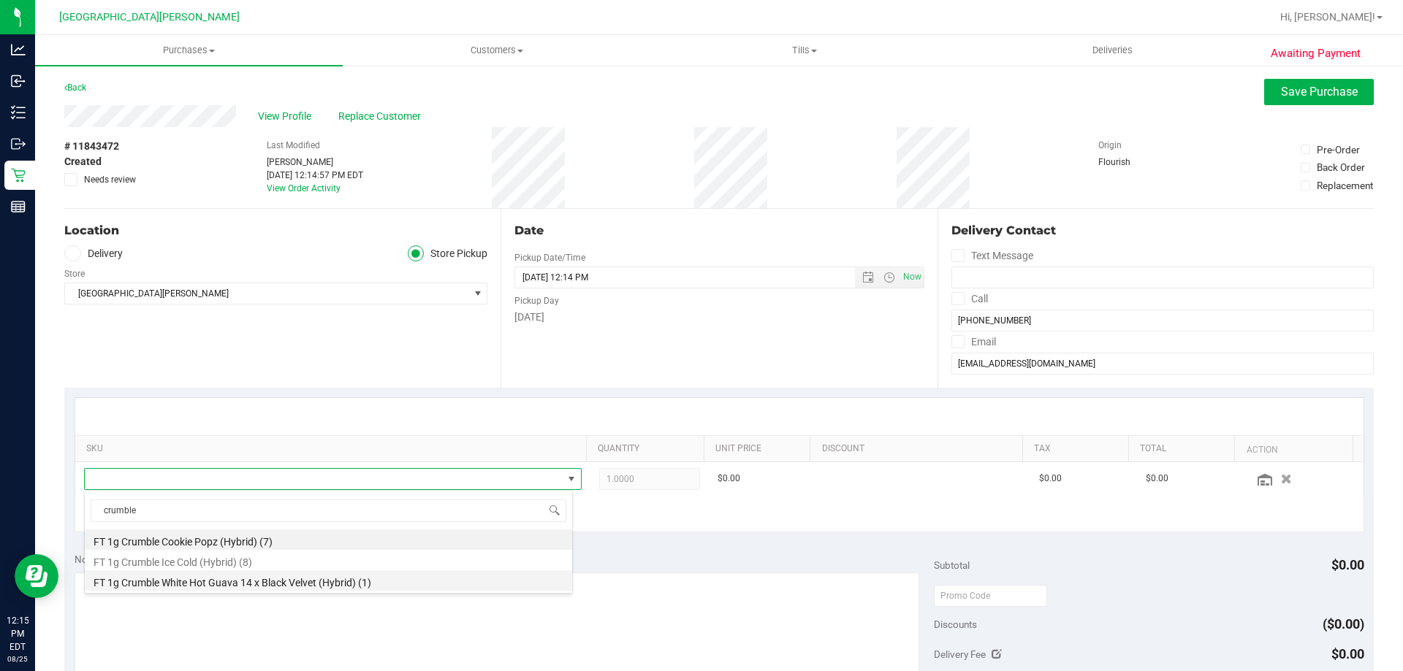
click at [273, 585] on li "FT 1g Crumble White Hot Guava 14 x Black Velvet (Hybrid) (1)" at bounding box center [328, 581] width 487 height 20
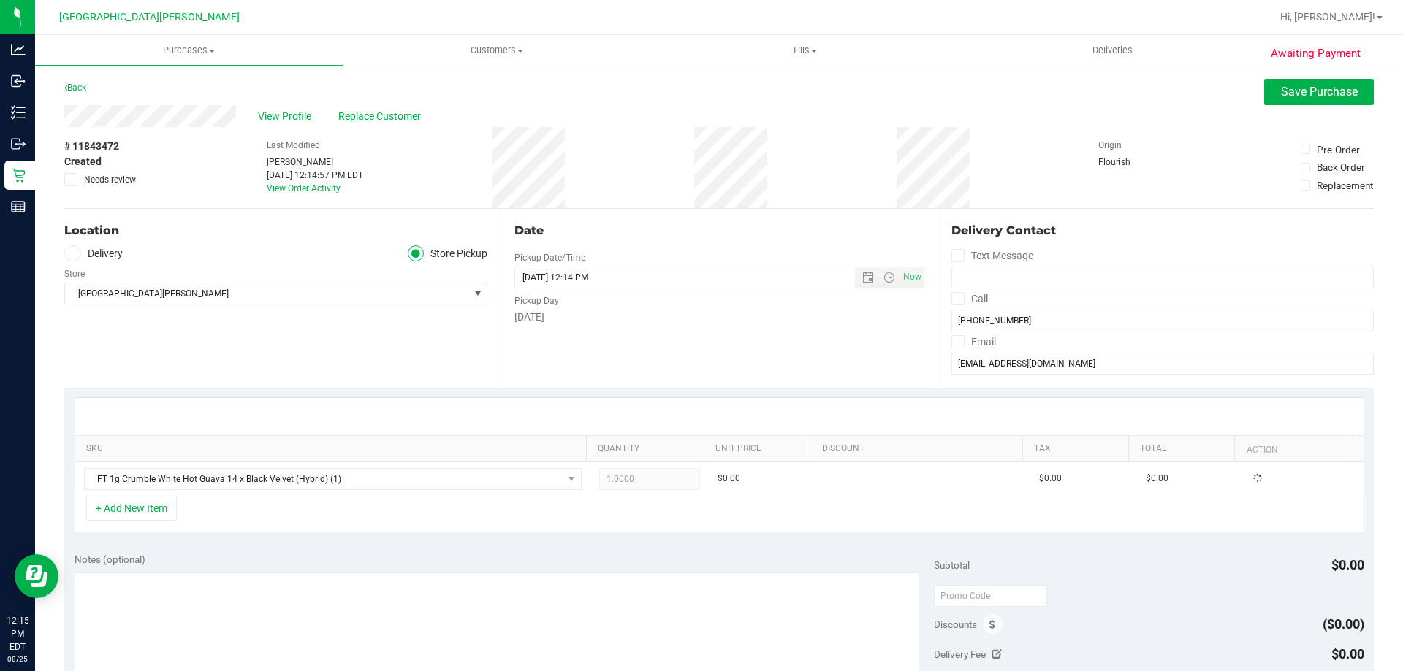
click at [311, 420] on div at bounding box center [719, 416] width 1288 height 37
click at [197, 534] on div "SKU Quantity Unit Price Discount Tax Total Action FT 1g Crumble White Hot Guava…" at bounding box center [718, 465] width 1309 height 155
click at [161, 509] on button "+ Add New Item" at bounding box center [131, 508] width 91 height 25
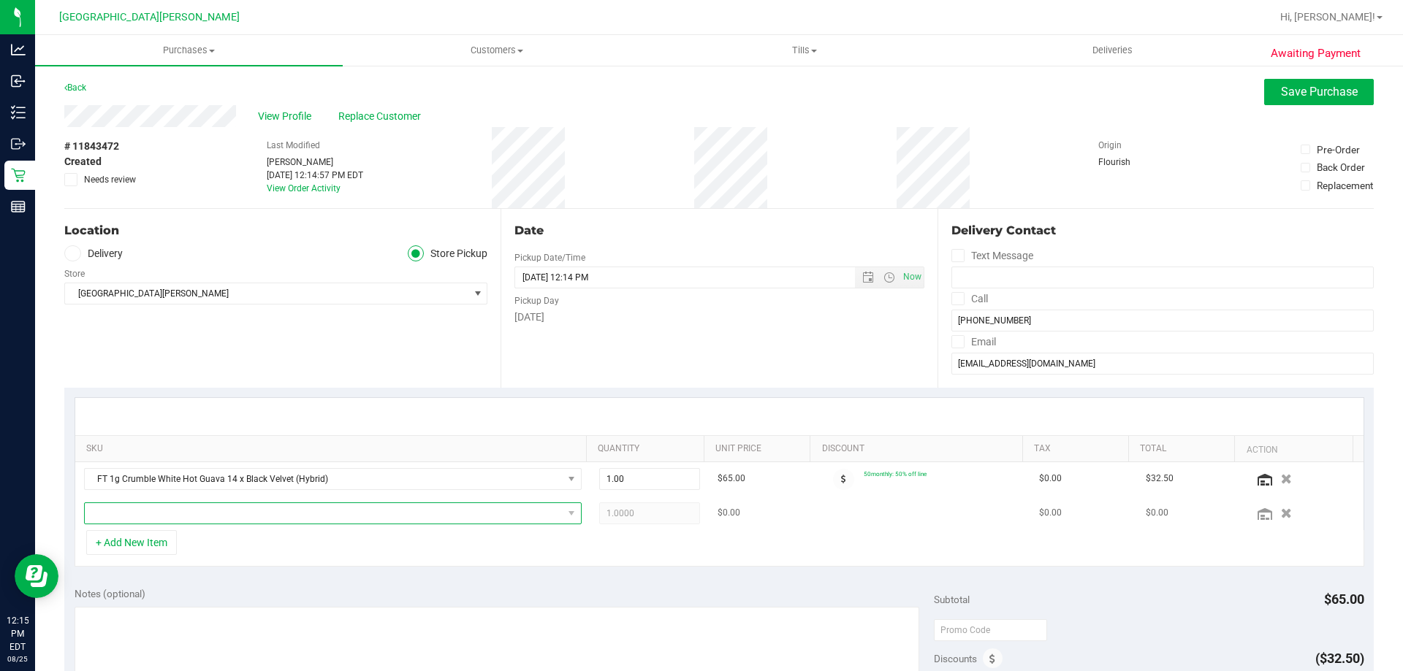
click at [184, 515] on span "NO DATA FOUND" at bounding box center [324, 513] width 478 height 20
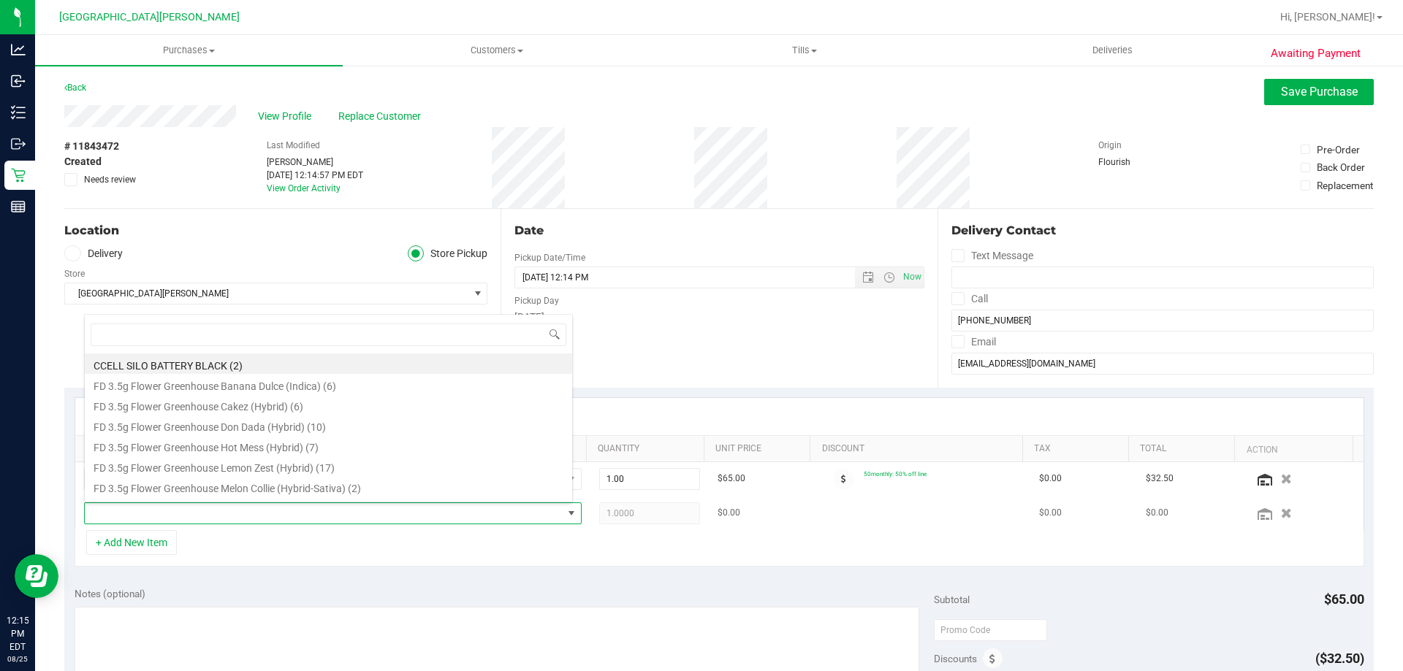
scroll to position [22, 484]
type input "crumble"
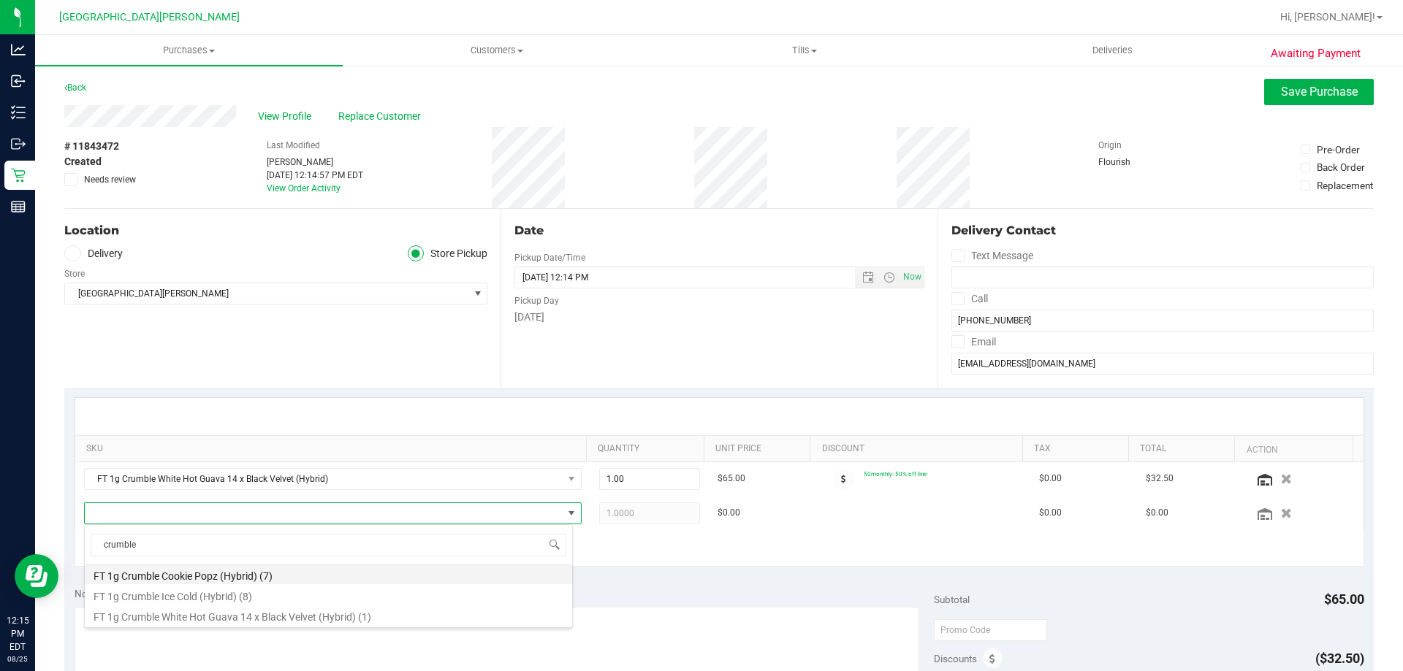
click at [193, 579] on li "FT 1g Crumble Cookie Popz (Hybrid) (7)" at bounding box center [328, 574] width 487 height 20
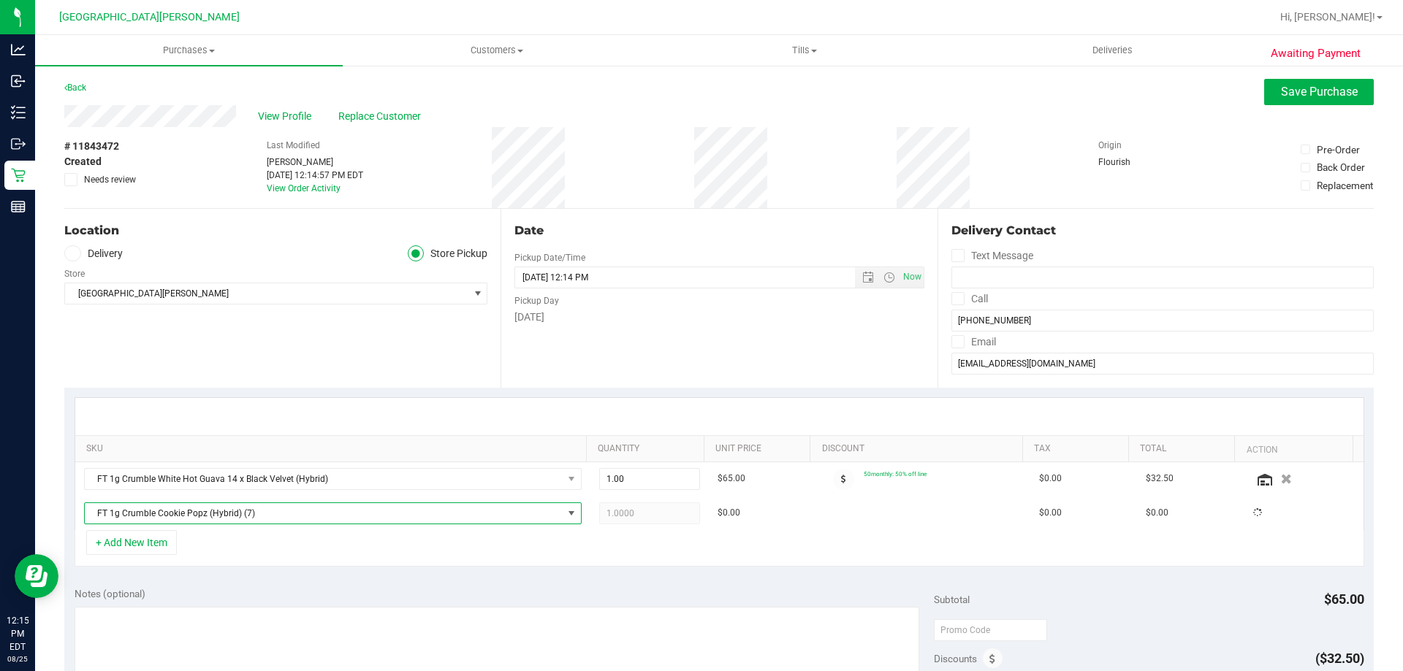
click at [208, 553] on div "+ Add New Item" at bounding box center [720, 548] width 1290 height 37
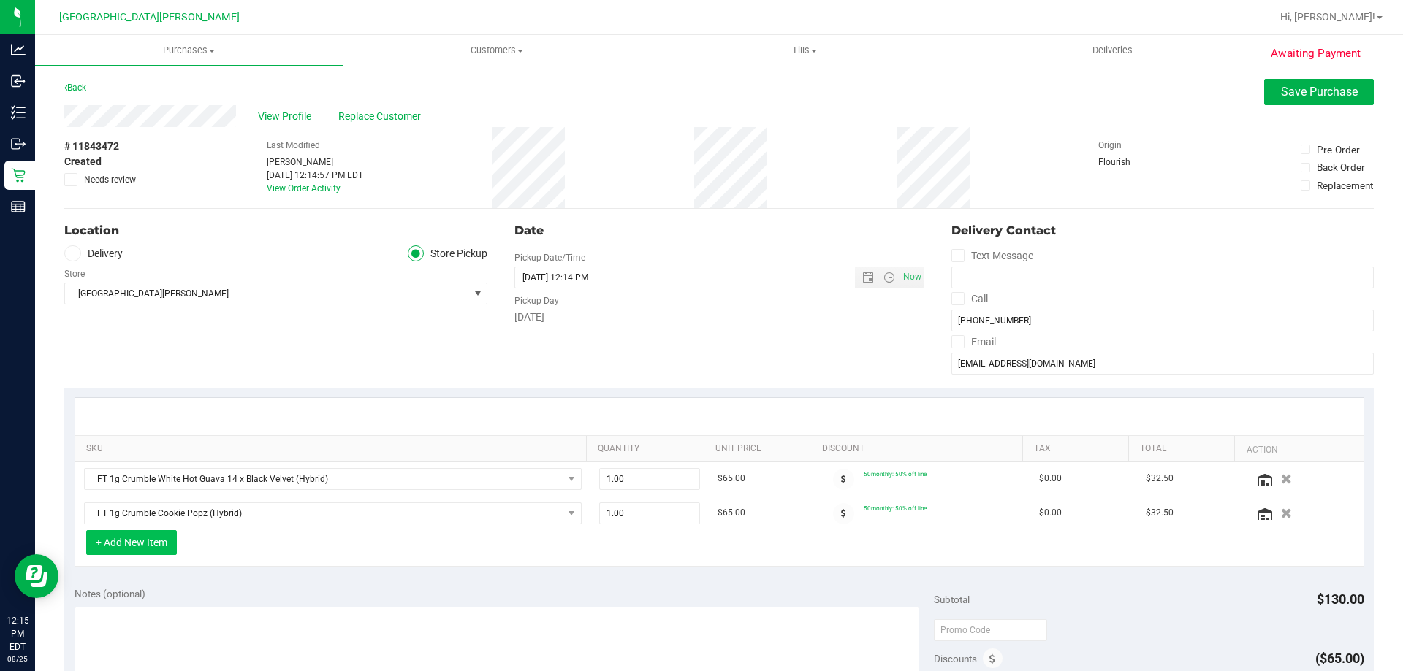
click at [161, 544] on button "+ Add New Item" at bounding box center [131, 542] width 91 height 25
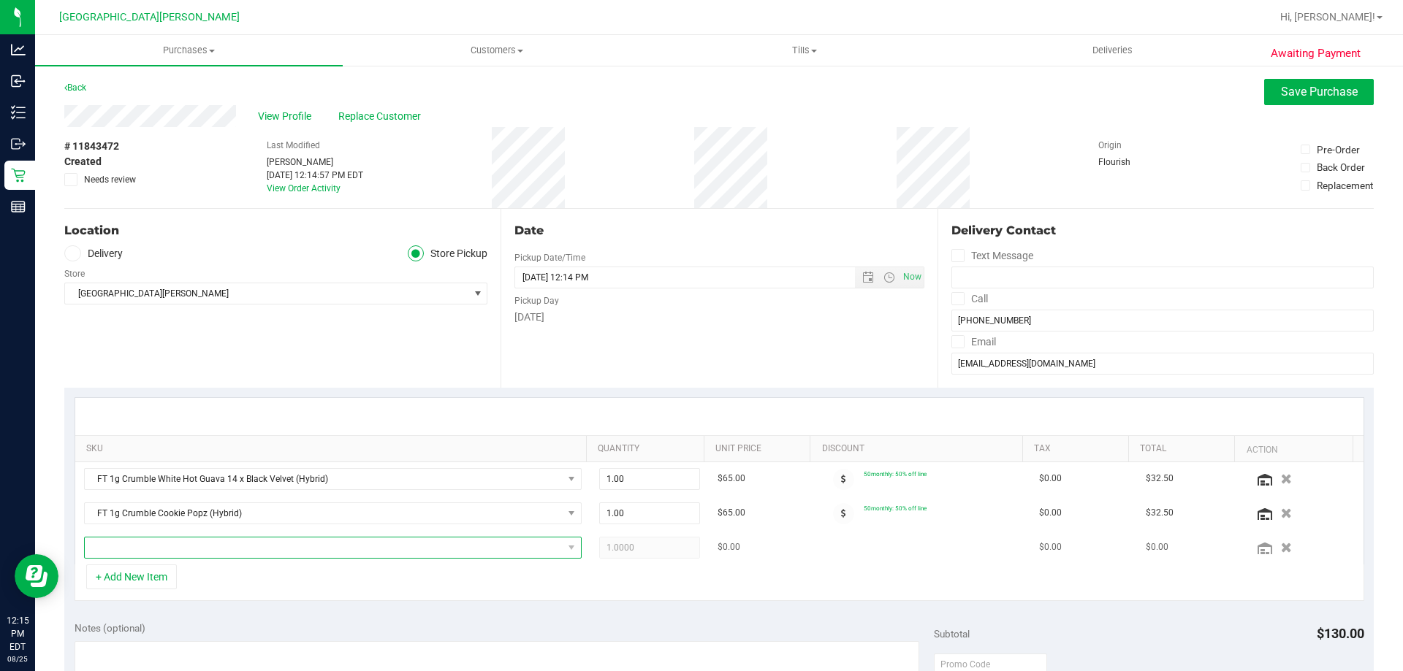
click at [164, 541] on span "NO DATA FOUND" at bounding box center [324, 548] width 478 height 20
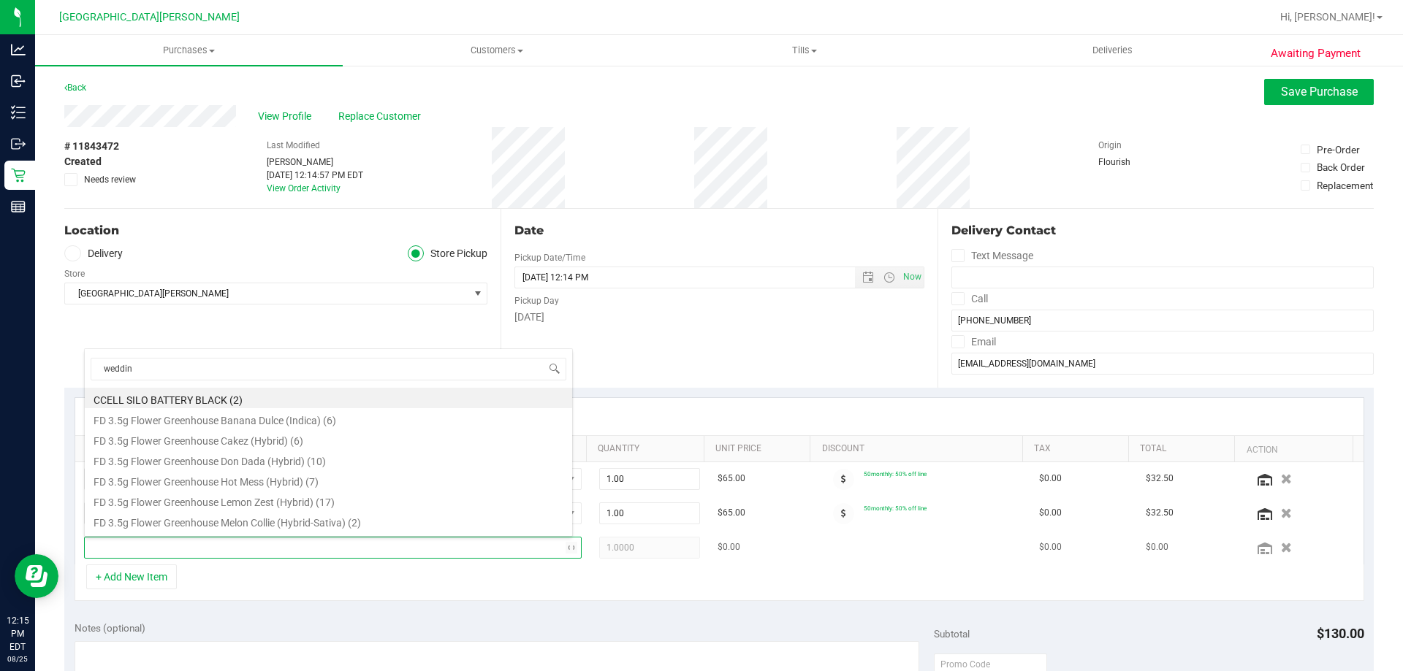
type input "wedding"
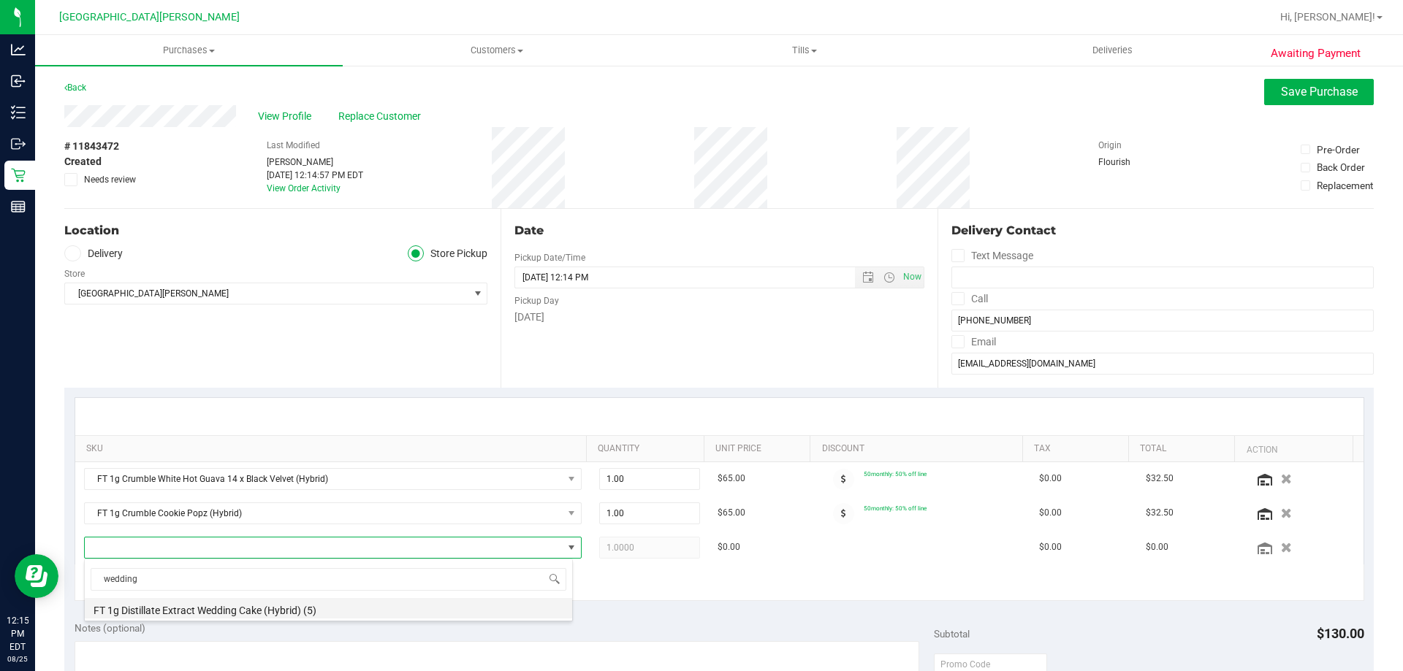
click at [147, 603] on li "FT 1g Distillate Extract Wedding Cake (Hybrid) (5)" at bounding box center [328, 608] width 487 height 20
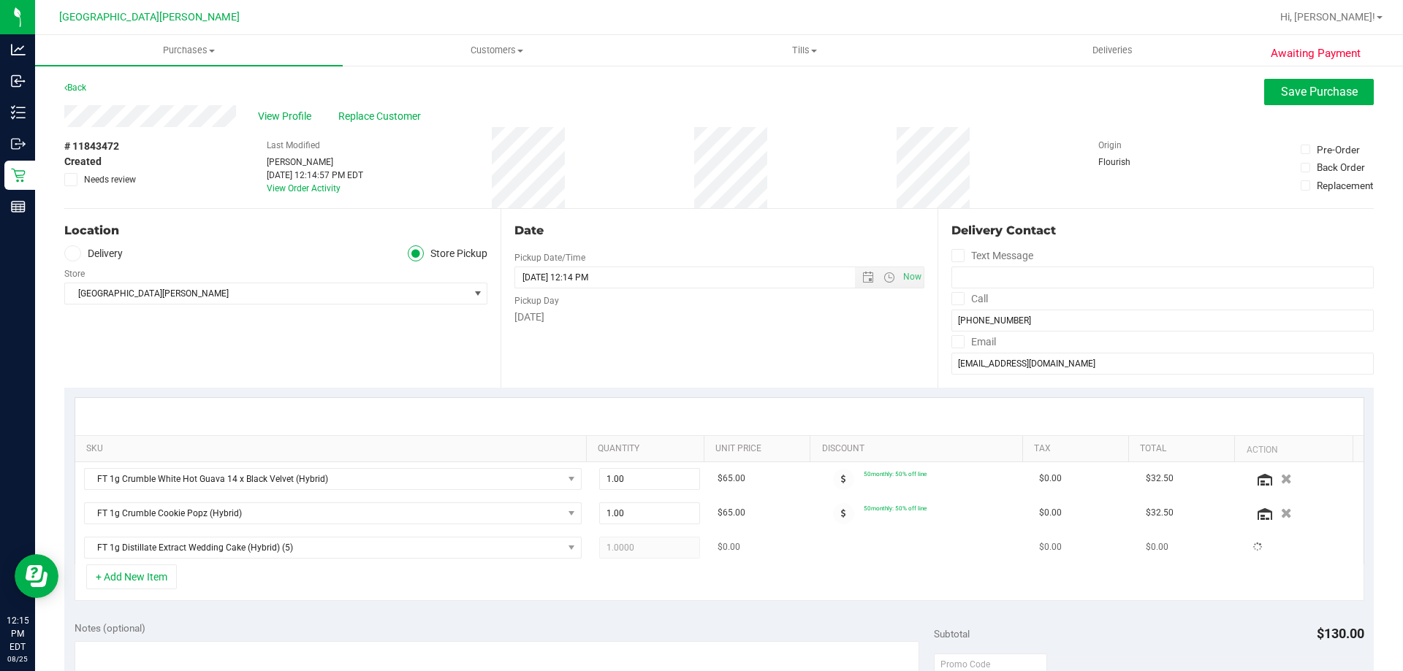
click at [617, 547] on span "1.0000 1" at bounding box center [650, 548] width 102 height 22
click at [618, 547] on input "1" at bounding box center [650, 548] width 100 height 20
type input "2"
type input "2.00"
click at [619, 409] on div at bounding box center [719, 416] width 1288 height 37
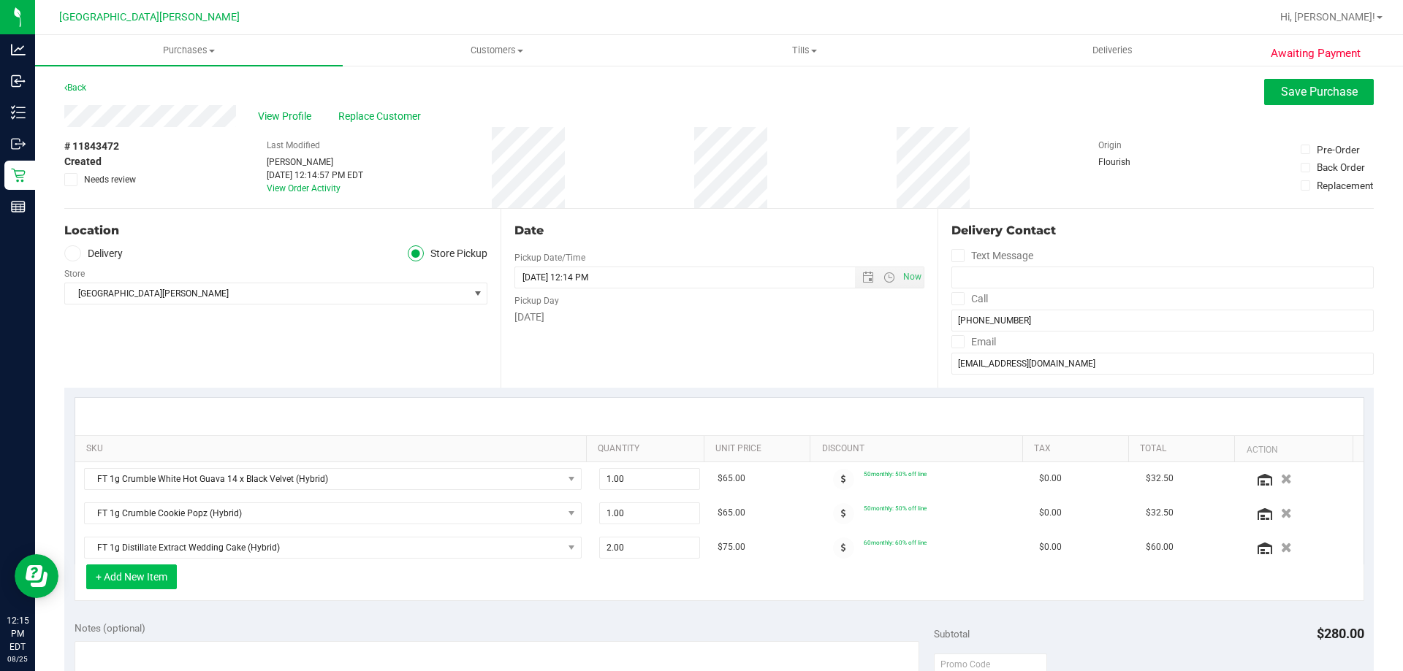
click at [163, 581] on button "+ Add New Item" at bounding box center [131, 577] width 91 height 25
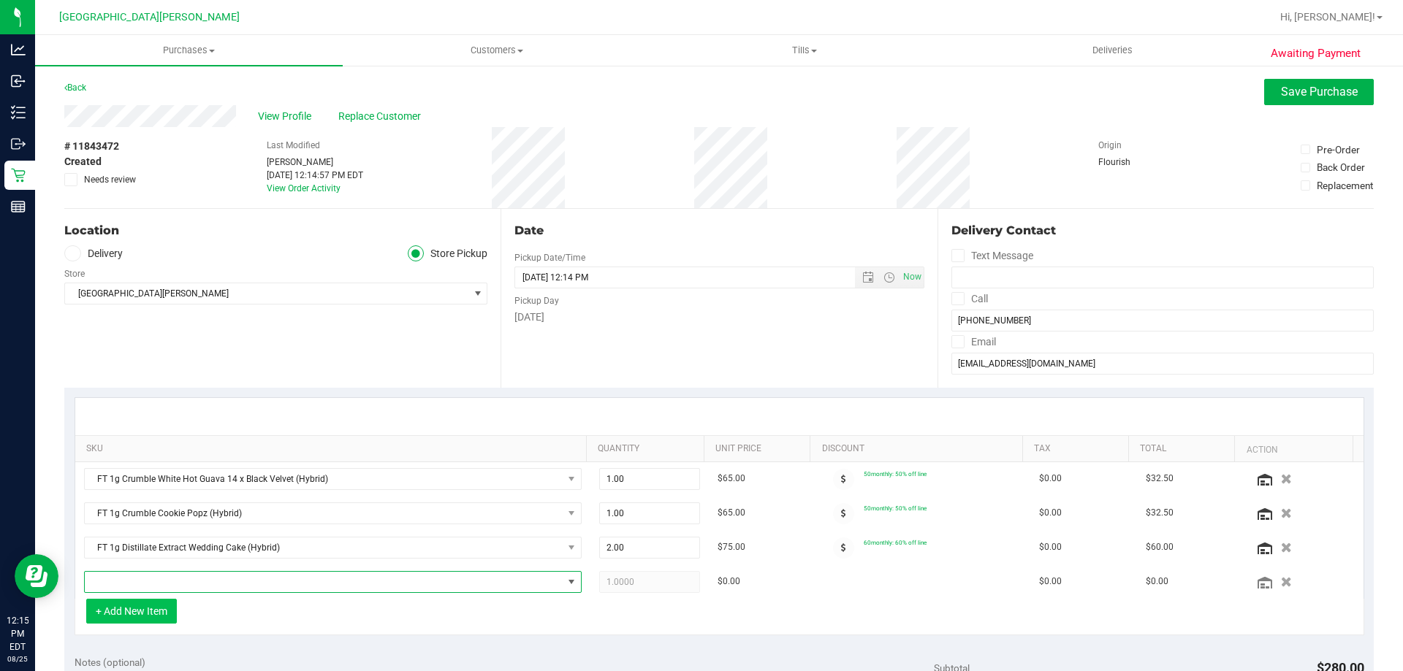
click at [181, 576] on span "NO DATA FOUND" at bounding box center [324, 582] width 478 height 20
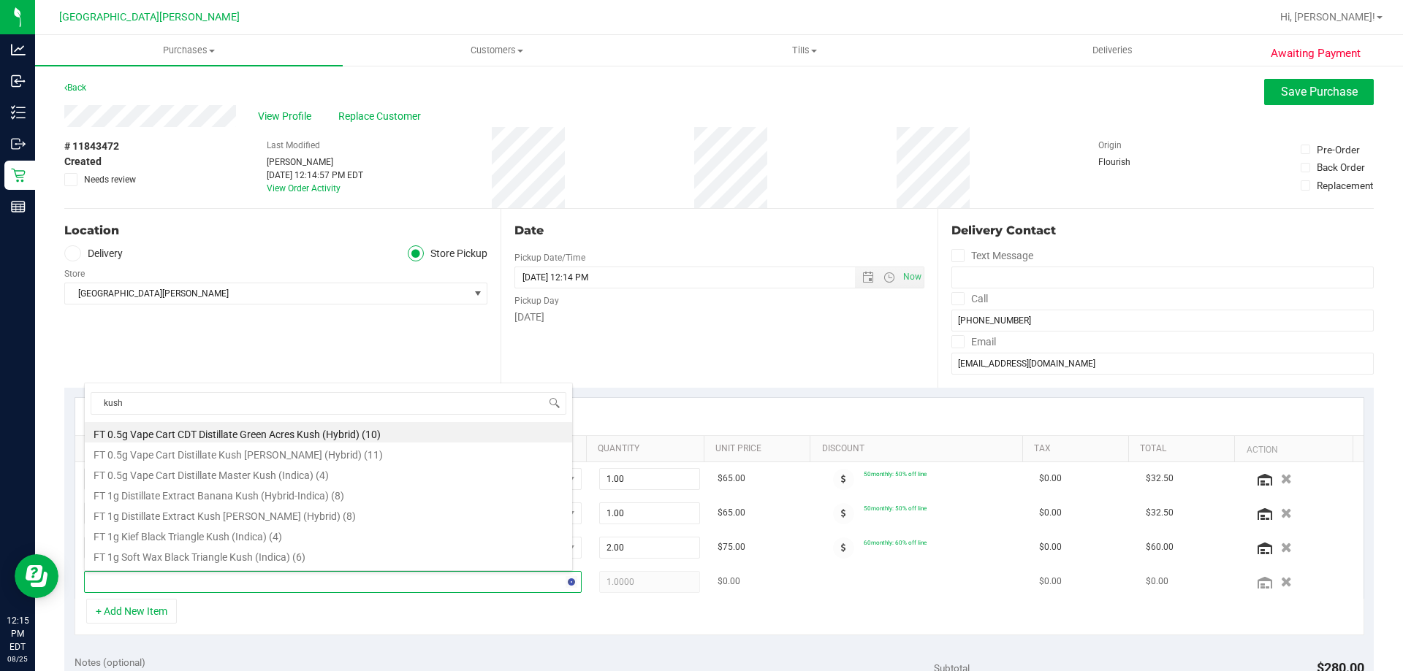
type input "kush m"
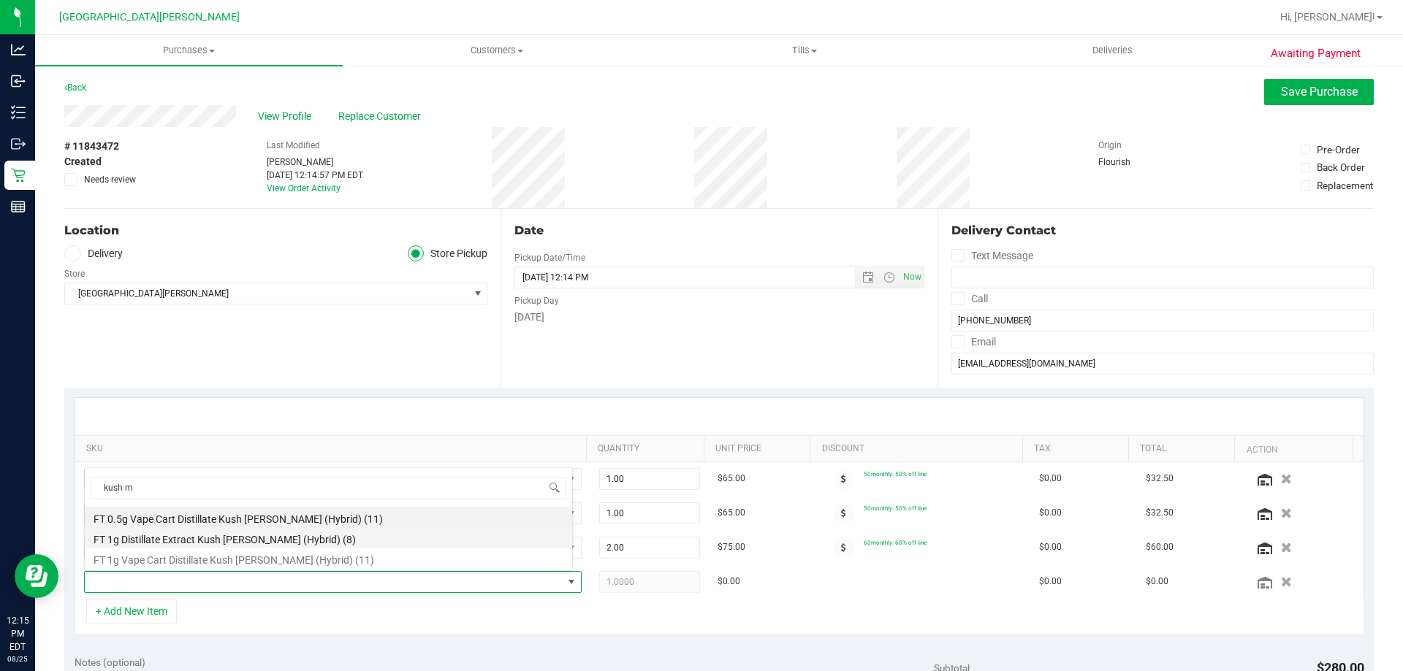
click at [219, 543] on li "FT 1g Distillate Extract Kush [PERSON_NAME] (Hybrid) (8)" at bounding box center [328, 538] width 487 height 20
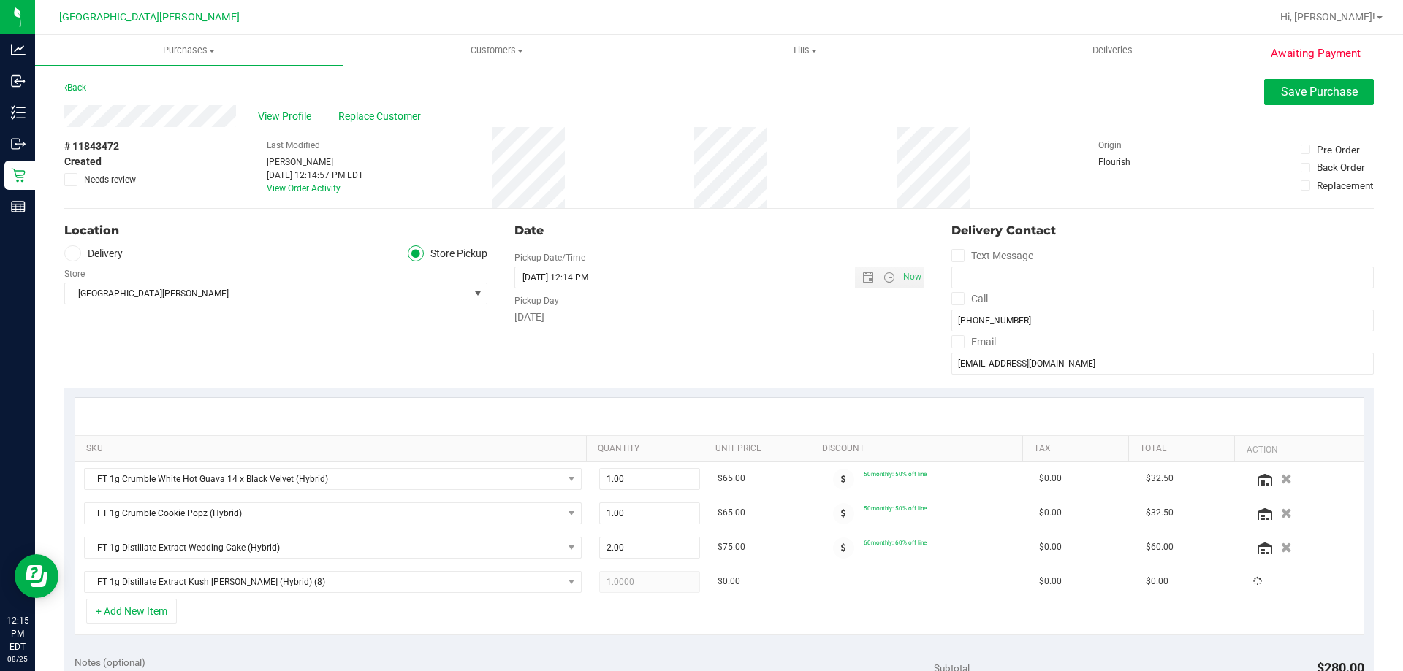
click at [338, 412] on div at bounding box center [719, 416] width 1288 height 37
click at [663, 631] on div "+ Add New Item" at bounding box center [720, 617] width 1290 height 37
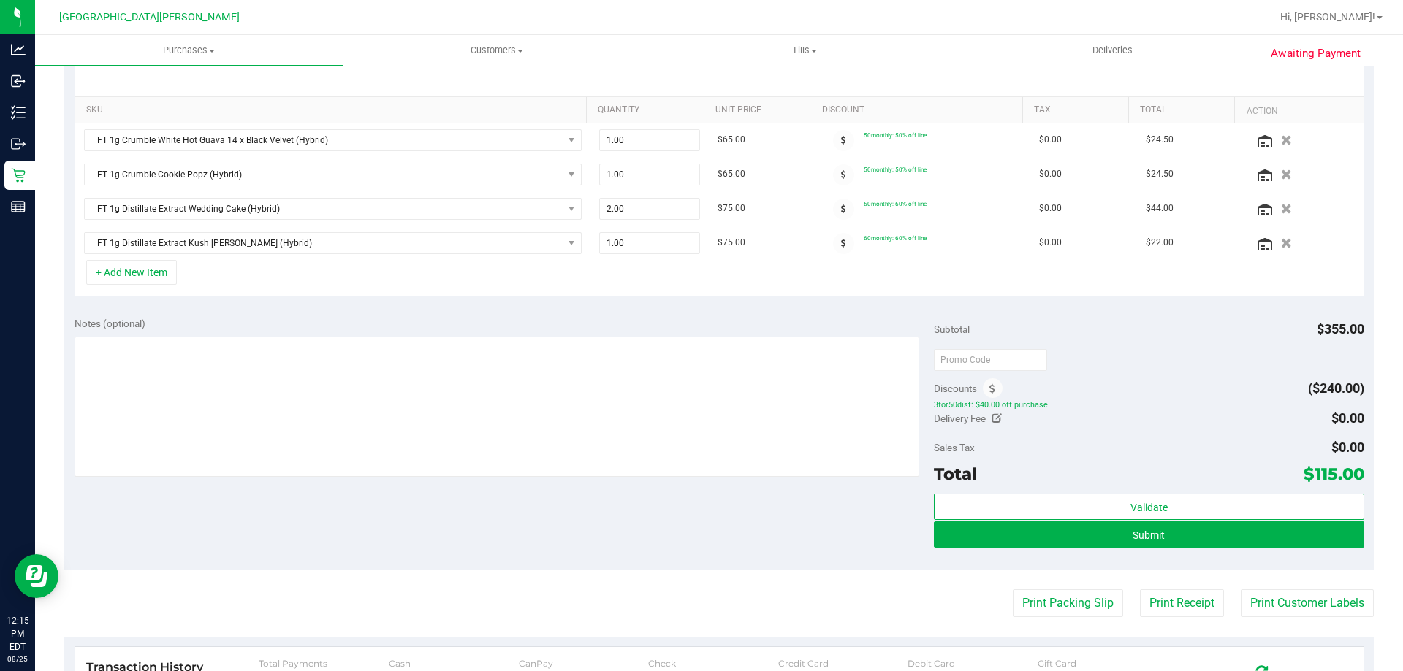
scroll to position [365, 0]
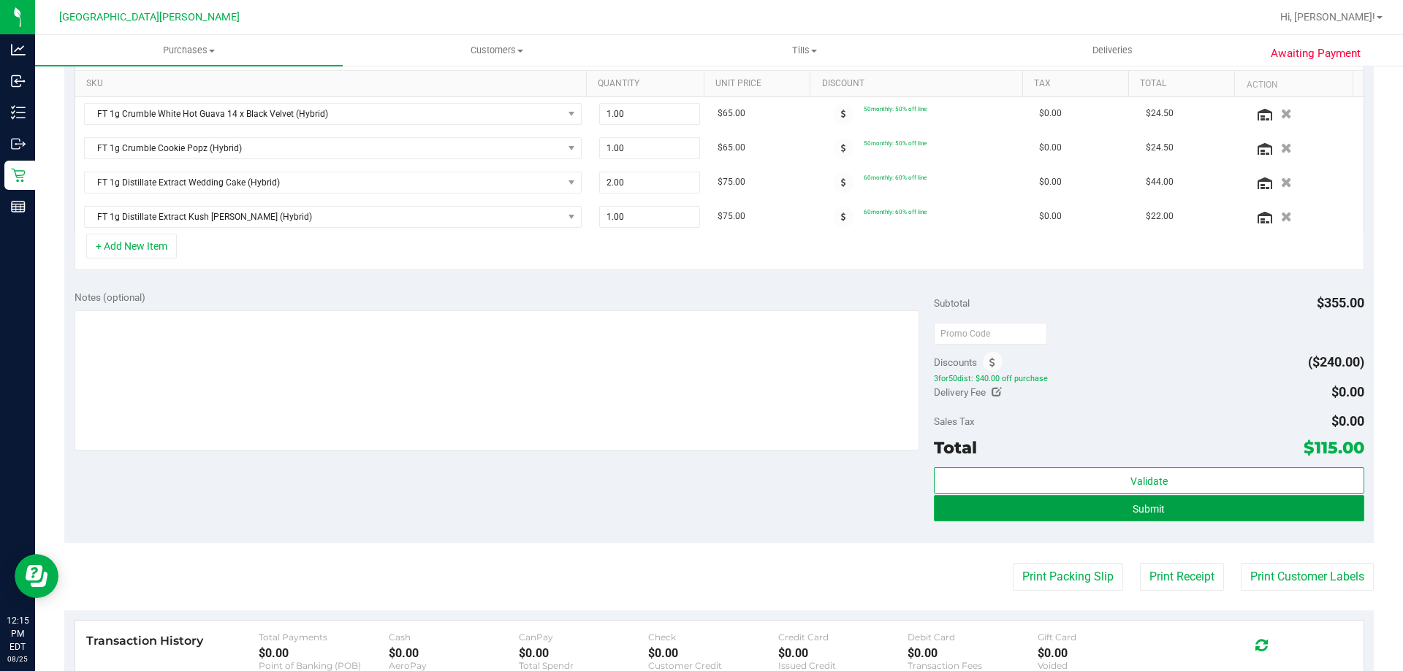
click at [699, 511] on button "Submit" at bounding box center [1149, 508] width 430 height 26
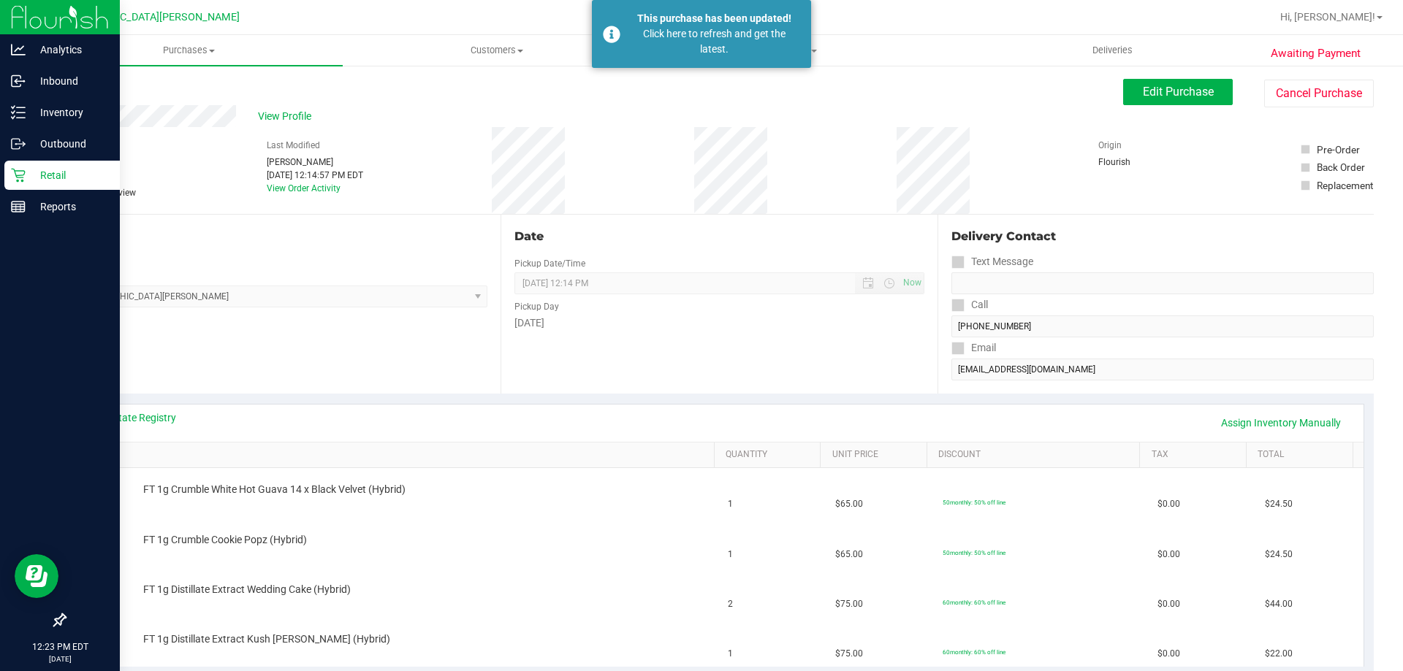
click at [10, 176] on div "Retail" at bounding box center [61, 175] width 115 height 29
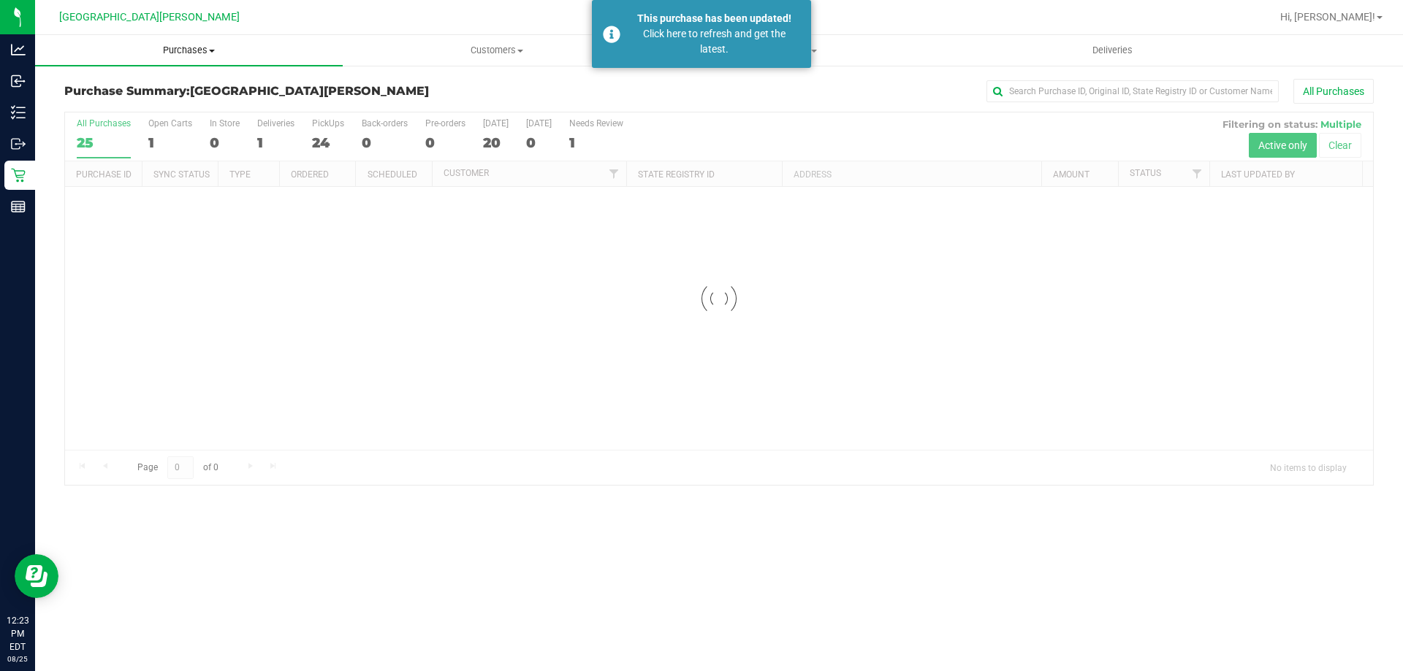
click at [194, 57] on uib-tab-heading "Purchases Summary of purchases Fulfillment All purchases" at bounding box center [189, 50] width 308 height 31
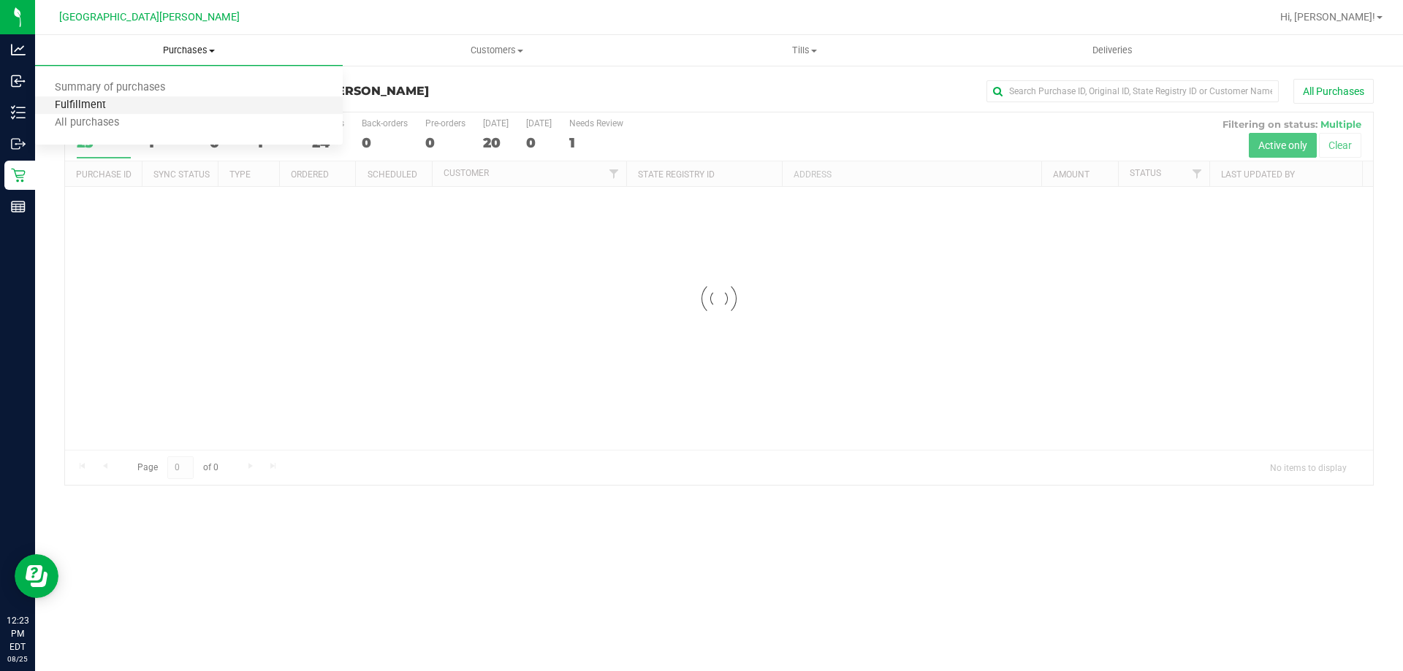
click at [118, 108] on span "Fulfillment" at bounding box center [80, 105] width 91 height 12
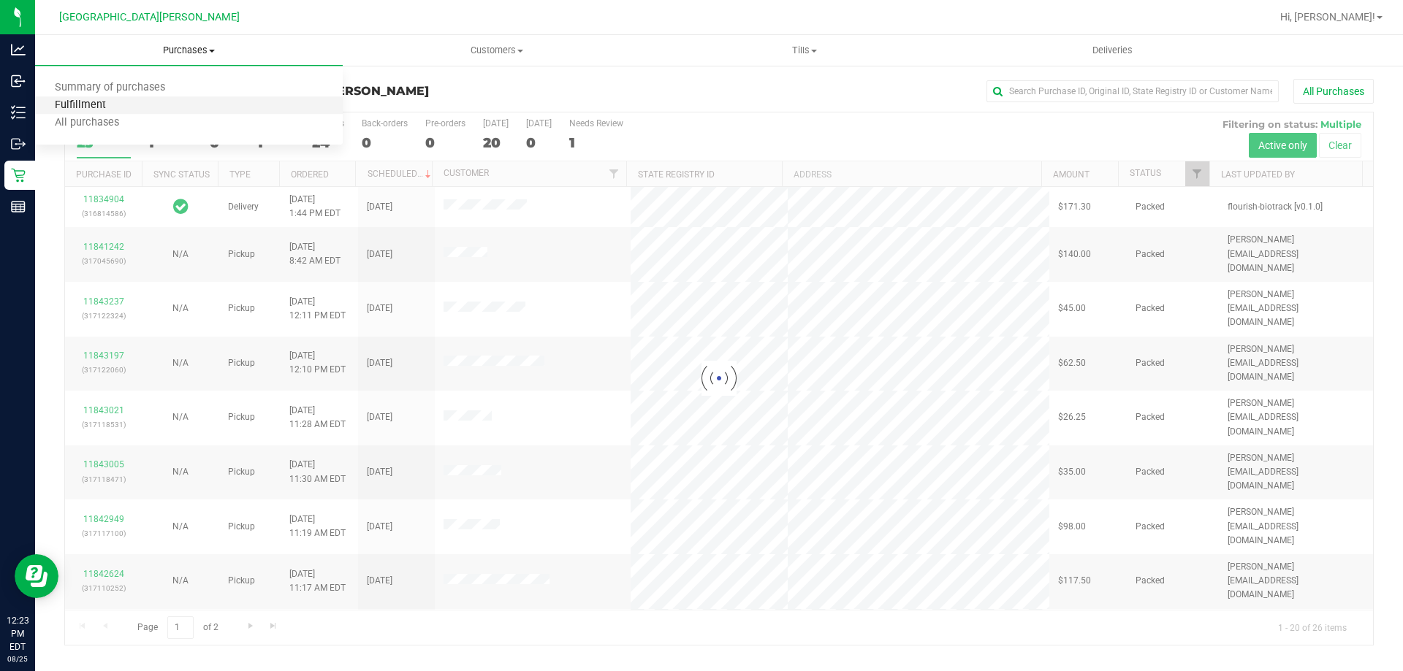
click at [118, 108] on span "Fulfillment" at bounding box center [80, 105] width 91 height 12
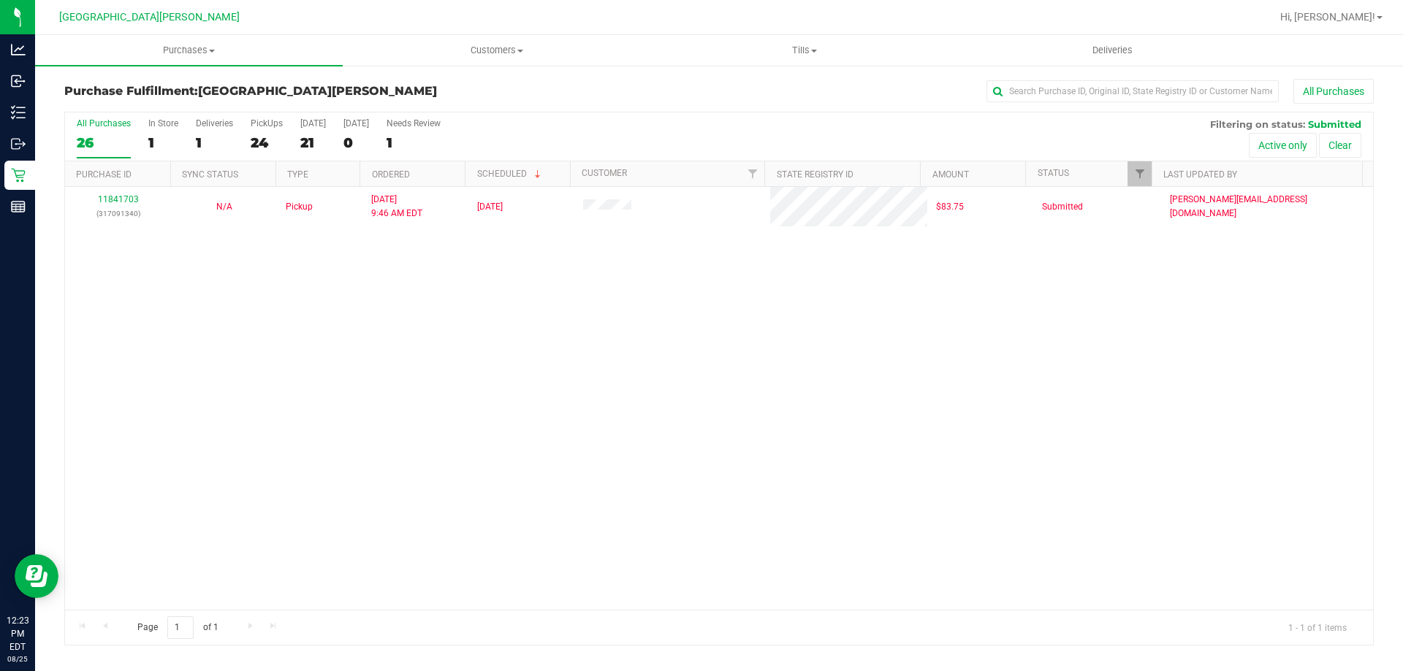
click at [315, 368] on div "11841703 (317091340) N/A Pickup [DATE] 9:46 AM EDT 8/25/2025 $83.75 Submitted […" at bounding box center [719, 398] width 1308 height 423
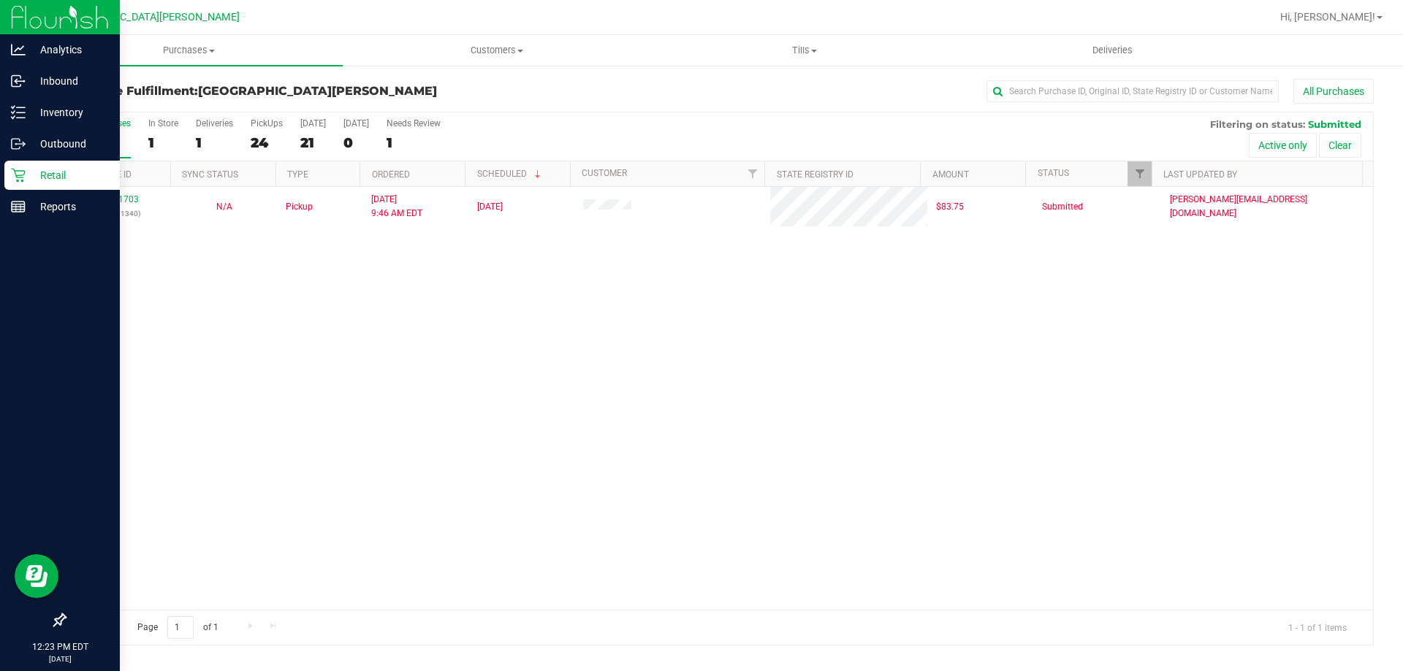
click at [16, 172] on icon at bounding box center [18, 175] width 15 height 15
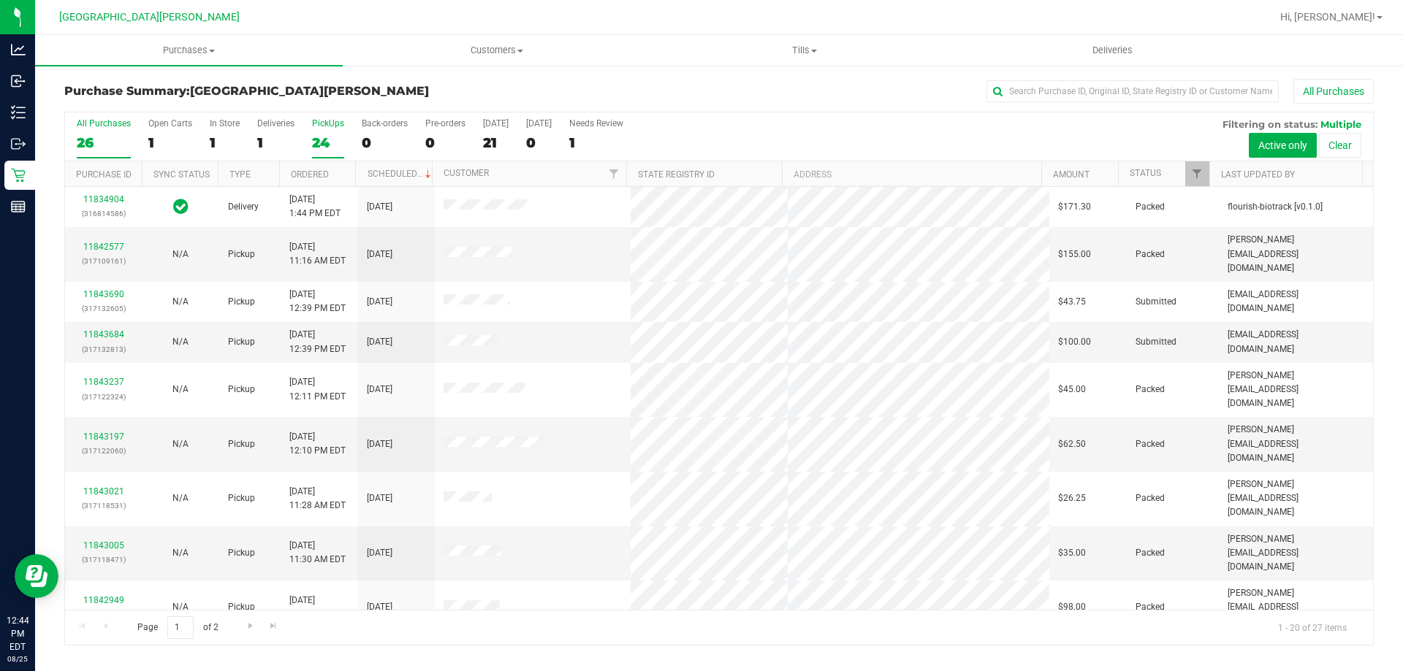
click at [326, 127] on div "PickUps" at bounding box center [328, 123] width 32 height 10
click at [0, 0] on input "PickUps 24" at bounding box center [0, 0] width 0 height 0
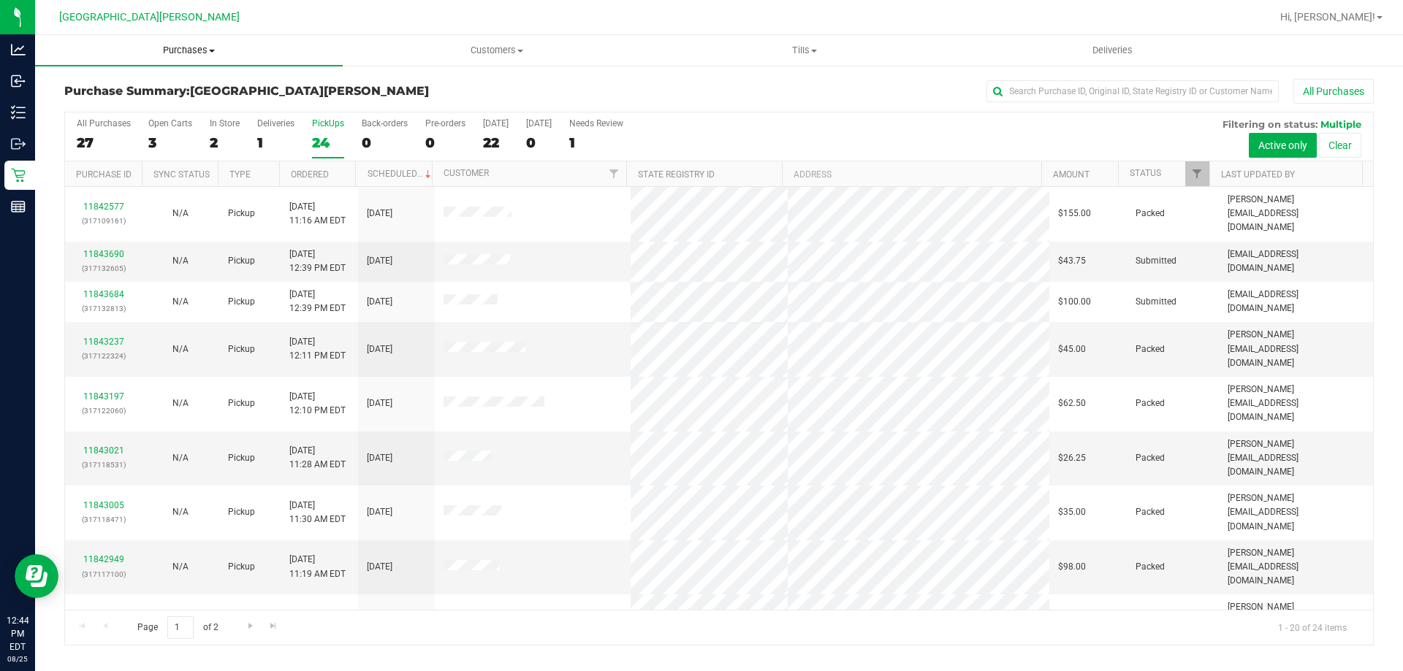
click at [189, 52] on span "Purchases" at bounding box center [189, 50] width 308 height 13
click at [157, 99] on li "Fulfillment" at bounding box center [189, 106] width 308 height 18
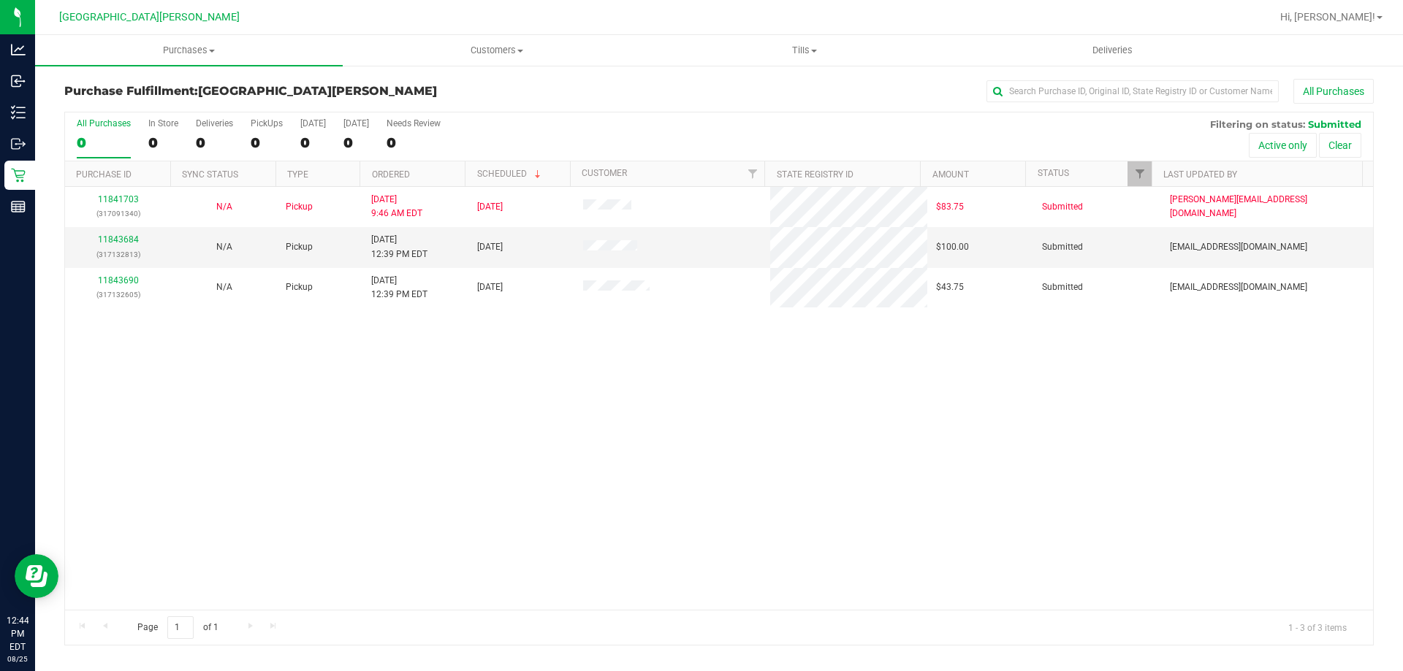
click at [588, 456] on div "11841703 (317091340) N/A Pickup [DATE] 9:46 AM EDT 8/25/2025 $83.75 Submitted […" at bounding box center [719, 398] width 1308 height 423
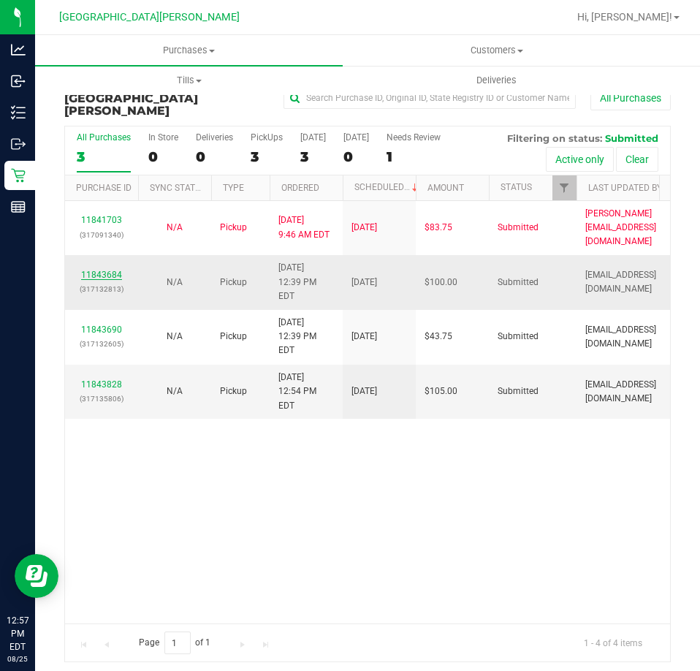
click at [110, 270] on link "11843684" at bounding box center [101, 275] width 41 height 10
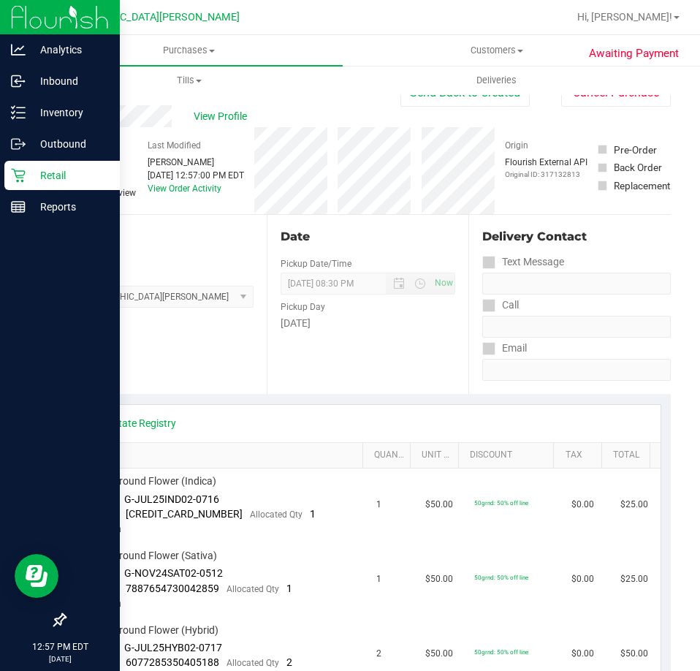
click at [16, 177] on icon at bounding box center [18, 176] width 14 height 14
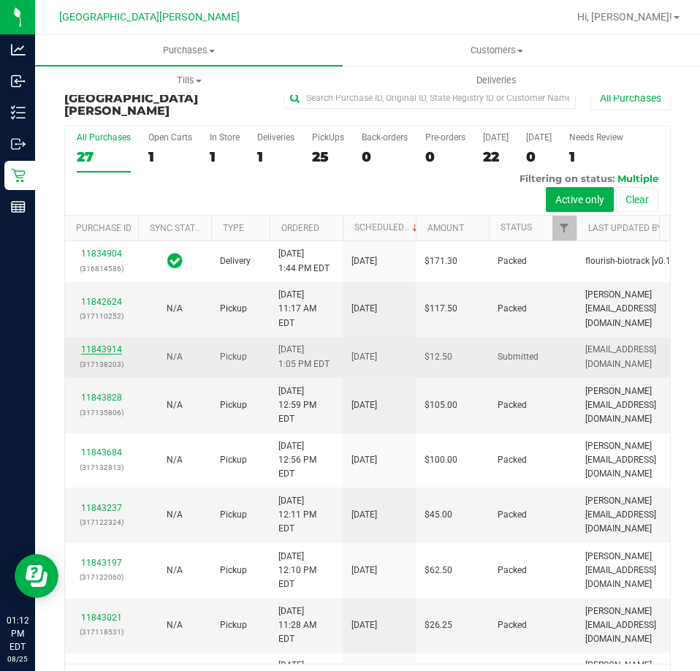
click at [101, 354] on link "11843914" at bounding box center [101, 349] width 41 height 10
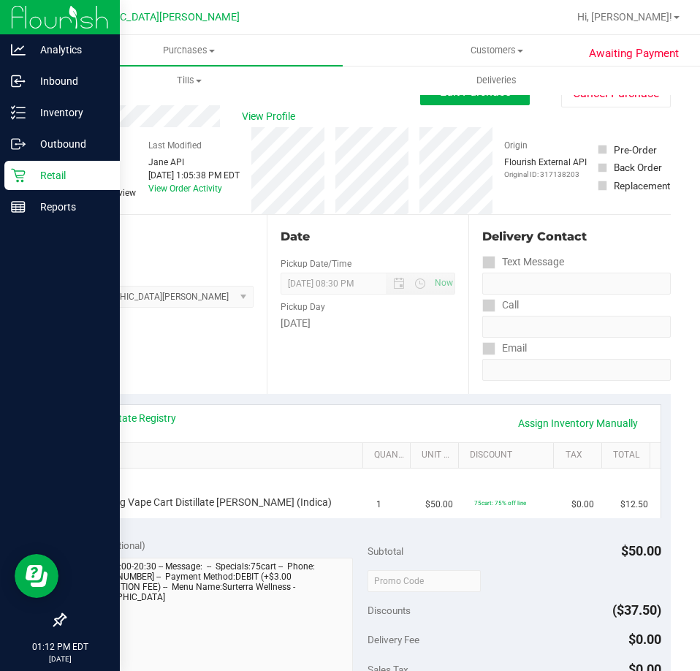
click at [32, 172] on p "Retail" at bounding box center [70, 176] width 88 height 18
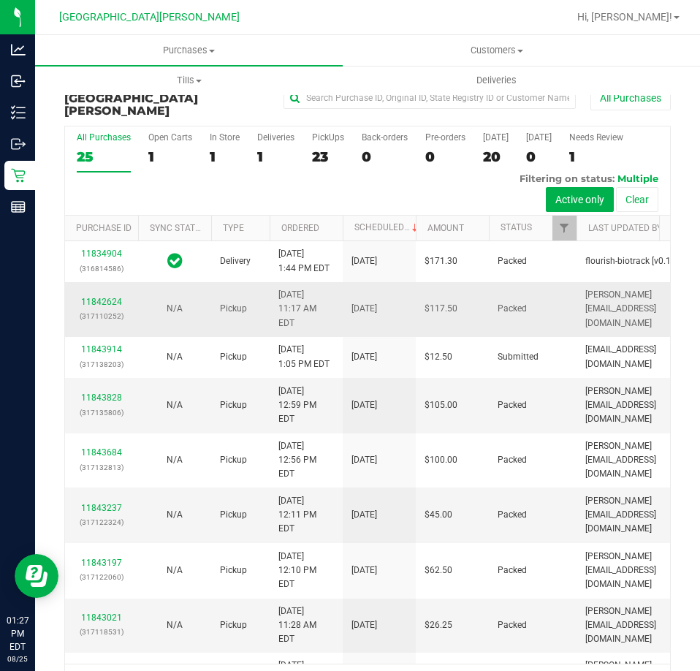
drag, startPoint x: 271, startPoint y: 429, endPoint x: 157, endPoint y: 315, distance: 161.2
click at [271, 422] on td "[DATE] 12:59 PM EDT" at bounding box center [306, 406] width 73 height 56
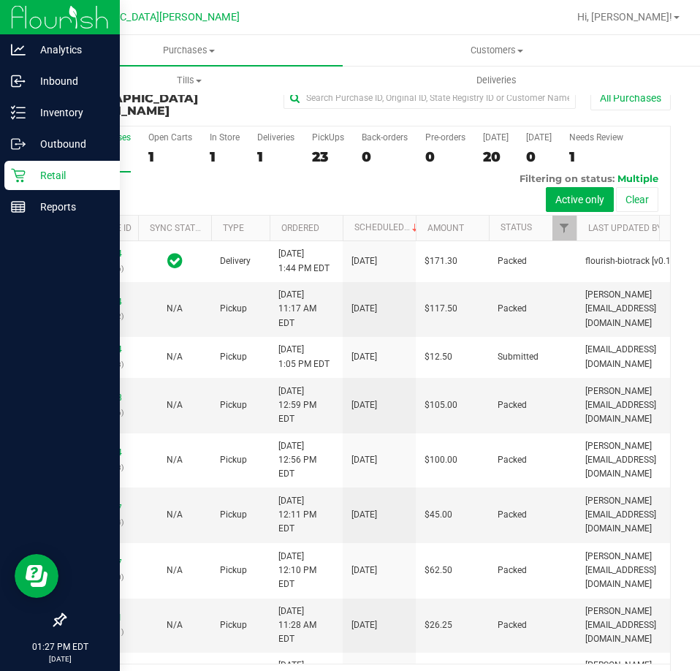
click at [24, 178] on icon at bounding box center [18, 175] width 15 height 15
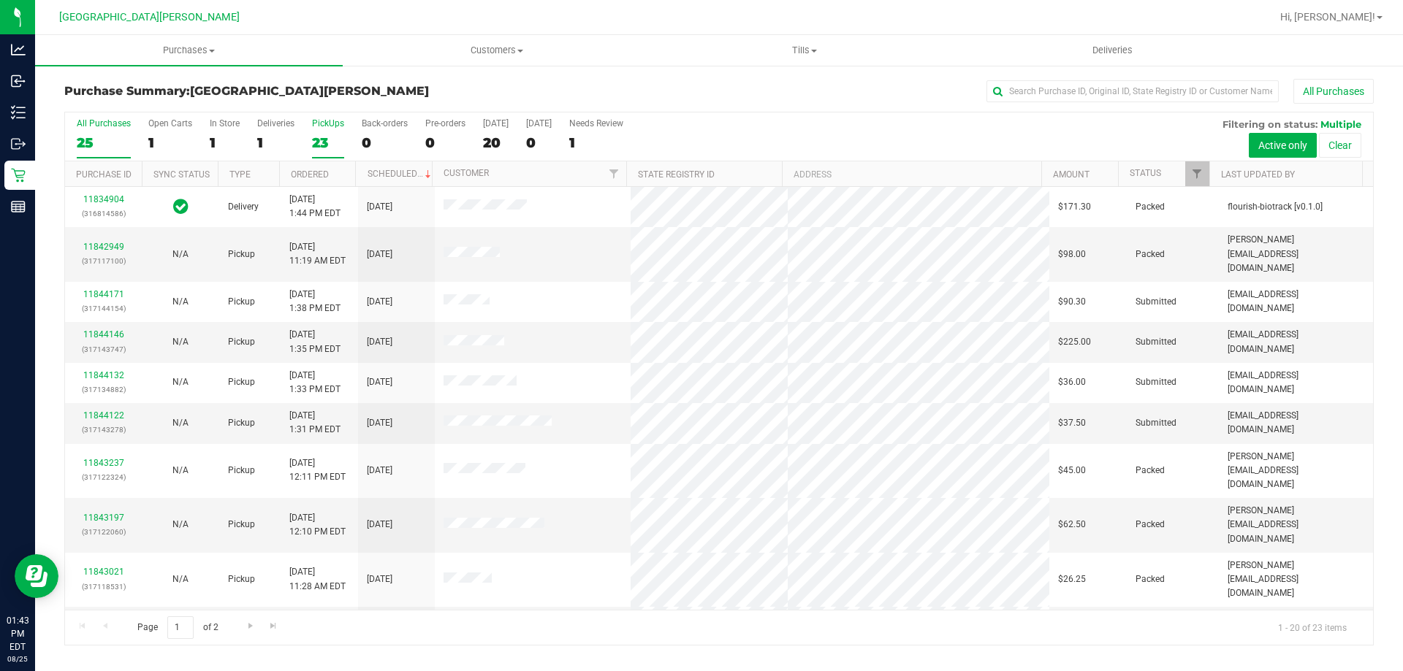
click at [321, 137] on div "23" at bounding box center [328, 142] width 32 height 17
click at [0, 0] on input "PickUps 23" at bounding box center [0, 0] width 0 height 0
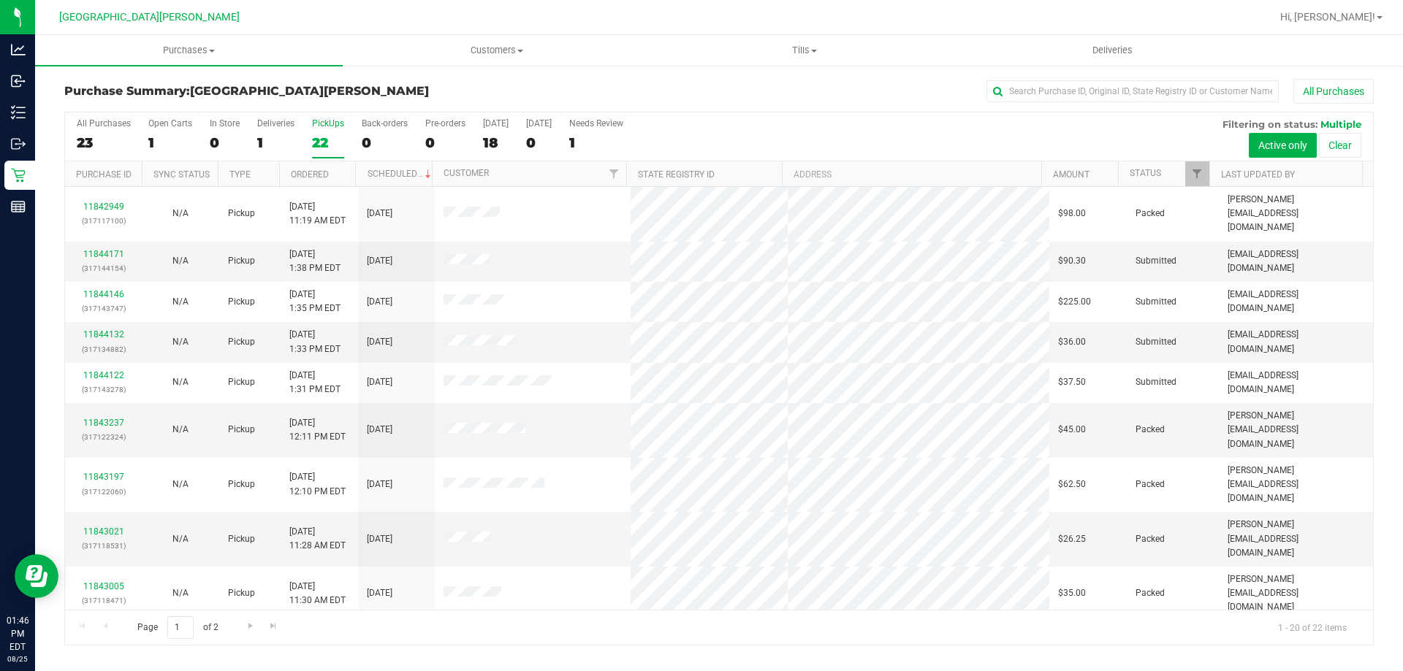
drag, startPoint x: 799, startPoint y: 110, endPoint x: 709, endPoint y: 109, distance: 89.9
click at [699, 110] on div "Purchase Summary: [GEOGRAPHIC_DATA][PERSON_NAME] All Purchases" at bounding box center [718, 95] width 1309 height 32
